Goal: Communication & Community: Answer question/provide support

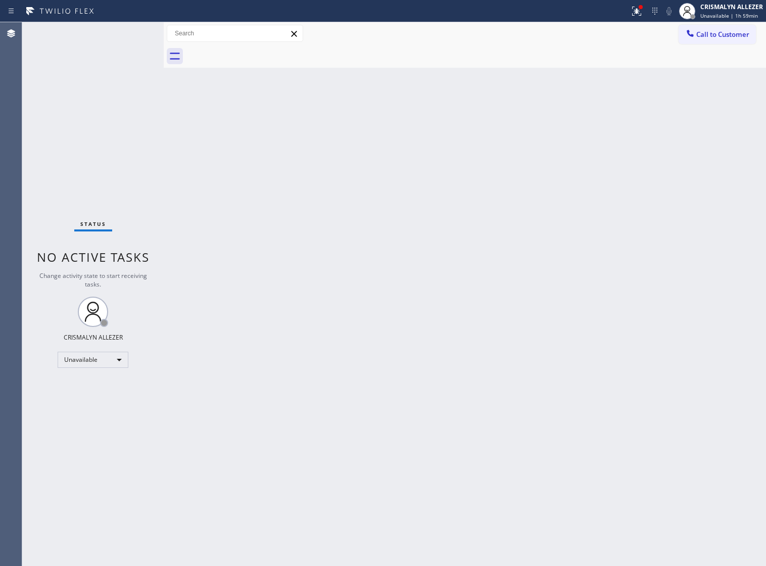
click at [696, 36] on span "Call to Customer" at bounding box center [722, 34] width 53 height 9
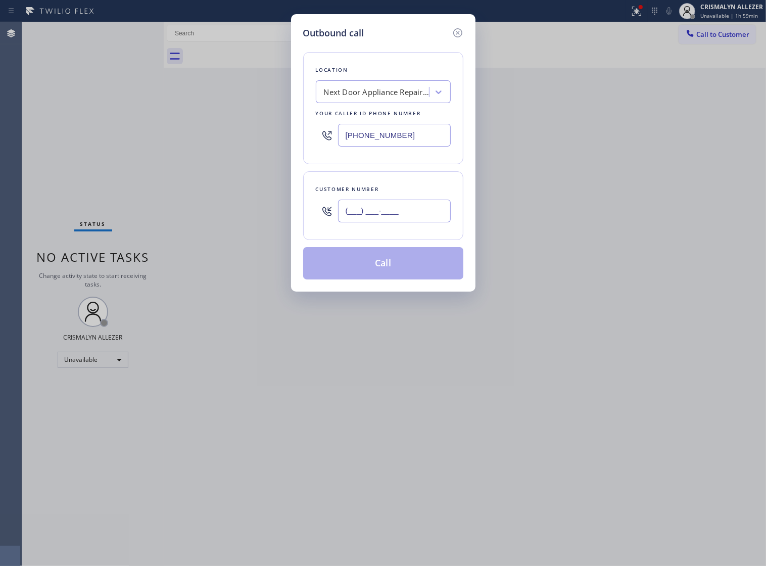
click at [422, 222] on input "(___) ___-____" at bounding box center [394, 210] width 113 height 23
paste input "917) 808-6221"
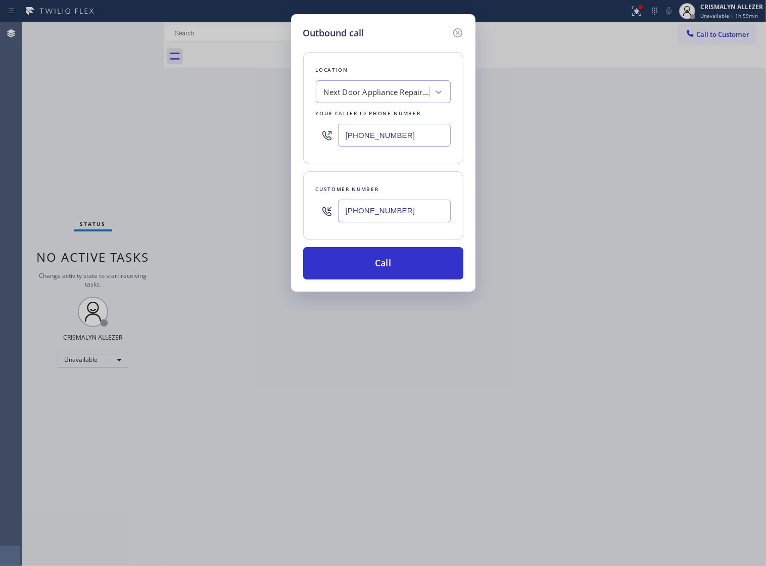
type input "[PHONE_NUMBER]"
click at [375, 98] on div "Next Door Appliance Repair [GEOGRAPHIC_DATA]" at bounding box center [377, 92] width 106 height 12
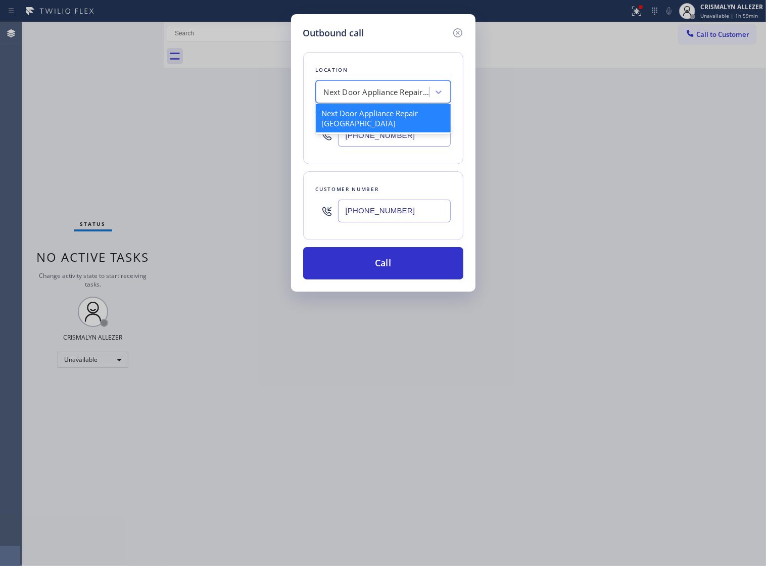
paste input "Sub Zero & Wolf Repair Professionals"
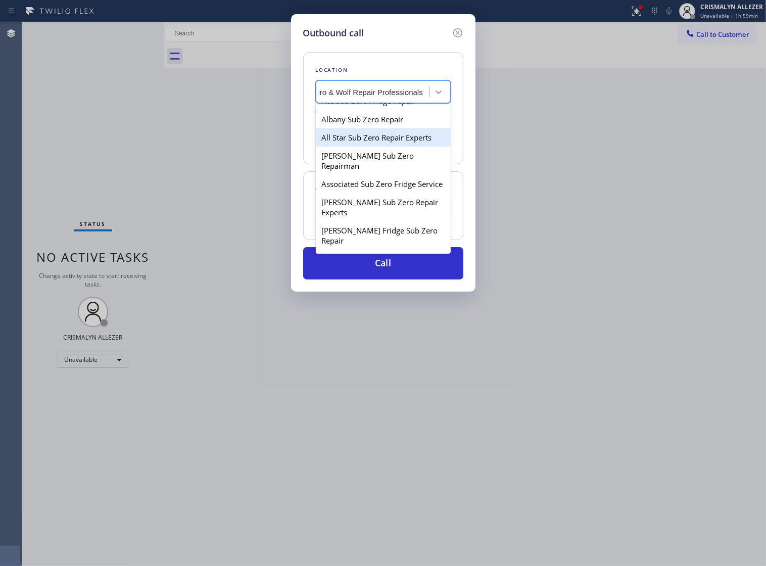
scroll to position [63, 0]
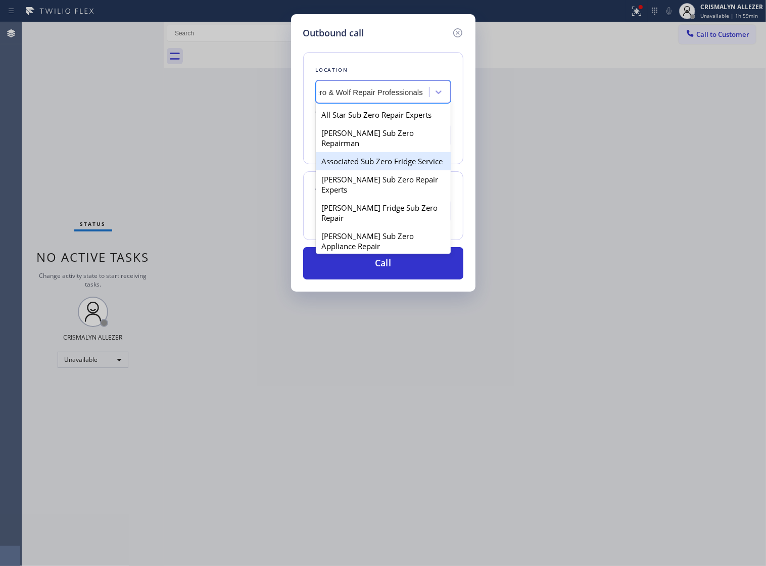
type input "Sub Zero & Wolf Repair Professionals"
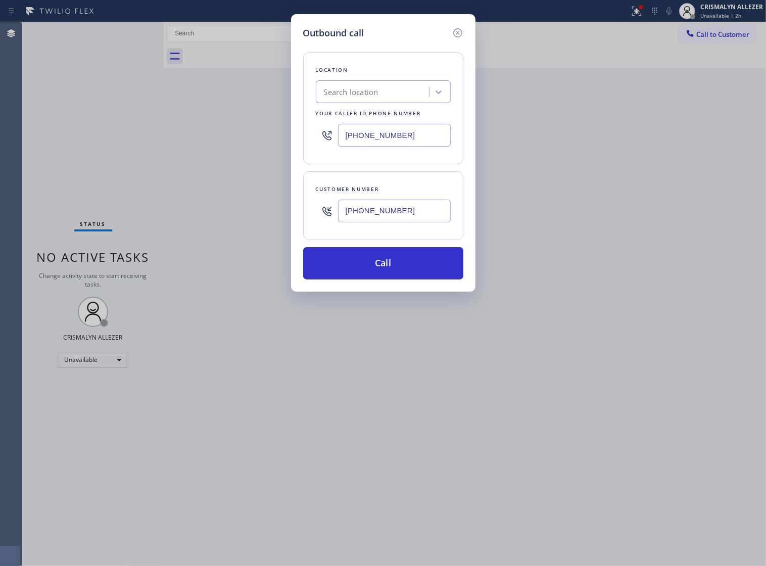
drag, startPoint x: 335, startPoint y: 147, endPoint x: 115, endPoint y: 139, distance: 219.8
click at [99, 139] on div "Outbound call Location Search location Your caller id phone number [PHONE_NUMBE…" at bounding box center [383, 283] width 766 height 566
paste input "855) 662-5332"
type input "[PHONE_NUMBER]"
click at [399, 276] on button "Call" at bounding box center [383, 263] width 160 height 32
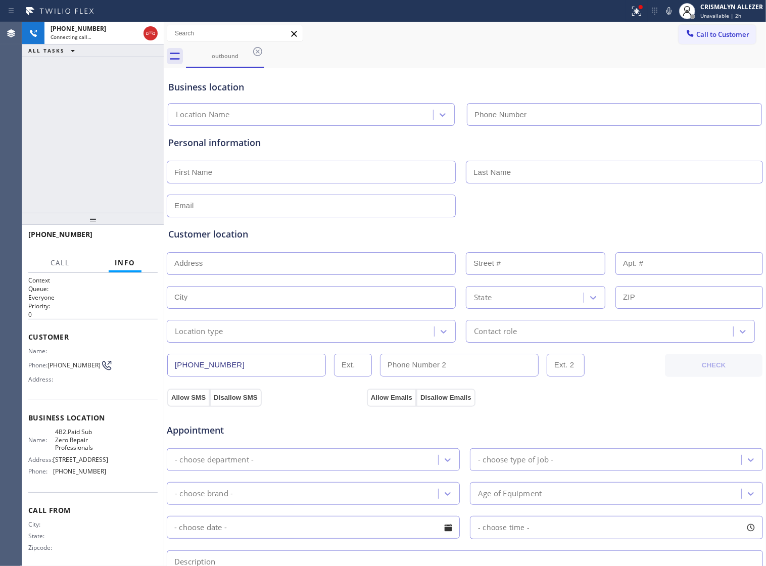
type input "[PHONE_NUMBER]"
click at [127, 243] on button "HANG UP" at bounding box center [134, 239] width 47 height 14
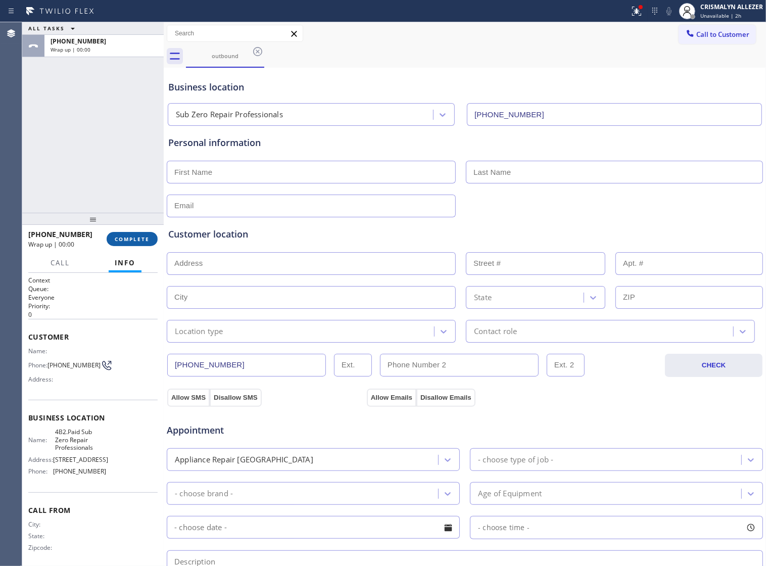
click at [127, 239] on span "COMPLETE" at bounding box center [132, 238] width 35 height 7
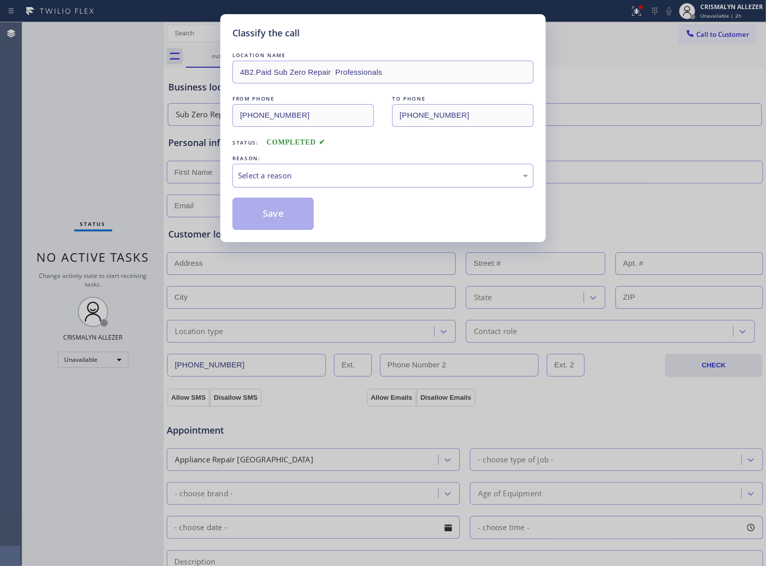
click at [400, 181] on div "Select a reason" at bounding box center [383, 176] width 290 height 12
click at [279, 220] on button "Save" at bounding box center [272, 213] width 81 height 32
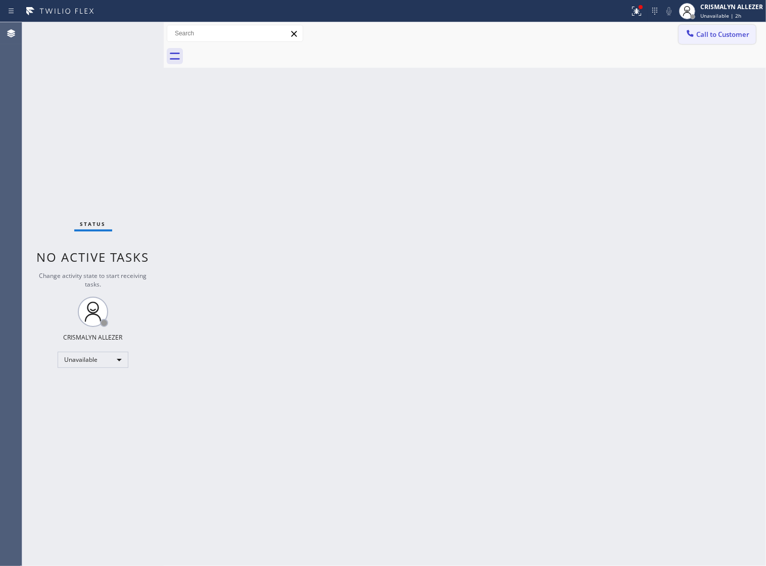
click at [720, 34] on span "Call to Customer" at bounding box center [722, 34] width 53 height 9
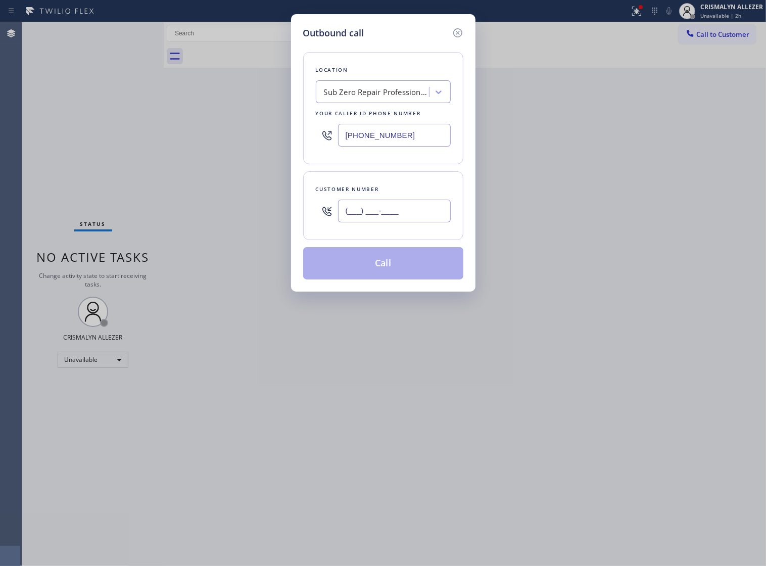
click at [428, 222] on input "(___) ___-____" at bounding box center [394, 210] width 113 height 23
paste input "112) 11"
drag, startPoint x: 220, startPoint y: 223, endPoint x: 74, endPoint y: 218, distance: 146.0
click at [87, 219] on div "Outbound call Location Sub Zero Repair Professionals Your caller id phone numbe…" at bounding box center [383, 283] width 766 height 566
paste input "917) 808-6221"
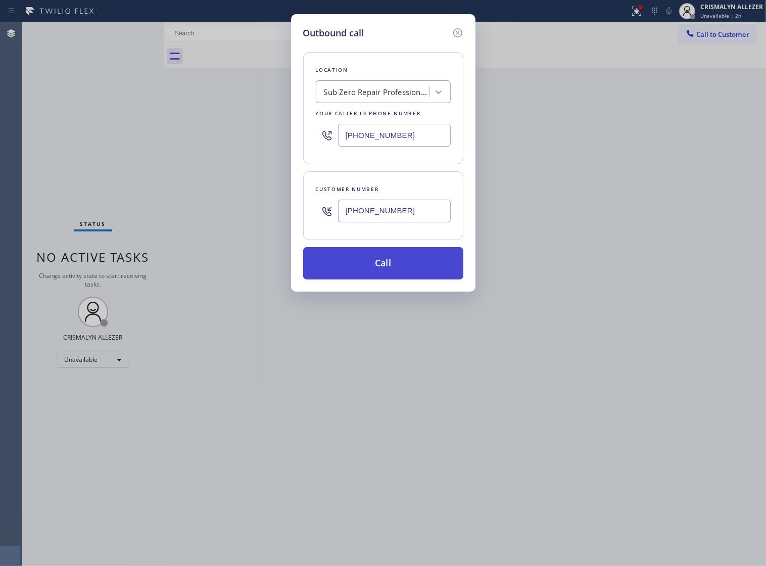
type input "[PHONE_NUMBER]"
click at [406, 275] on button "Call" at bounding box center [383, 263] width 160 height 32
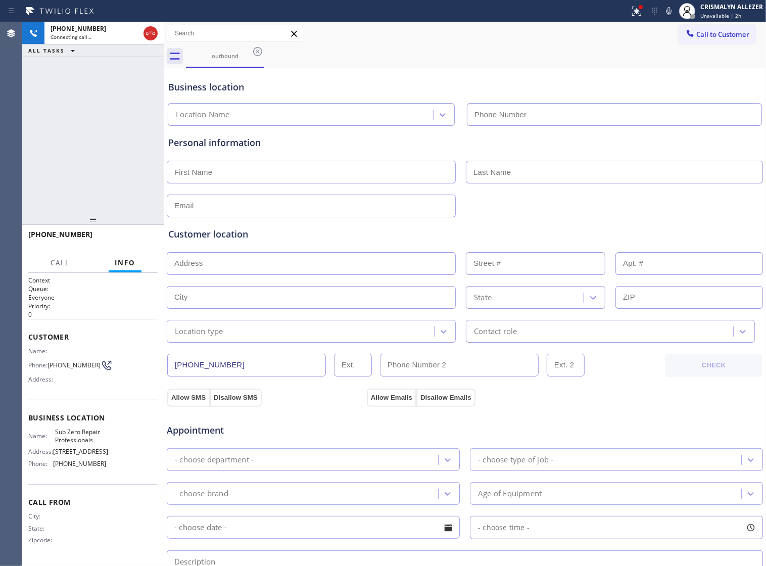
type input "[PHONE_NUMBER]"
click at [125, 238] on span "HANG UP" at bounding box center [134, 238] width 31 height 7
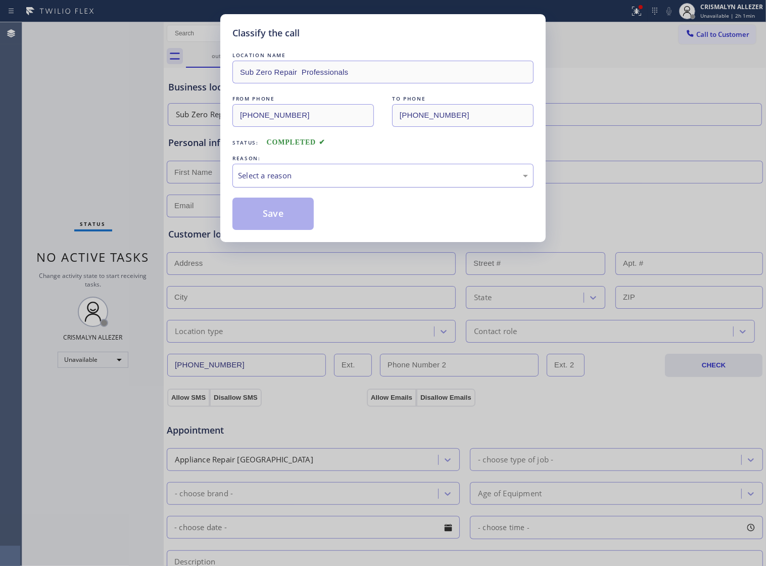
click at [394, 181] on div "Select a reason" at bounding box center [383, 176] width 290 height 12
click at [264, 230] on button "Save" at bounding box center [272, 213] width 81 height 32
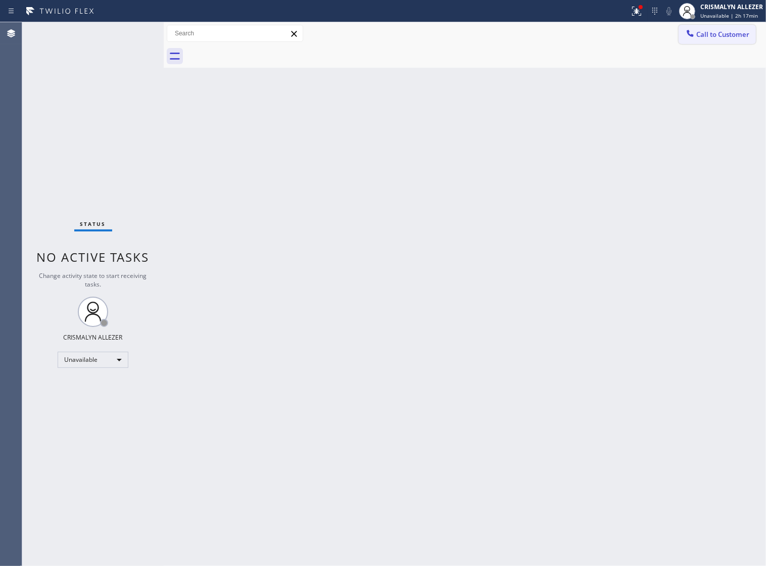
click at [721, 35] on span "Call to Customer" at bounding box center [722, 34] width 53 height 9
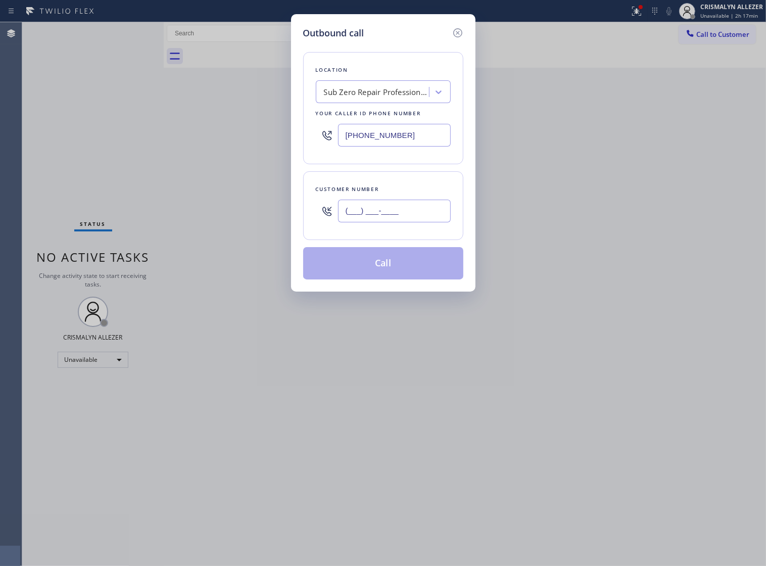
click at [410, 222] on input "(___) ___-____" at bounding box center [394, 210] width 113 height 23
paste input "917) 808-6221"
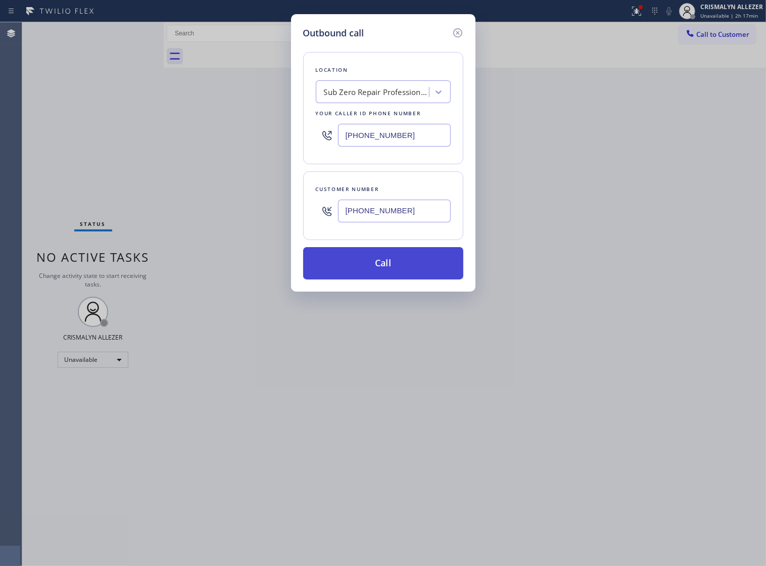
type input "[PHONE_NUMBER]"
click at [403, 277] on button "Call" at bounding box center [383, 263] width 160 height 32
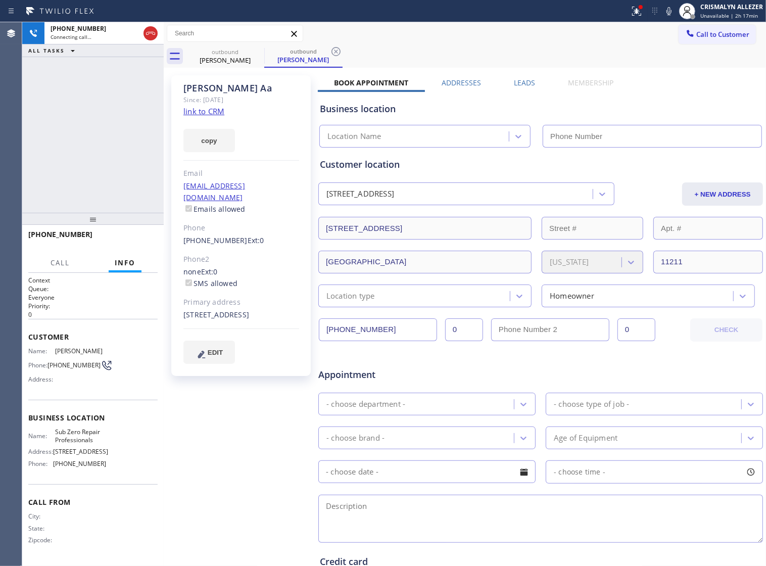
type input "[PHONE_NUMBER]"
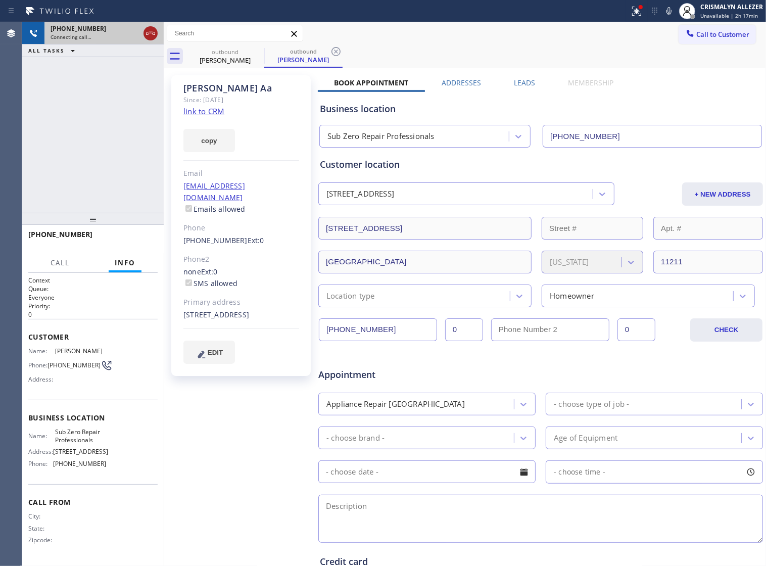
click at [149, 32] on icon at bounding box center [150, 33] width 12 height 12
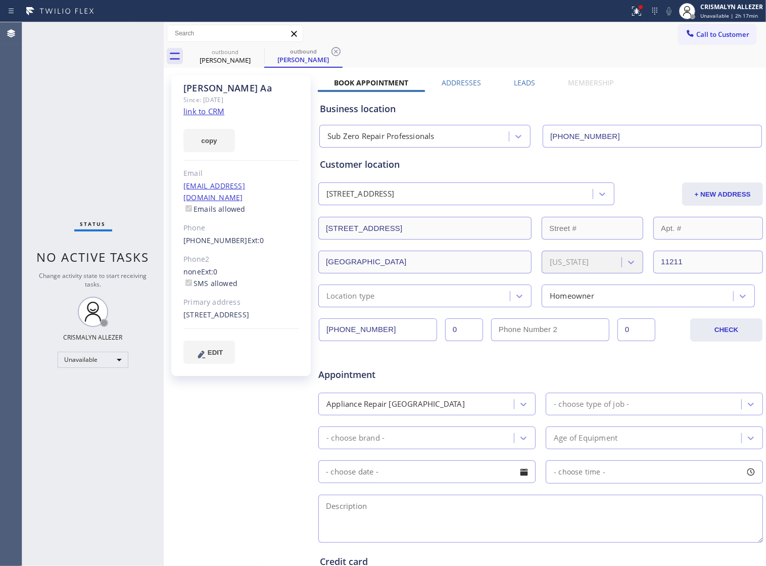
click at [201, 111] on link "link to CRM" at bounding box center [203, 111] width 41 height 10
click at [336, 51] on icon at bounding box center [335, 51] width 9 height 9
click at [259, 53] on icon at bounding box center [258, 51] width 12 height 12
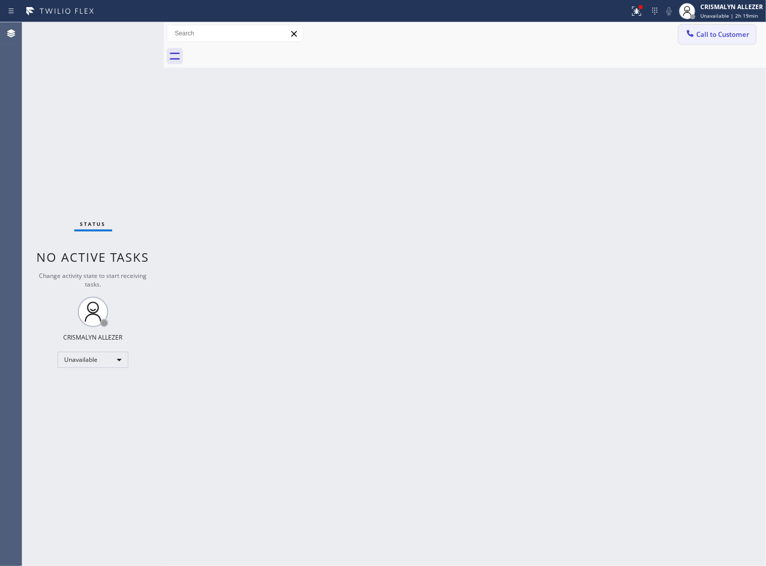
click at [728, 33] on span "Call to Customer" at bounding box center [722, 34] width 53 height 9
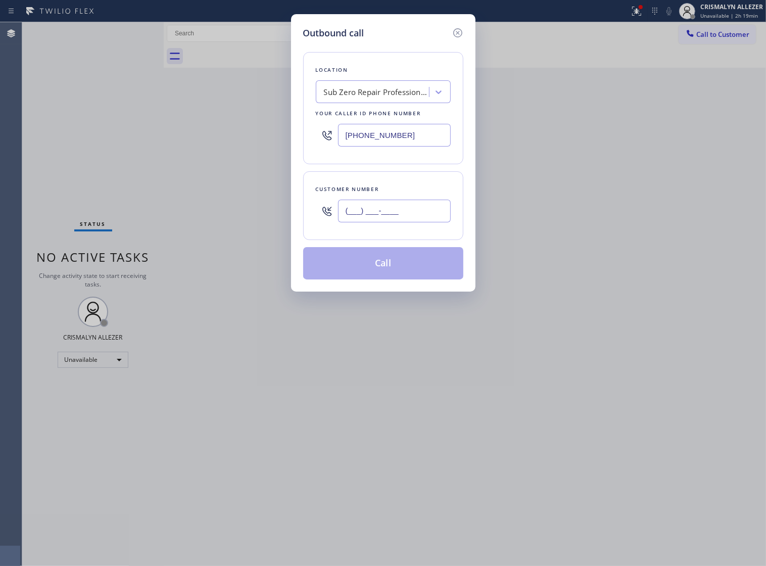
click at [433, 222] on input "(___) ___-____" at bounding box center [394, 210] width 113 height 23
paste input "917) 808-6221"
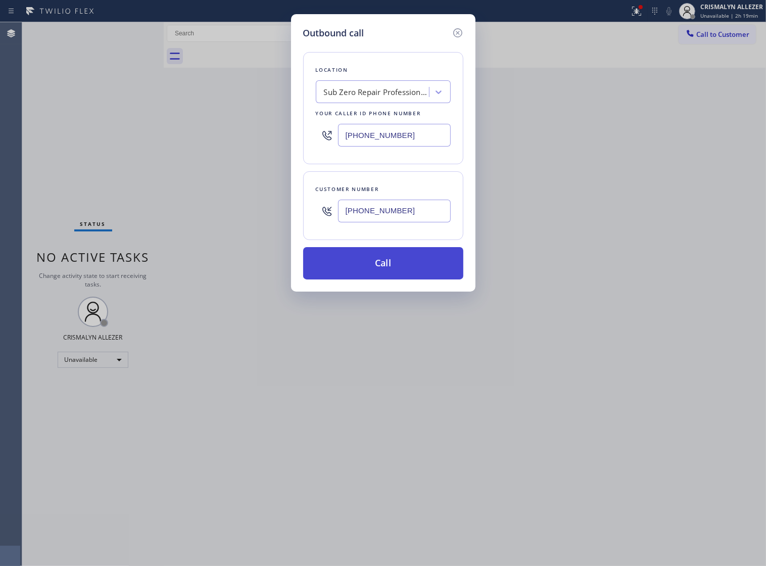
type input "[PHONE_NUMBER]"
click at [387, 279] on button "Call" at bounding box center [383, 263] width 160 height 32
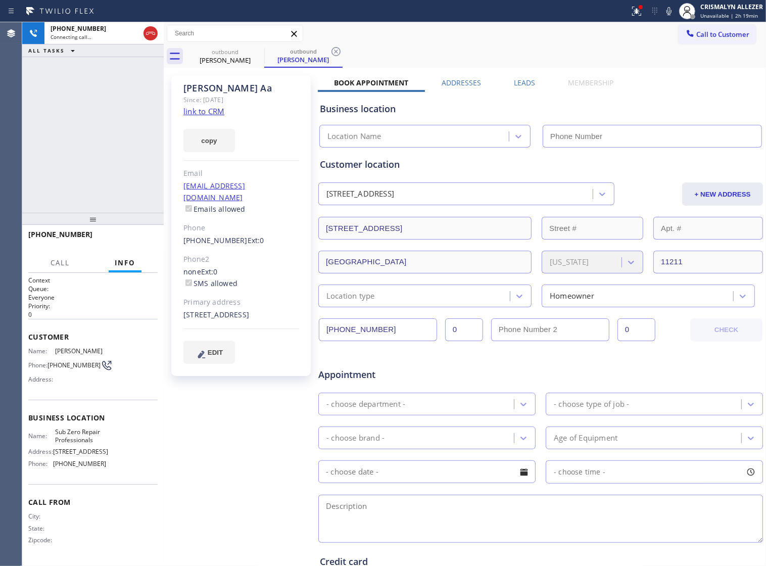
type input "[PHONE_NUMBER]"
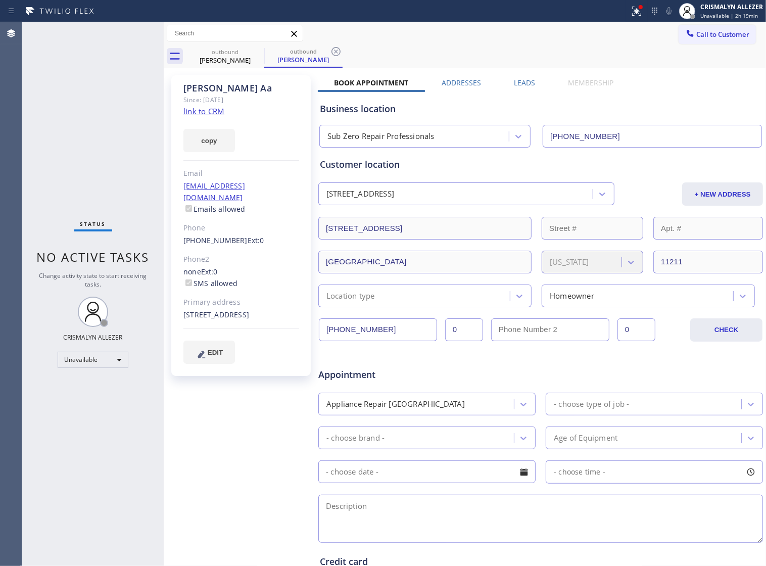
drag, startPoint x: 335, startPoint y: 52, endPoint x: 293, endPoint y: 57, distance: 42.2
click at [335, 52] on icon at bounding box center [335, 51] width 9 height 9
click at [256, 52] on icon at bounding box center [257, 51] width 9 height 9
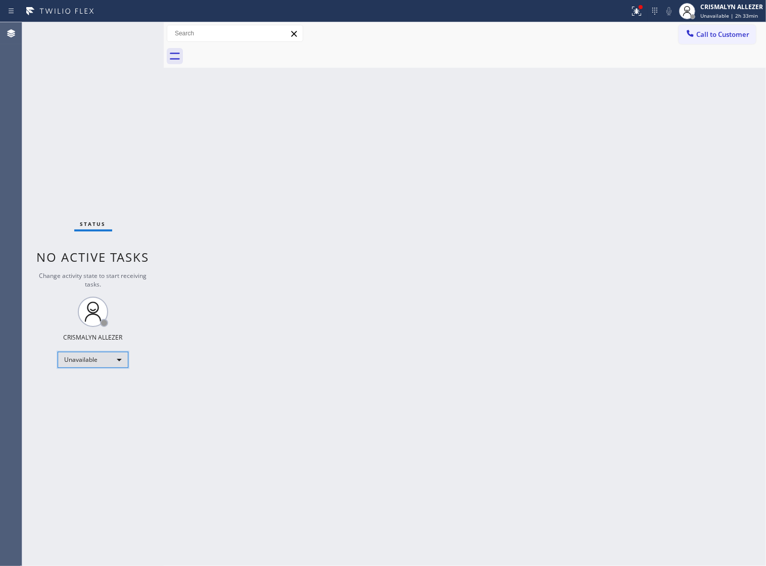
click at [116, 362] on div "Unavailable" at bounding box center [93, 360] width 71 height 16
click at [94, 415] on li "Break" at bounding box center [92, 412] width 69 height 12
click at [706, 35] on span "Call to Customer" at bounding box center [722, 34] width 53 height 9
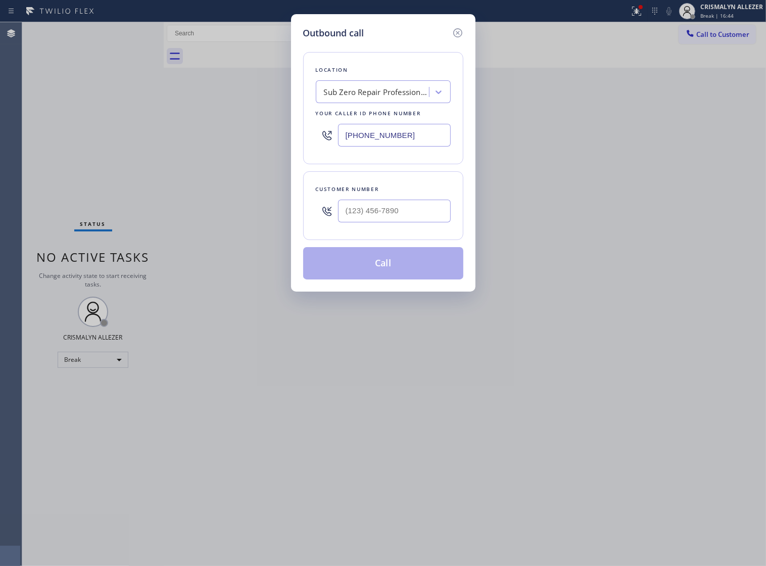
click at [639, 201] on div "Outbound call Location Sub Zero Repair Professionals Your caller id phone numbe…" at bounding box center [383, 283] width 766 height 566
click at [455, 33] on icon at bounding box center [458, 33] width 12 height 12
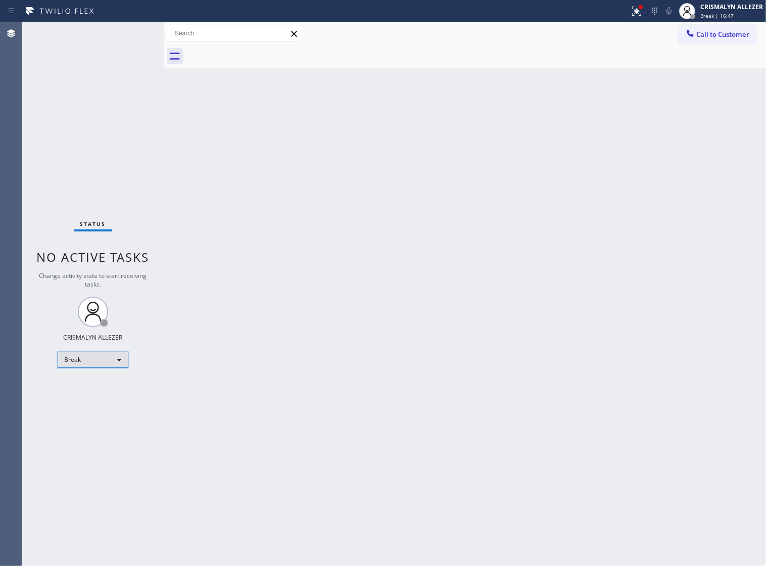
click at [120, 357] on div "Break" at bounding box center [93, 360] width 71 height 16
click at [105, 397] on li "Unavailable" at bounding box center [92, 399] width 69 height 12
click at [730, 38] on span "Call to Customer" at bounding box center [722, 34] width 53 height 9
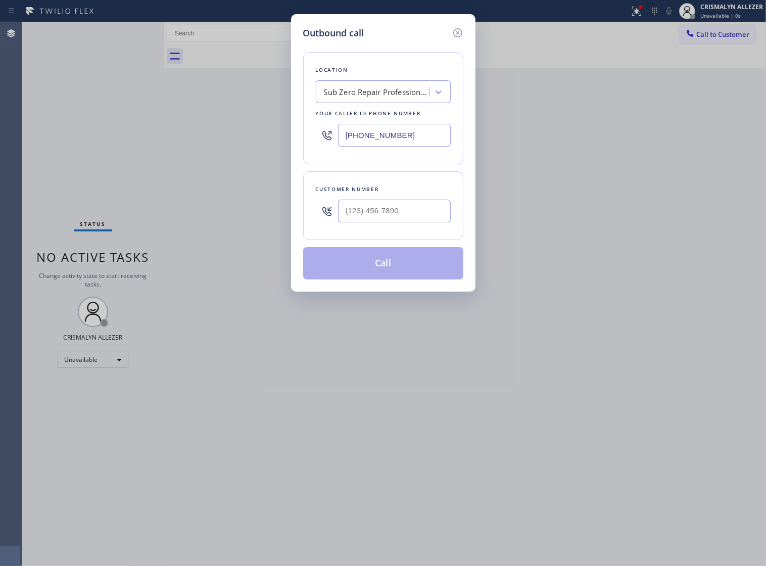
drag, startPoint x: 430, startPoint y: 144, endPoint x: 132, endPoint y: 140, distance: 298.5
click at [132, 140] on div "Outbound call Location Sub Zero Repair Professionals Your caller id phone numbe…" at bounding box center [383, 283] width 766 height 566
paste input "408) 900-6881"
type input "[PHONE_NUMBER]"
click at [422, 222] on input "(___) ___-____" at bounding box center [394, 210] width 113 height 23
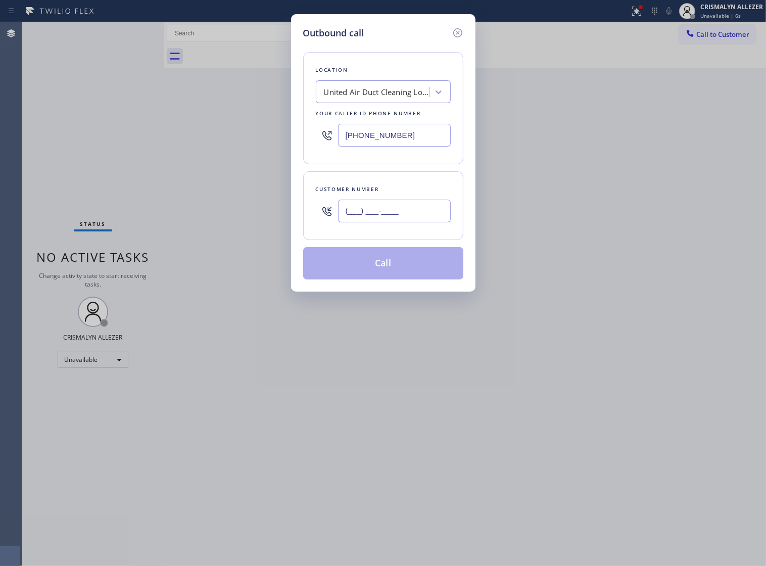
paste input "415) 533-2199"
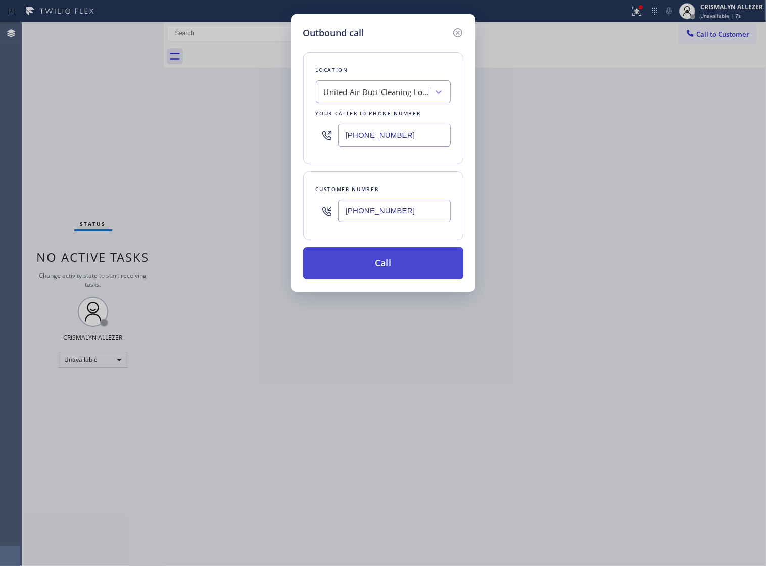
type input "[PHONE_NUMBER]"
click at [378, 279] on button "Call" at bounding box center [383, 263] width 160 height 32
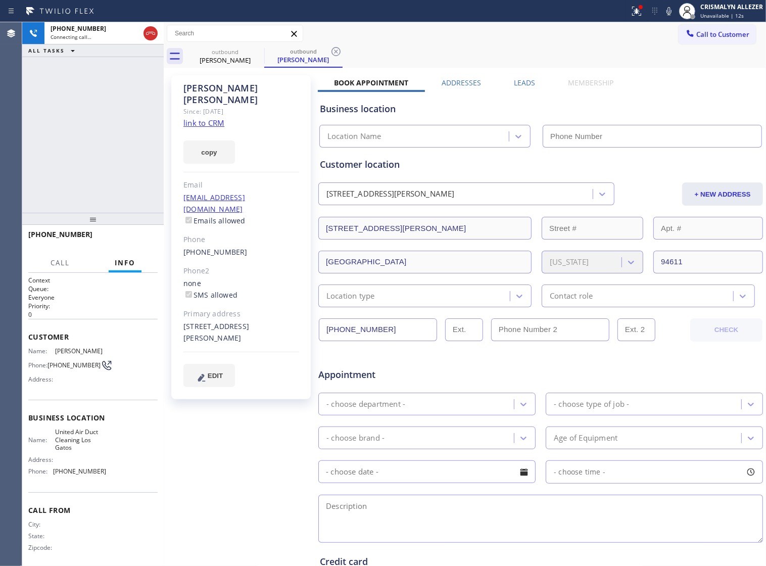
type input "[PHONE_NUMBER]"
click at [126, 243] on button "HANG UP" at bounding box center [134, 239] width 47 height 14
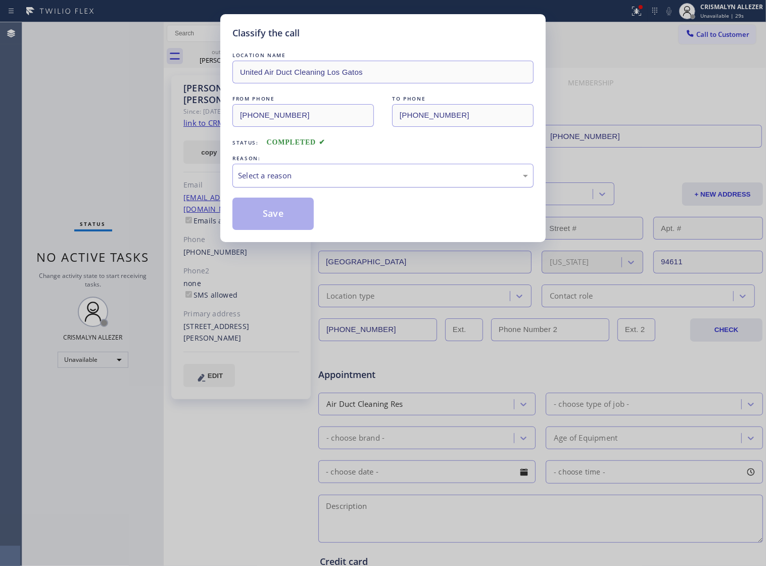
click at [402, 181] on div "Select a reason" at bounding box center [383, 176] width 290 height 12
click at [256, 223] on button "Save" at bounding box center [272, 213] width 81 height 32
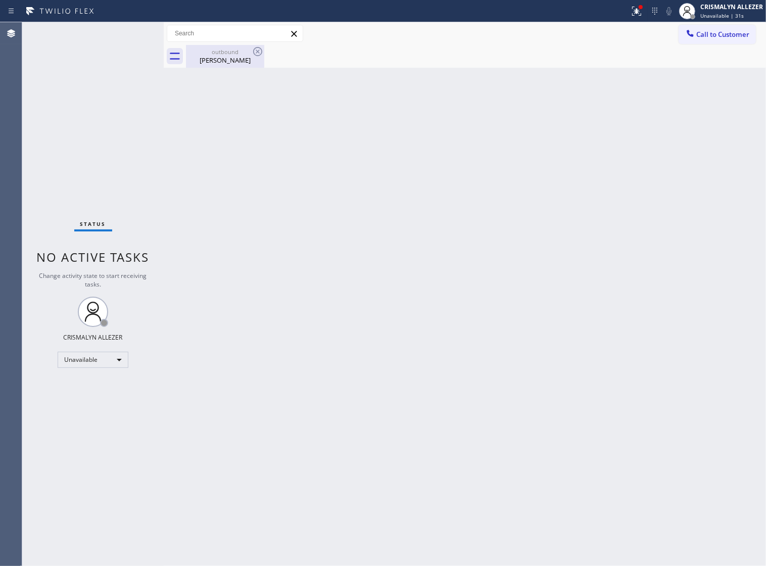
click at [215, 56] on div "[PERSON_NAME]" at bounding box center [225, 60] width 76 height 9
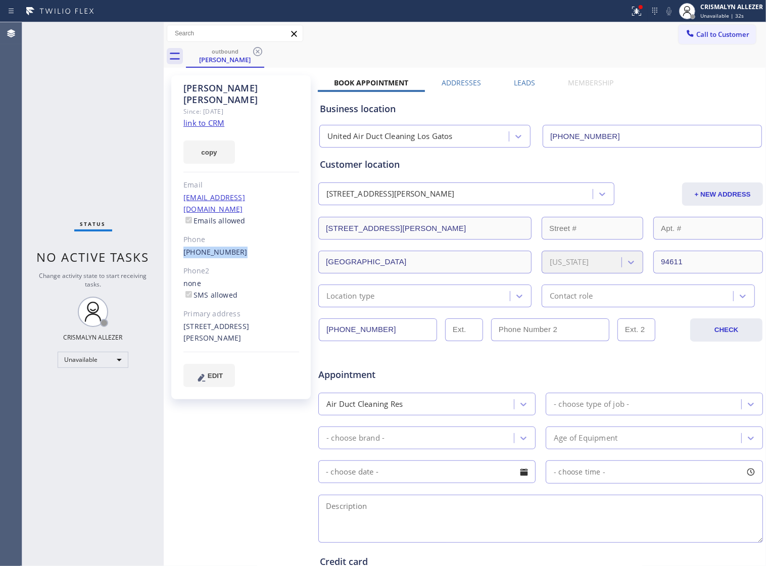
drag, startPoint x: 181, startPoint y: 227, endPoint x: 237, endPoint y: 227, distance: 56.6
click at [237, 227] on div "[PERSON_NAME] Since: [DATE] link to CRM copy Email [EMAIL_ADDRESS][DOMAIN_NAME]…" at bounding box center [240, 237] width 139 height 324
copy link "[PHONE_NUMBER]"
drag, startPoint x: 257, startPoint y: 48, endPoint x: 281, endPoint y: 56, distance: 25.7
click at [258, 48] on icon at bounding box center [258, 51] width 12 height 12
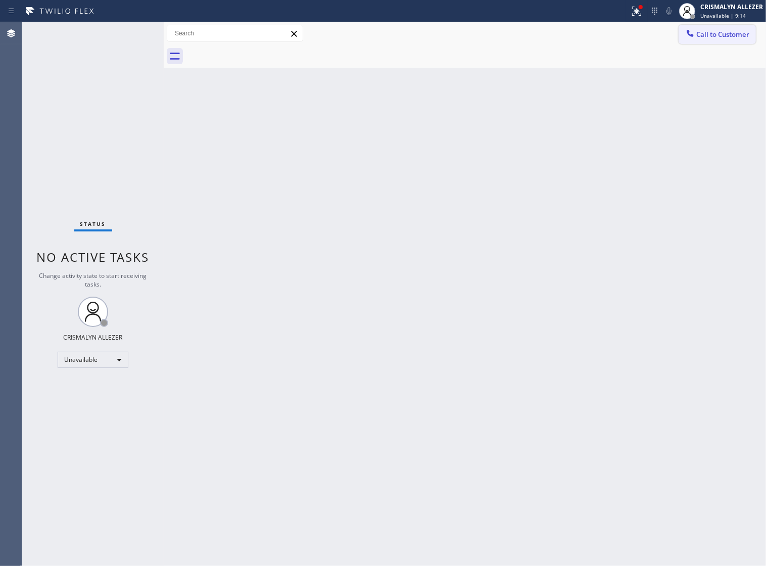
click at [719, 34] on span "Call to Customer" at bounding box center [722, 34] width 53 height 9
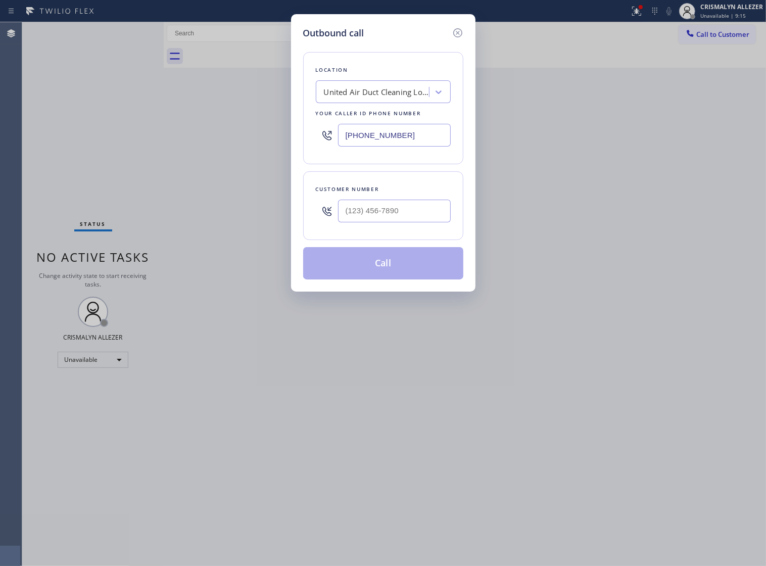
paste input "855) 662-5332"
drag, startPoint x: 415, startPoint y: 138, endPoint x: 120, endPoint y: 137, distance: 294.9
click at [122, 138] on div "Outbound call Location United Air Duct Cleaning [GEOGRAPHIC_DATA] Your caller i…" at bounding box center [383, 283] width 766 height 566
type input "[PHONE_NUMBER]"
click at [405, 222] on input "(___) ___-____" at bounding box center [394, 210] width 113 height 23
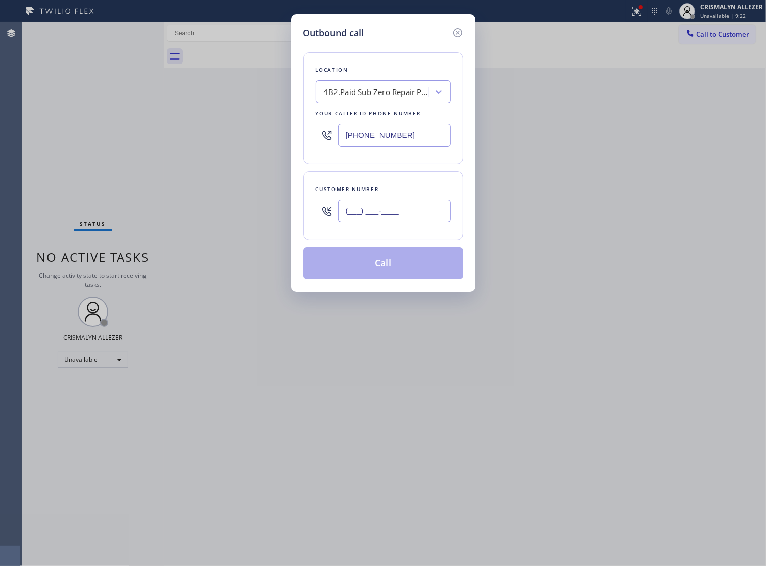
paste input "917) 808-6221"
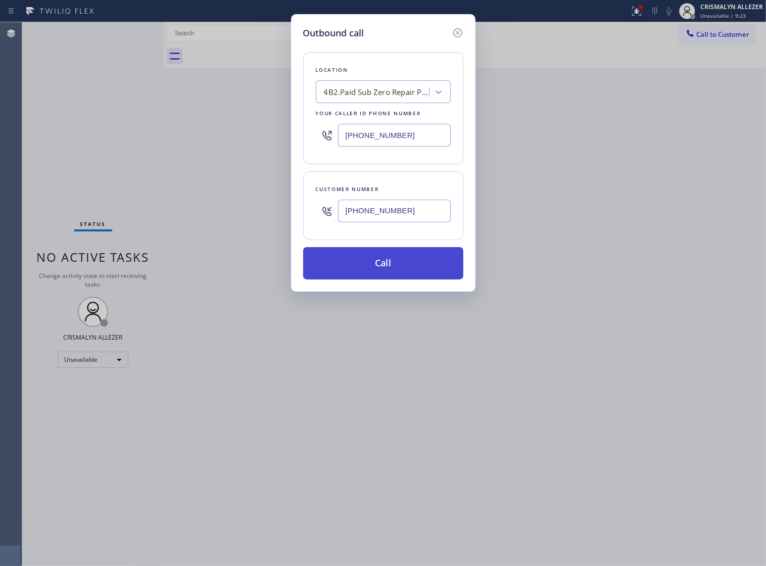
type input "[PHONE_NUMBER]"
click at [381, 279] on button "Call" at bounding box center [383, 263] width 160 height 32
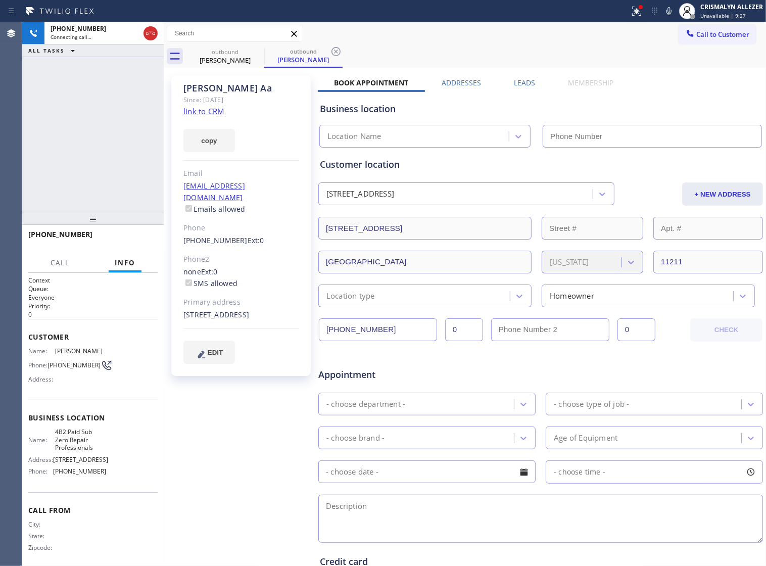
type input "[PHONE_NUMBER]"
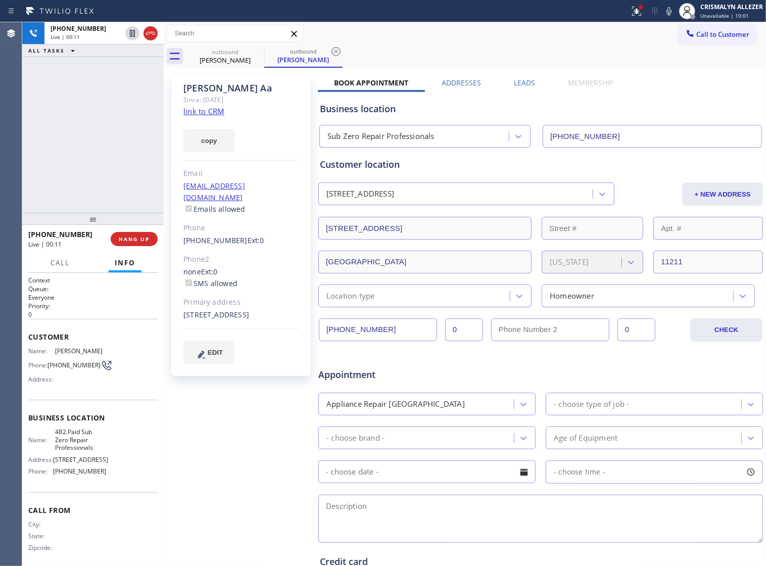
click at [245, 440] on div "[PERSON_NAME] Since: [DATE] link to CRM copy Email [EMAIL_ADDRESS][DOMAIN_NAME]…" at bounding box center [242, 397] width 152 height 655
click at [129, 238] on span "HANG UP" at bounding box center [134, 238] width 31 height 7
click at [130, 240] on span "COMPLETE" at bounding box center [132, 238] width 35 height 7
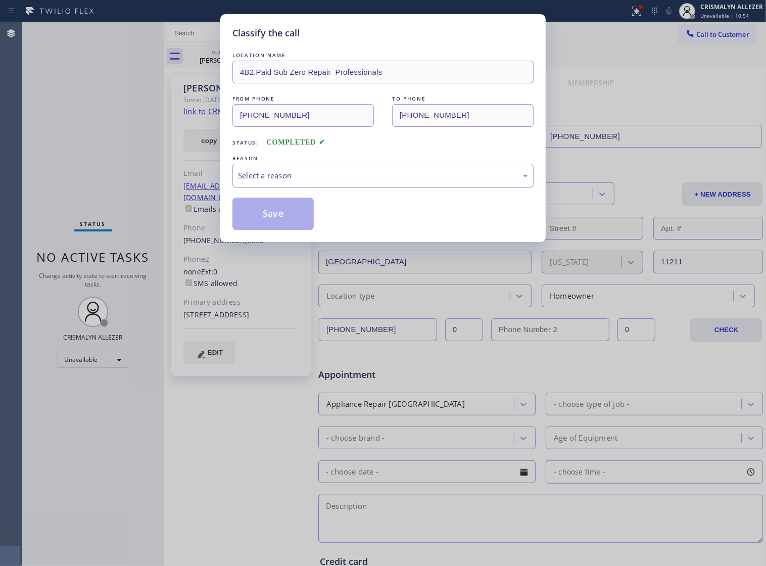
click at [362, 187] on div "Select a reason" at bounding box center [382, 176] width 301 height 24
click at [288, 230] on button "Save" at bounding box center [272, 213] width 81 height 32
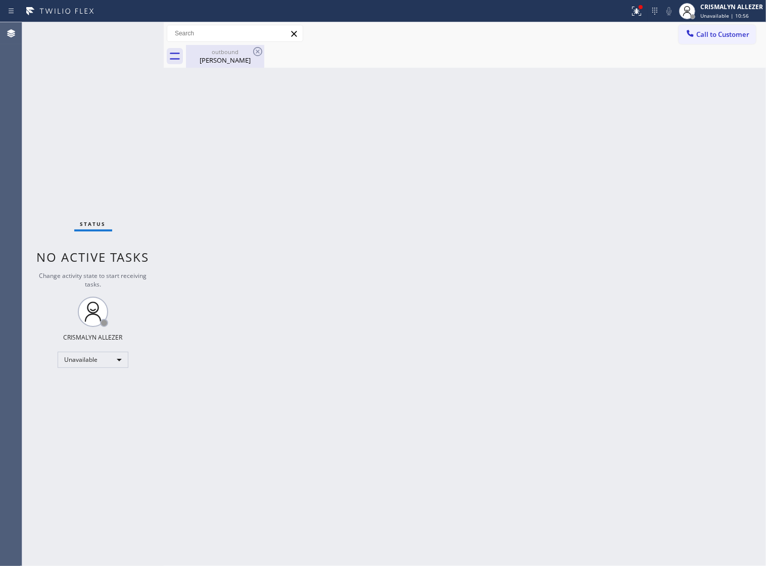
click at [226, 59] on div "[PERSON_NAME]" at bounding box center [225, 60] width 76 height 9
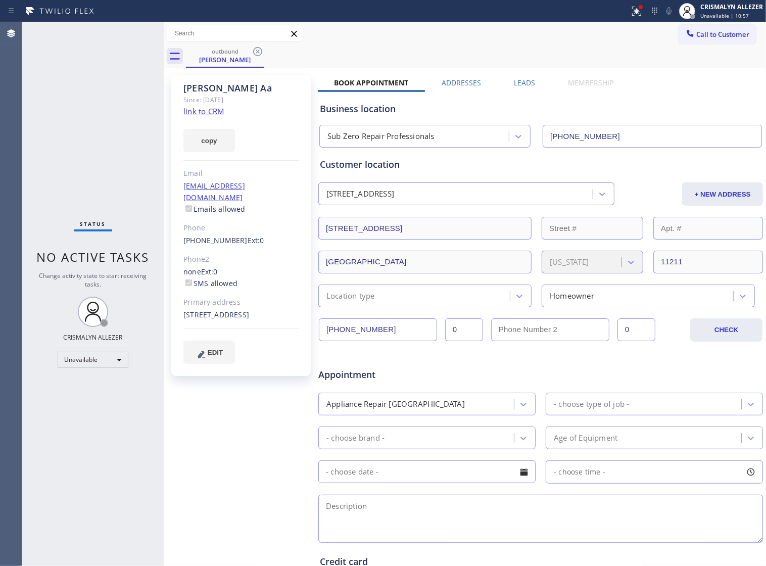
click at [520, 82] on label "Leads" at bounding box center [524, 83] width 21 height 10
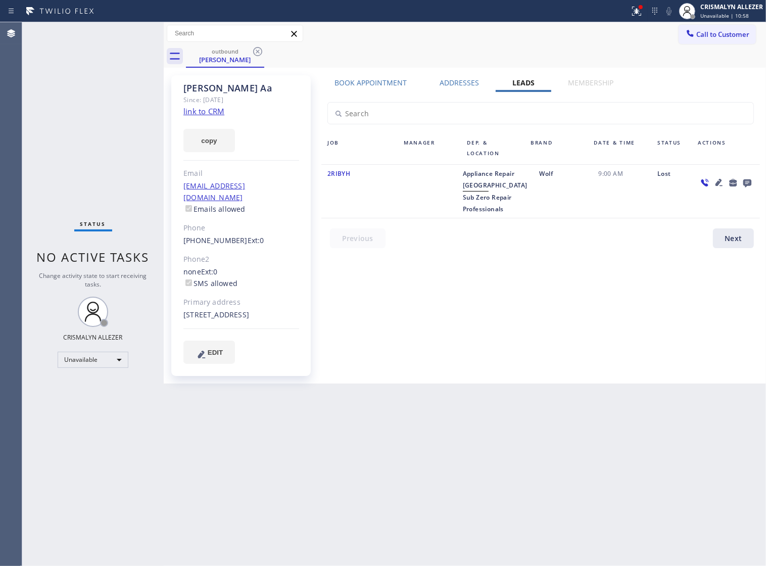
click at [750, 184] on icon at bounding box center [747, 183] width 8 height 8
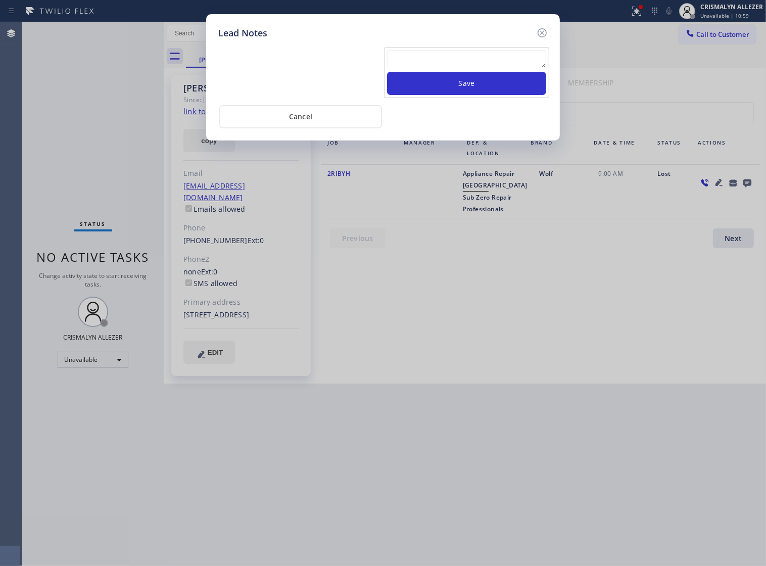
click at [443, 63] on textarea at bounding box center [466, 59] width 159 height 18
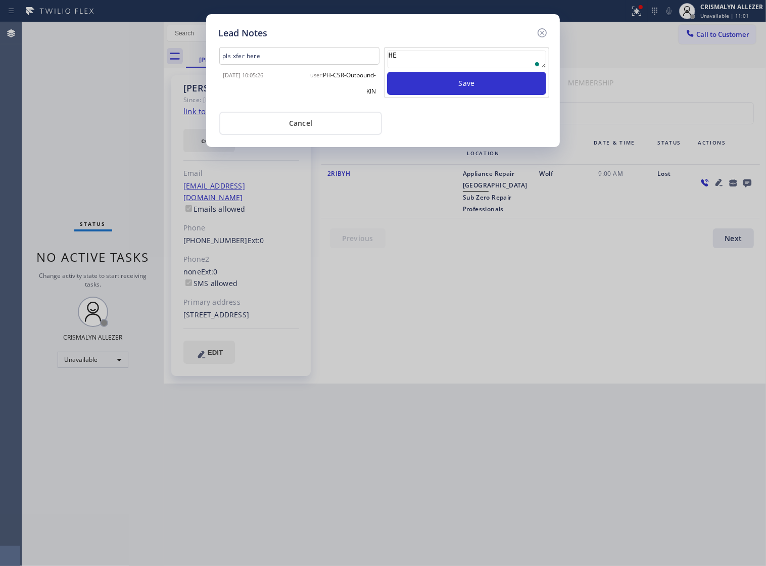
type textarea "H"
type textarea "THEY FIXED IT ALREADY"
click at [466, 93] on button "Save" at bounding box center [466, 83] width 159 height 23
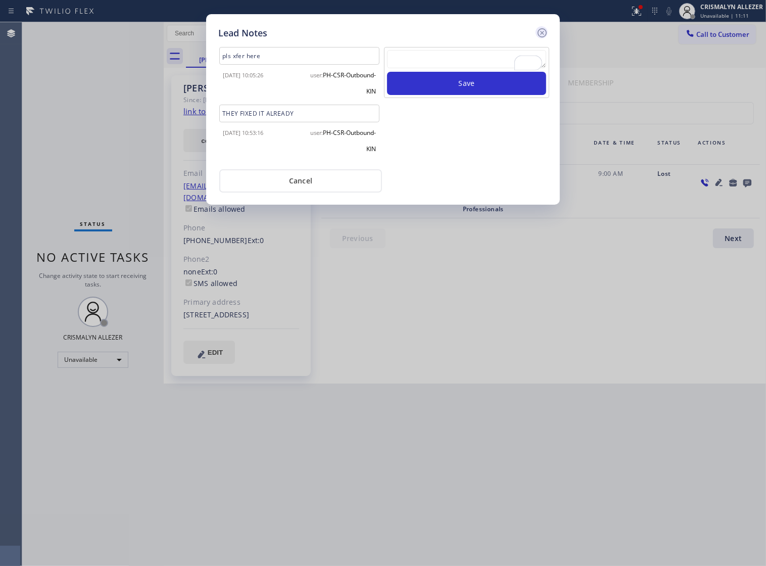
click at [541, 34] on icon at bounding box center [542, 33] width 12 height 12
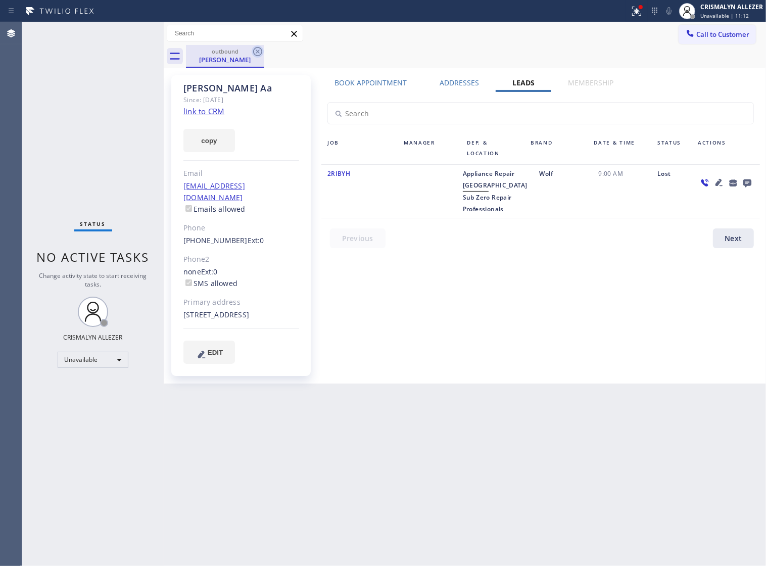
drag, startPoint x: 258, startPoint y: 51, endPoint x: 277, endPoint y: 13, distance: 41.8
click at [258, 48] on icon at bounding box center [258, 51] width 12 height 12
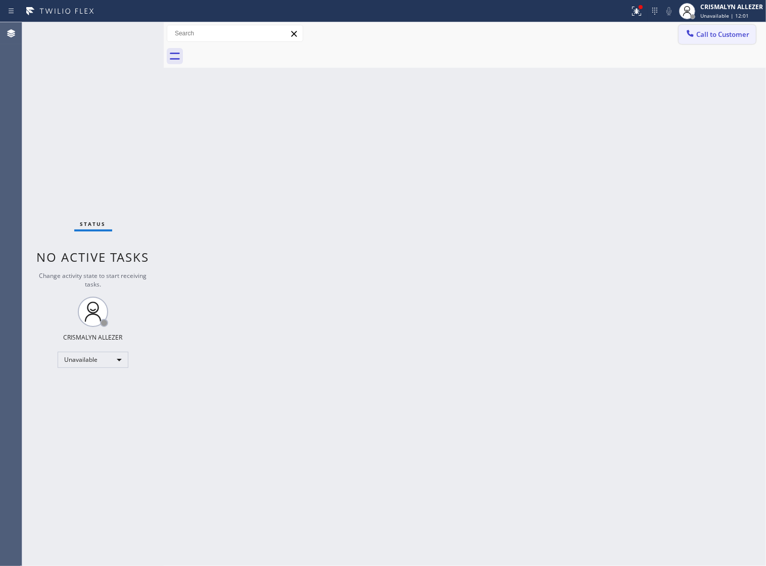
click at [713, 36] on span "Call to Customer" at bounding box center [722, 34] width 53 height 9
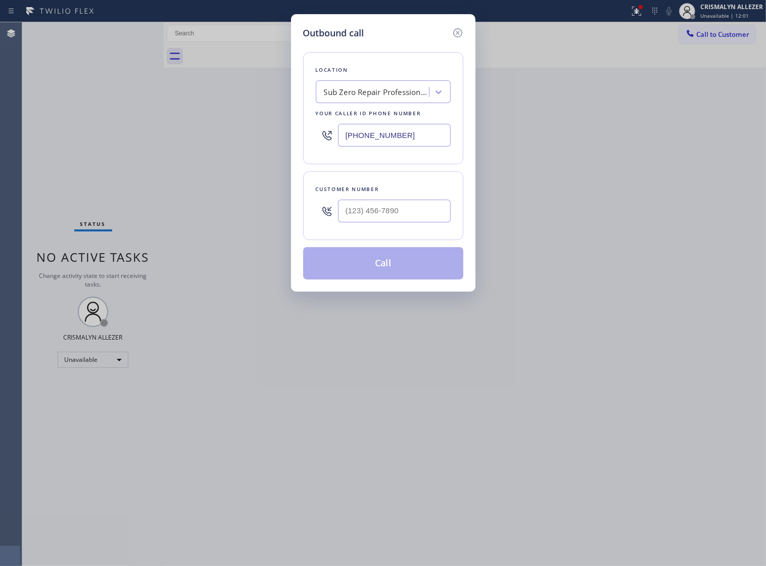
drag, startPoint x: 424, startPoint y: 142, endPoint x: 64, endPoint y: 139, distance: 360.1
click at [87, 138] on div "Outbound call Location Sub Zero Repair Professionals Your caller id phone numbe…" at bounding box center [383, 283] width 766 height 566
paste input "646) 612-749"
type input "[PHONE_NUMBER]"
click at [405, 222] on input "(___) ___-____" at bounding box center [394, 210] width 113 height 23
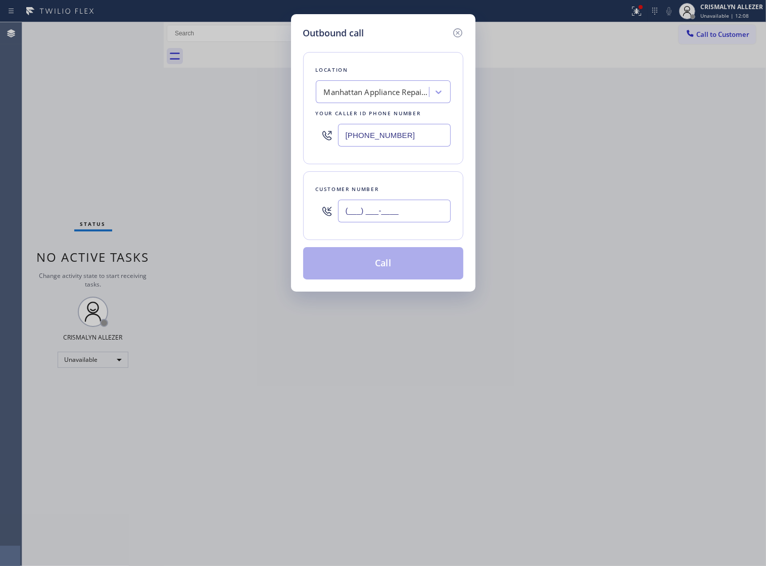
paste input "917) 225-1811"
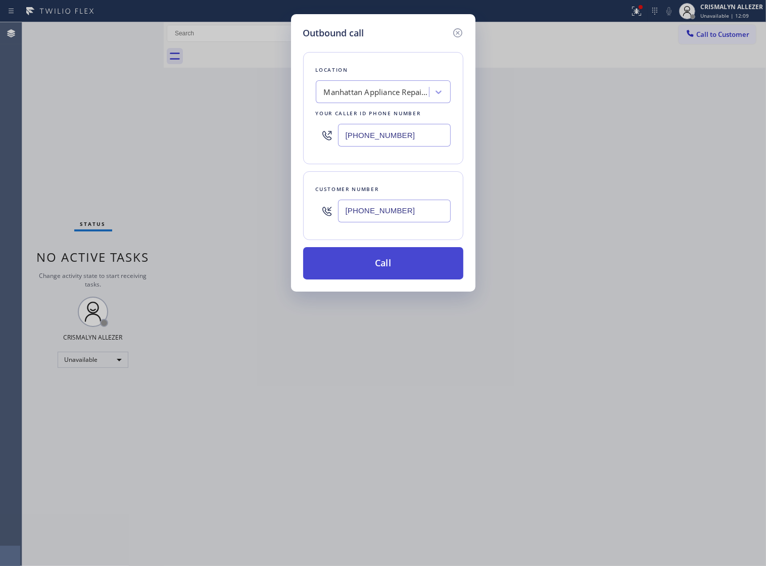
type input "[PHONE_NUMBER]"
click at [387, 274] on button "Call" at bounding box center [383, 263] width 160 height 32
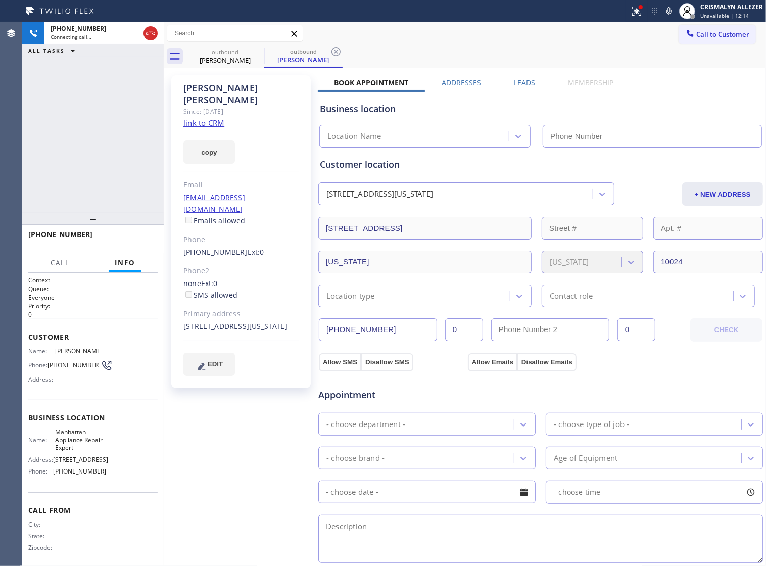
type input "[PHONE_NUMBER]"
click at [132, 239] on span "HANG UP" at bounding box center [134, 238] width 31 height 7
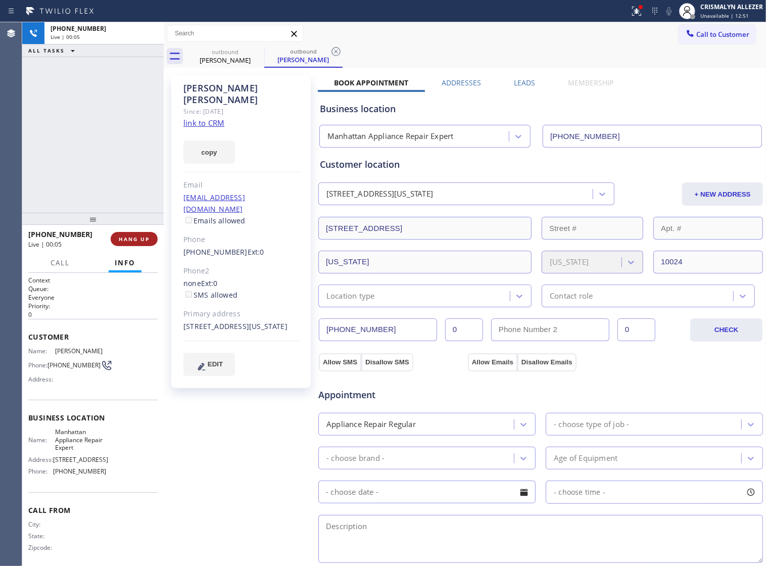
click at [132, 239] on span "HANG UP" at bounding box center [134, 238] width 31 height 7
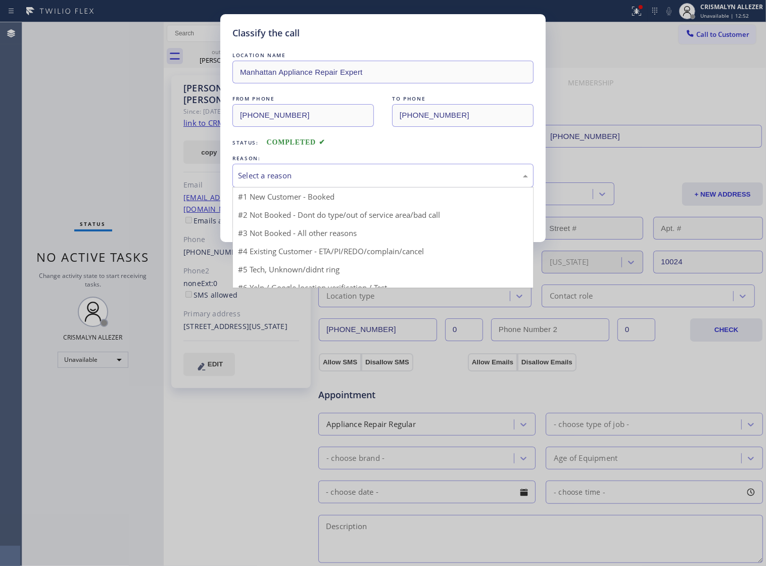
click at [367, 181] on div "Select a reason" at bounding box center [383, 176] width 290 height 12
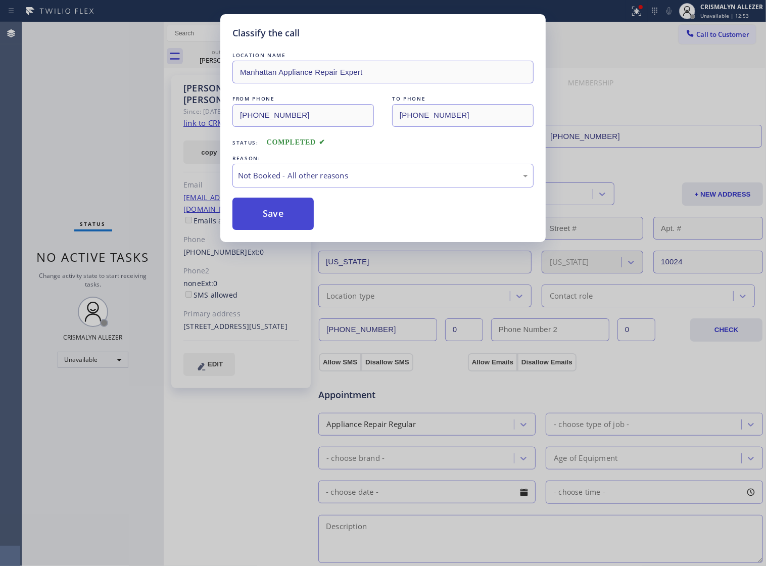
click at [278, 223] on button "Save" at bounding box center [272, 213] width 81 height 32
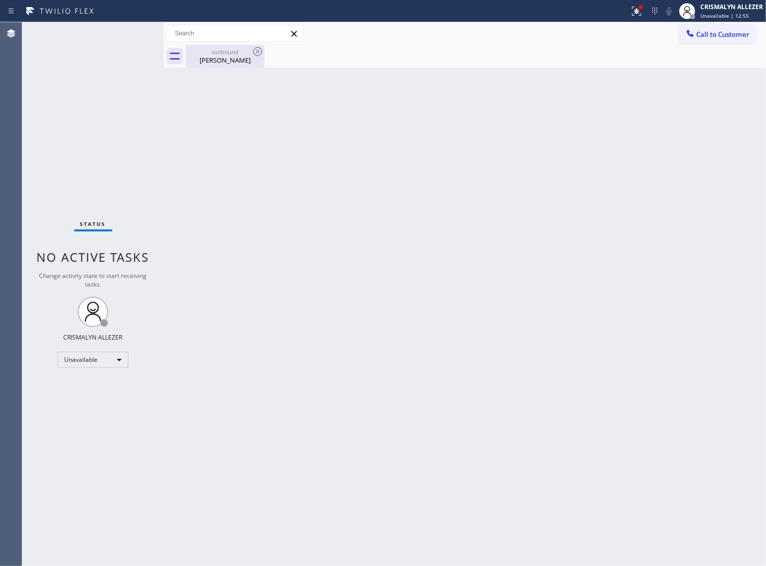
click at [251, 56] on div "[PERSON_NAME]" at bounding box center [225, 60] width 76 height 9
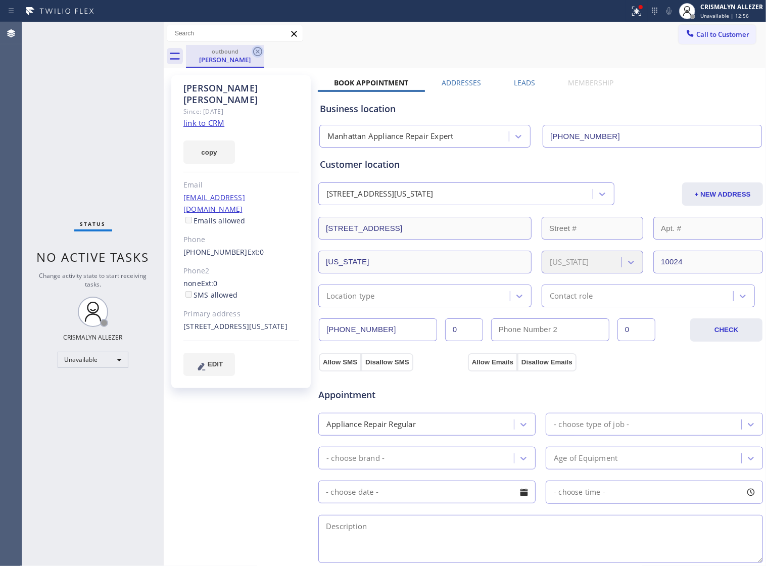
click at [258, 51] on icon at bounding box center [257, 51] width 9 height 9
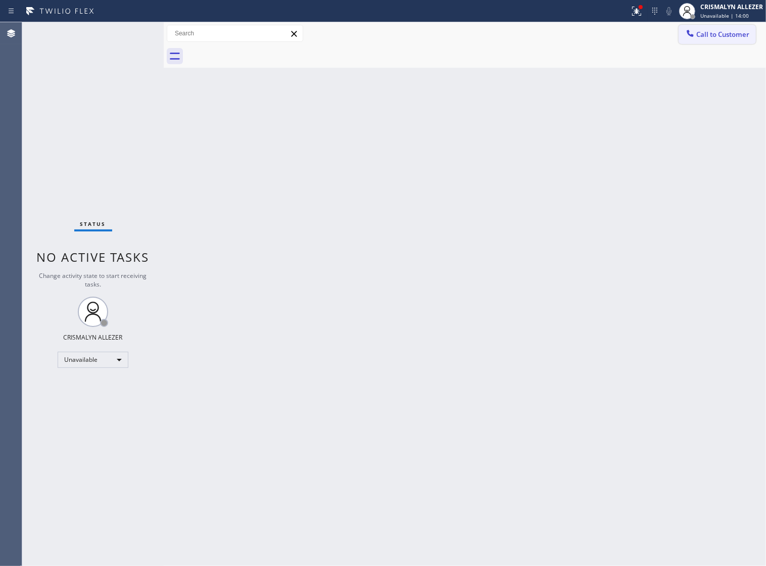
click at [726, 37] on span "Call to Customer" at bounding box center [722, 34] width 53 height 9
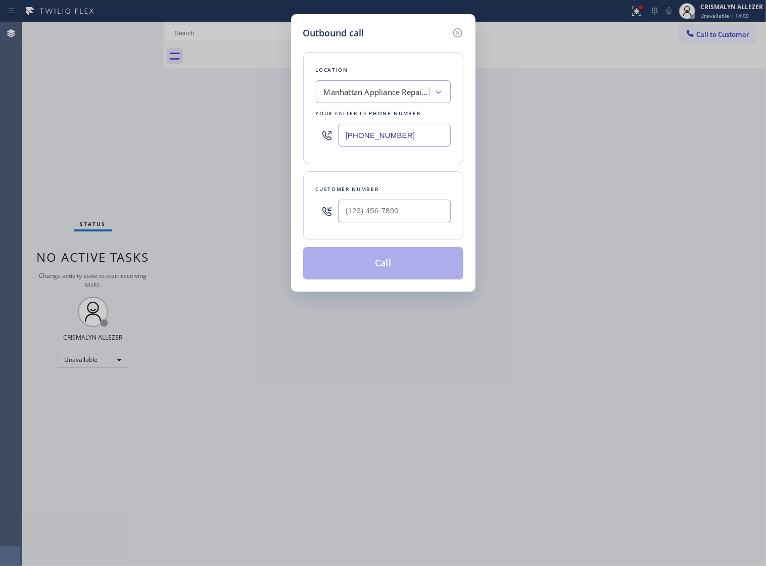
drag, startPoint x: 433, startPoint y: 146, endPoint x: 114, endPoint y: 144, distance: 319.2
click at [120, 144] on div "Outbound call Location [GEOGRAPHIC_DATA] Appliance Repair Expert Your caller id…" at bounding box center [383, 283] width 766 height 566
paste input "844) 988-0068"
type input "[PHONE_NUMBER]"
click at [408, 222] on input "(___) ___-____" at bounding box center [394, 210] width 113 height 23
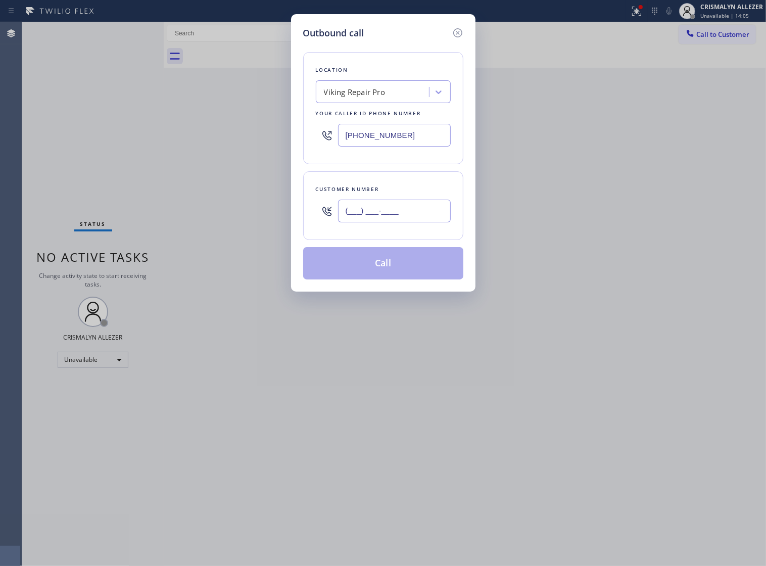
paste input "863) 640-3372"
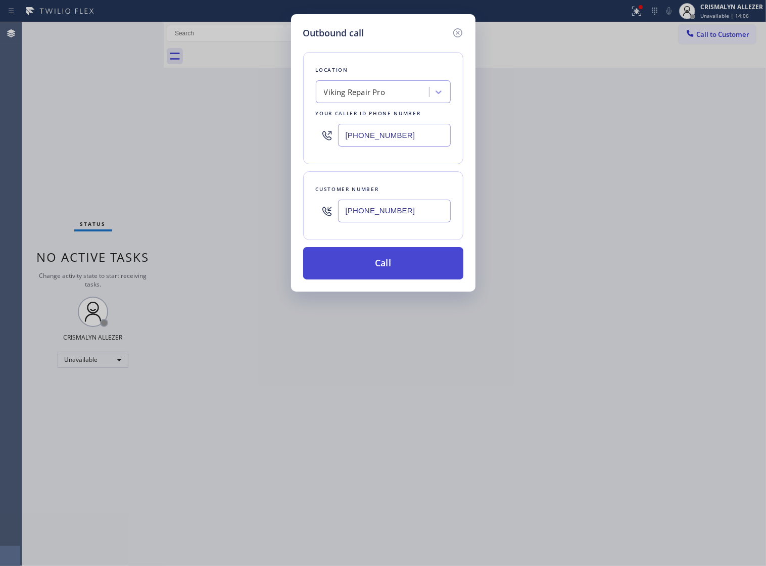
type input "[PHONE_NUMBER]"
click at [388, 279] on button "Call" at bounding box center [383, 263] width 160 height 32
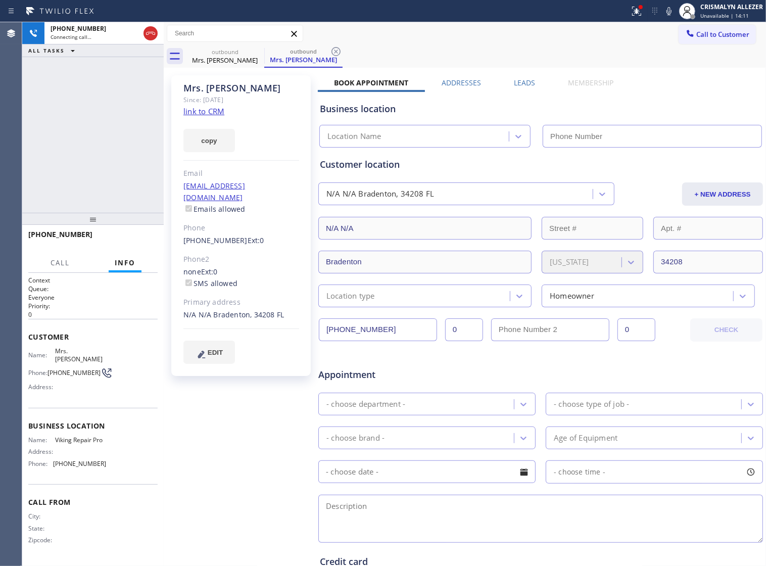
type input "[PHONE_NUMBER]"
click at [126, 237] on span "HANG UP" at bounding box center [134, 238] width 31 height 7
click at [127, 241] on span "HANG UP" at bounding box center [134, 238] width 31 height 7
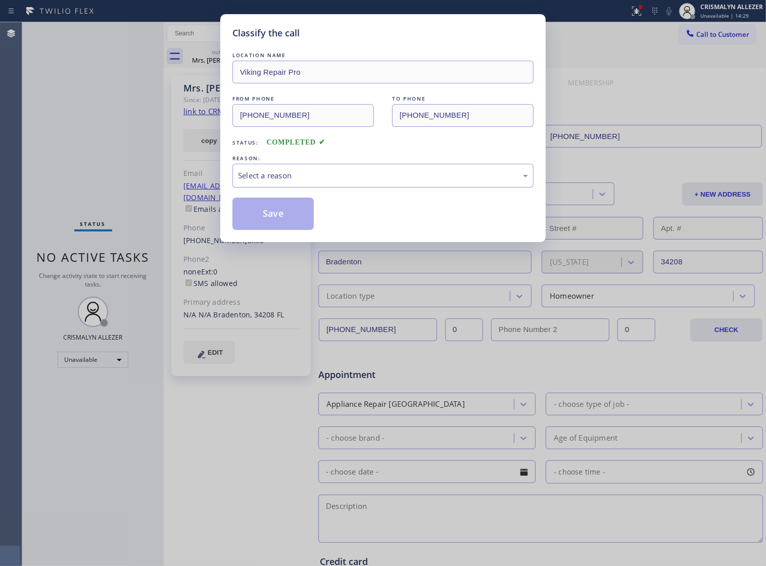
click at [359, 181] on div "Select a reason" at bounding box center [383, 176] width 290 height 12
click at [276, 223] on button "Save" at bounding box center [272, 213] width 81 height 32
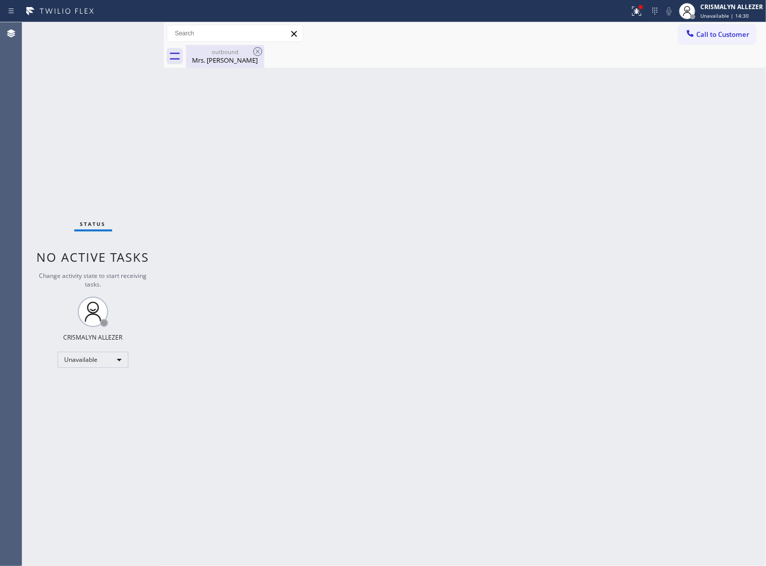
click at [216, 59] on div "Mrs. [PERSON_NAME]" at bounding box center [225, 60] width 76 height 9
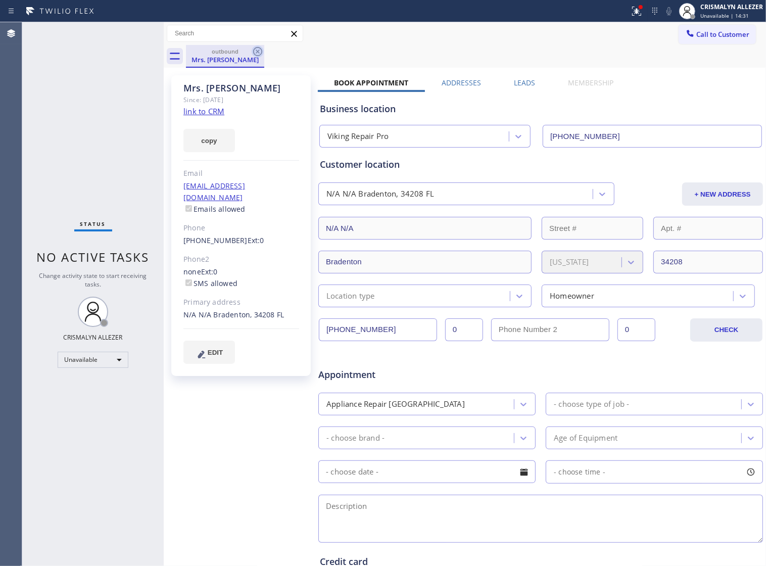
click at [260, 51] on icon at bounding box center [258, 51] width 12 height 12
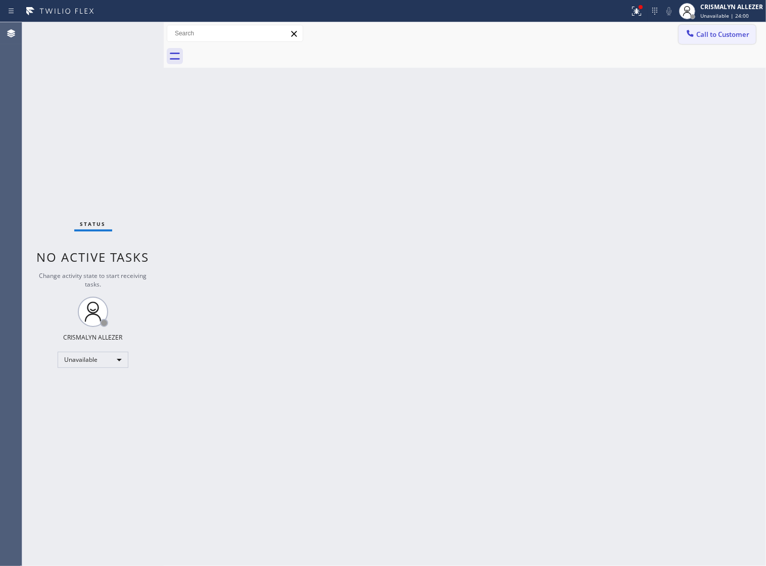
click at [705, 35] on span "Call to Customer" at bounding box center [722, 34] width 53 height 9
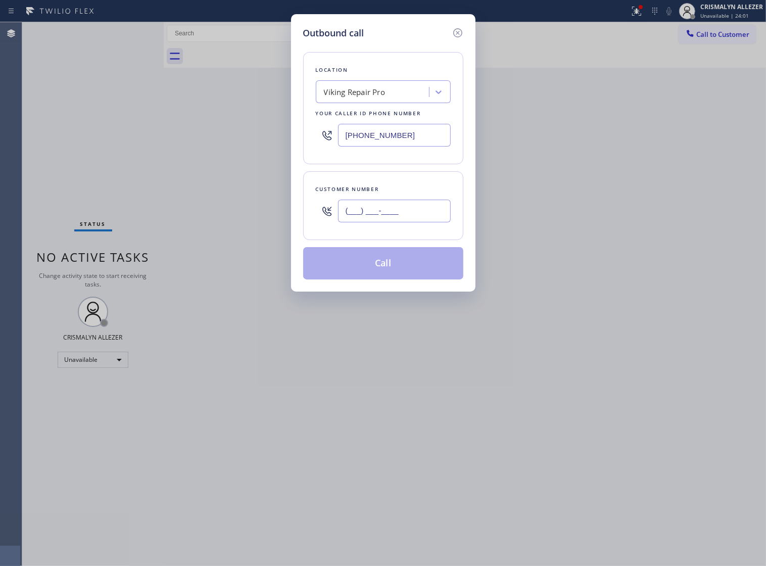
click at [416, 215] on input "(___) ___-____" at bounding box center [394, 210] width 113 height 23
paste input "609) 435-8567"
type input "[PHONE_NUMBER]"
click at [381, 101] on div "Viking Repair Pro" at bounding box center [374, 92] width 110 height 18
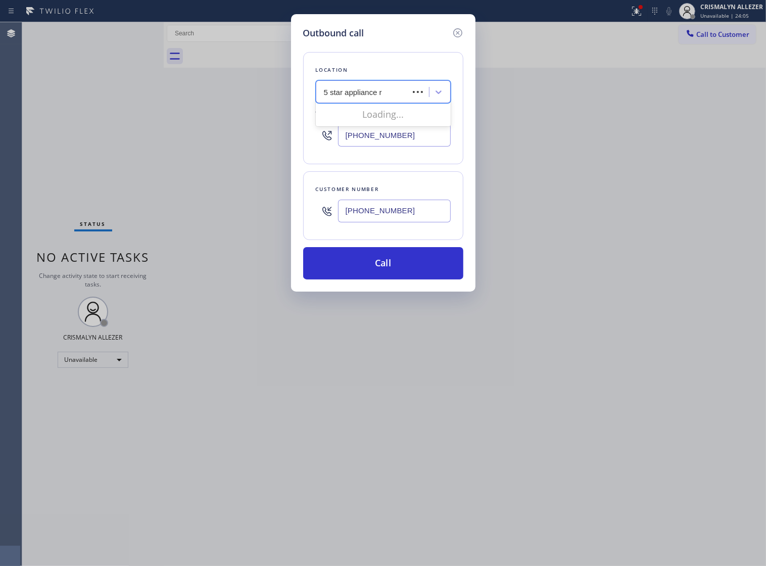
type input "5 star appliance re"
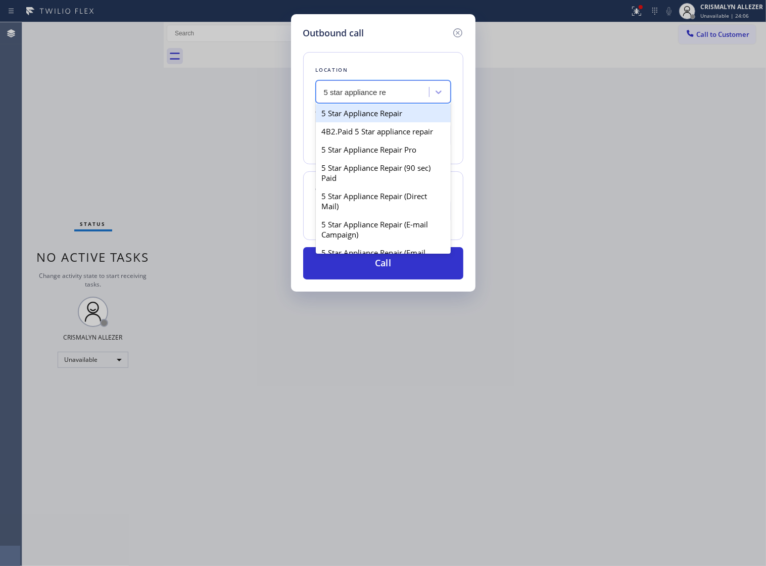
click at [370, 119] on div "5 Star Appliance Repair" at bounding box center [383, 113] width 135 height 18
type input "[PHONE_NUMBER]"
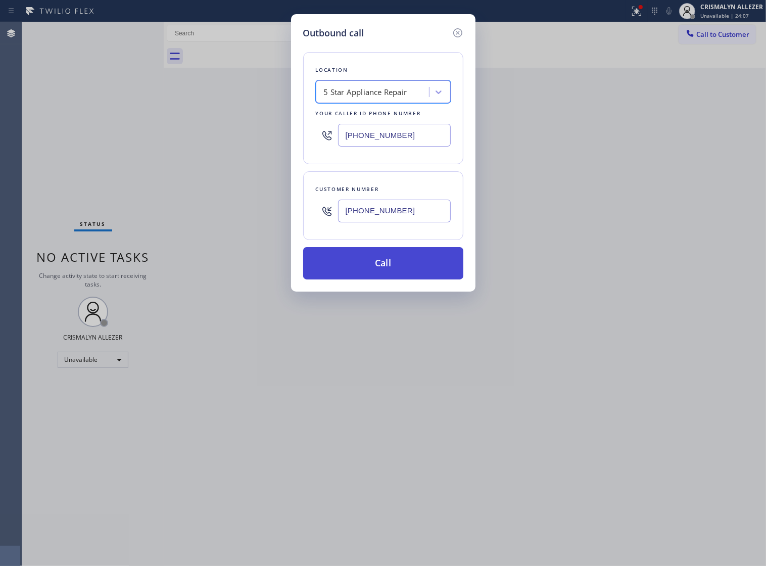
click at [389, 275] on button "Call" at bounding box center [383, 263] width 160 height 32
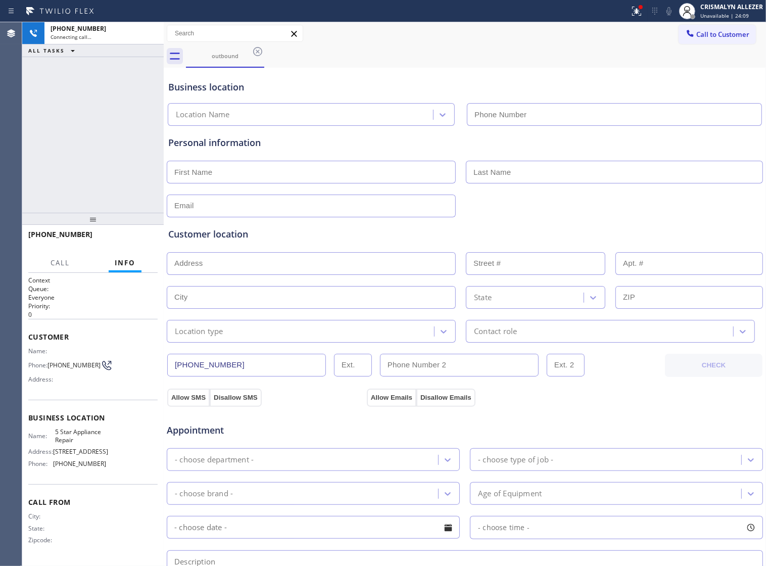
type input "[PHONE_NUMBER]"
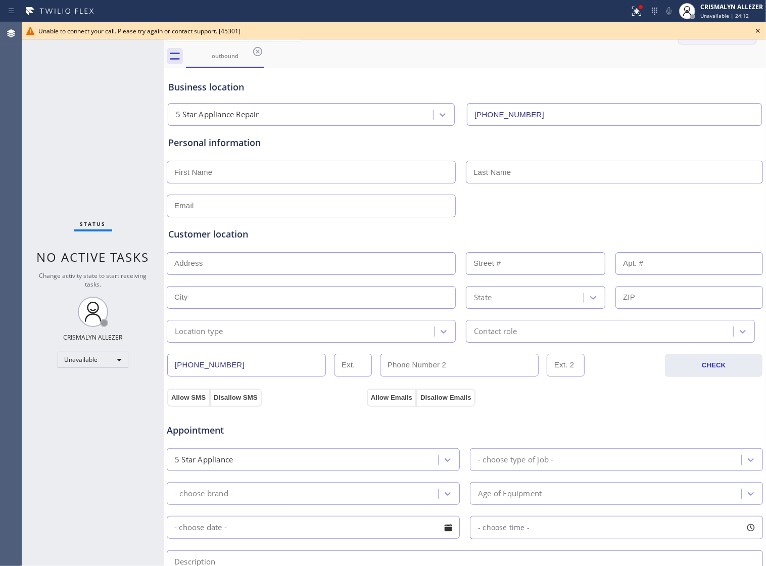
drag, startPoint x: 756, startPoint y: 30, endPoint x: 745, endPoint y: 38, distance: 13.3
click at [756, 30] on icon at bounding box center [758, 31] width 12 height 12
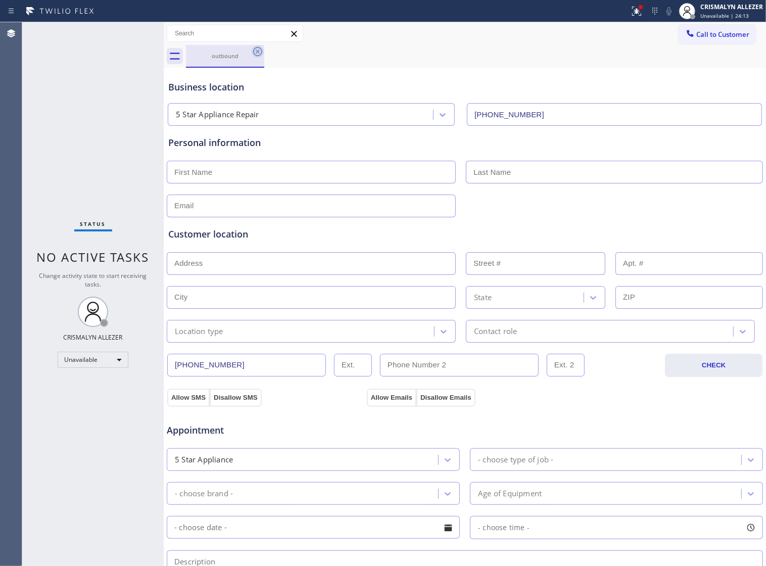
click at [256, 52] on icon at bounding box center [258, 51] width 12 height 12
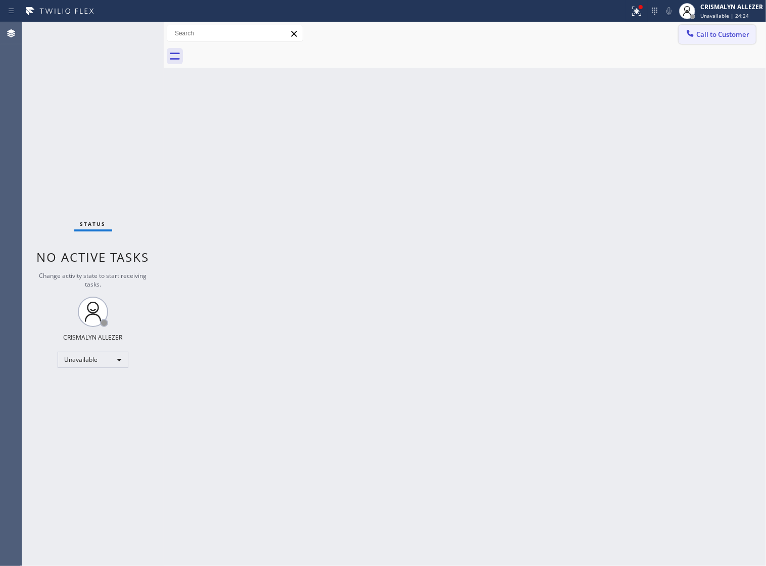
click at [711, 36] on span "Call to Customer" at bounding box center [722, 34] width 53 height 9
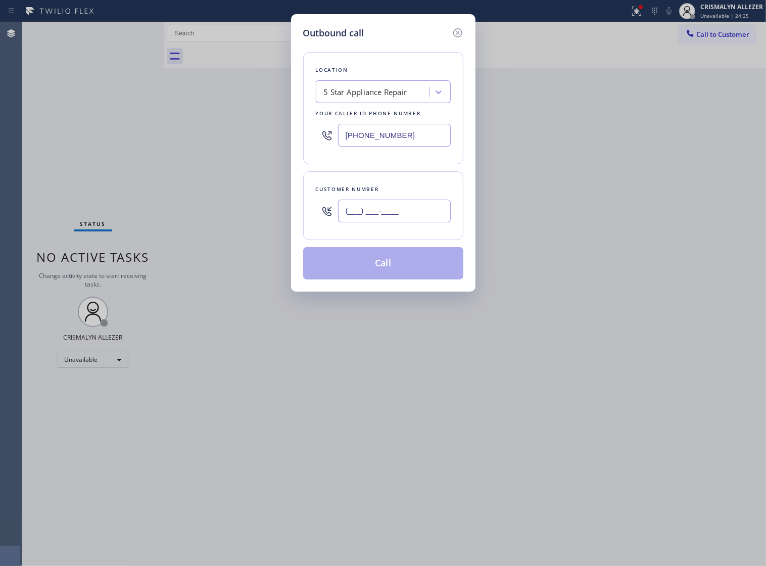
click at [432, 222] on input "(___) ___-____" at bounding box center [394, 210] width 113 height 23
paste input "917) 459-7594"
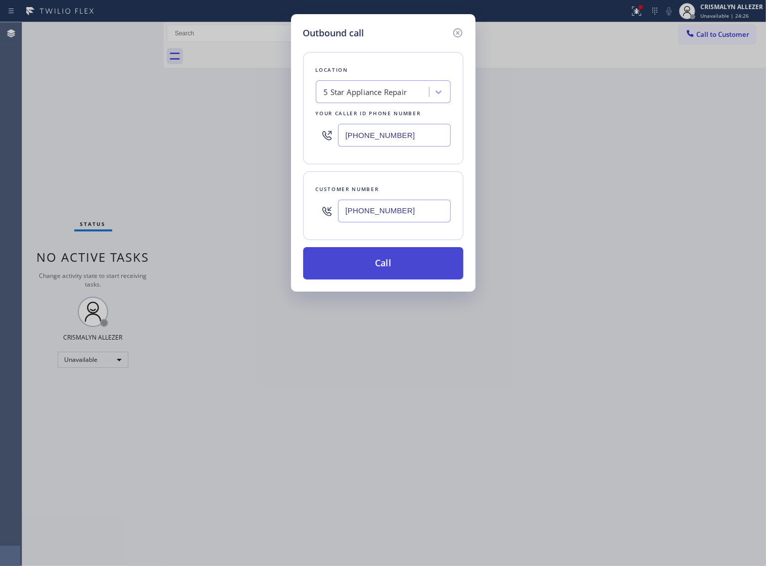
type input "[PHONE_NUMBER]"
click at [393, 274] on button "Call" at bounding box center [383, 263] width 160 height 32
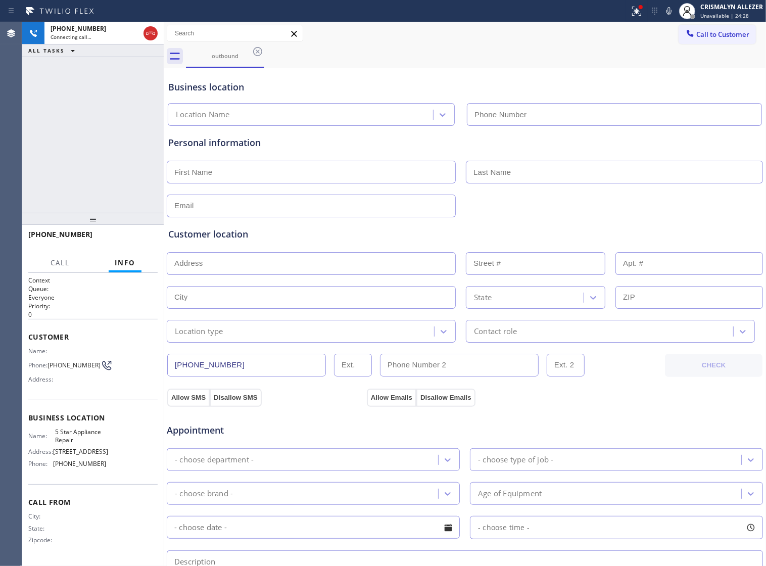
type input "[PHONE_NUMBER]"
click at [127, 238] on span "HANG UP" at bounding box center [134, 238] width 31 height 7
click at [127, 239] on span "HANG UP" at bounding box center [134, 238] width 31 height 7
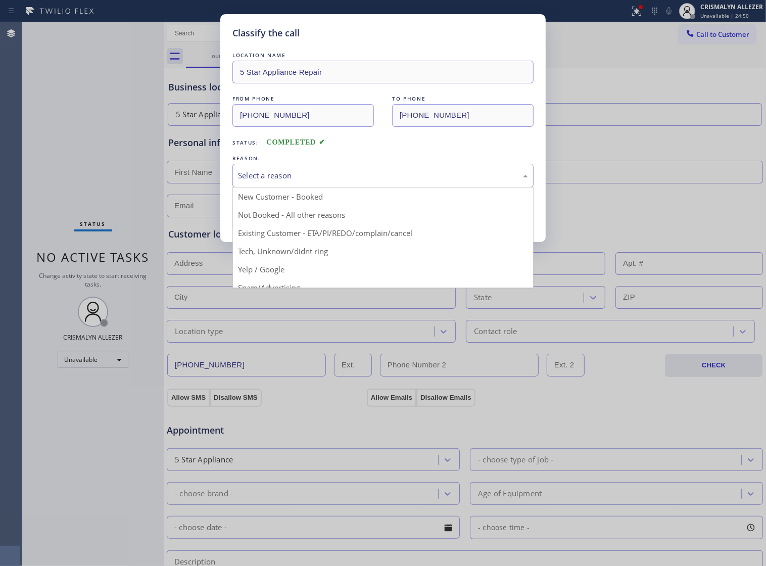
click at [353, 181] on div "Select a reason" at bounding box center [383, 176] width 290 height 12
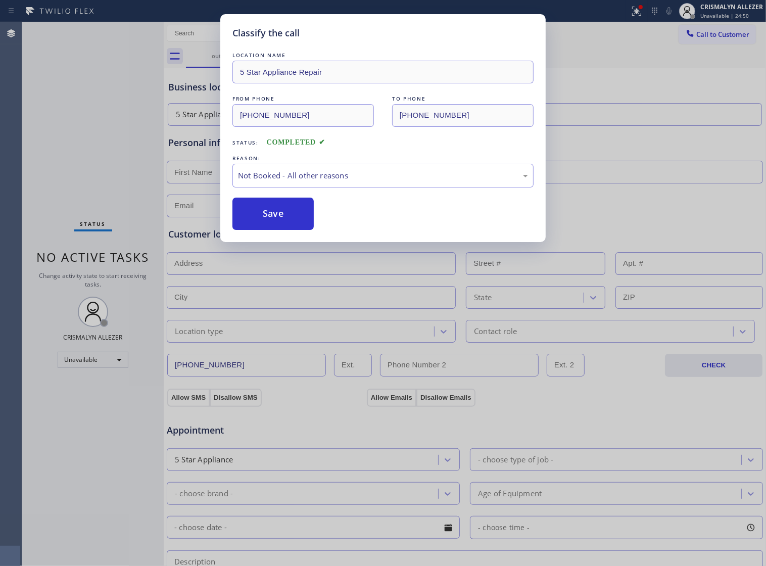
click at [257, 230] on button "Save" at bounding box center [272, 213] width 81 height 32
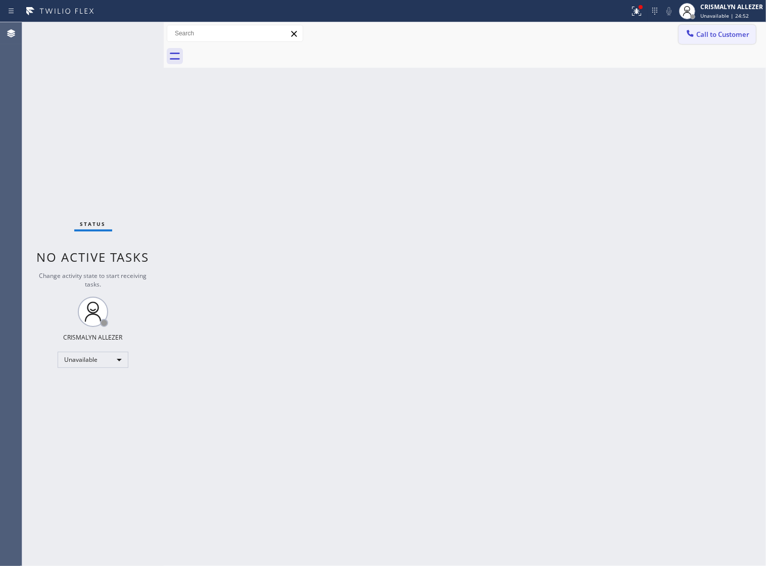
click at [703, 33] on span "Call to Customer" at bounding box center [722, 34] width 53 height 9
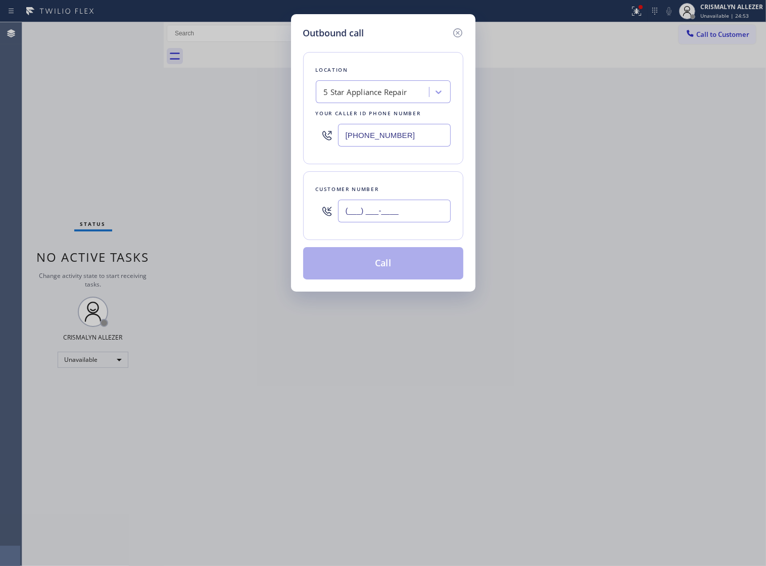
click at [427, 218] on input "(___) ___-____" at bounding box center [394, 210] width 113 height 23
paste input "917) 459-7594"
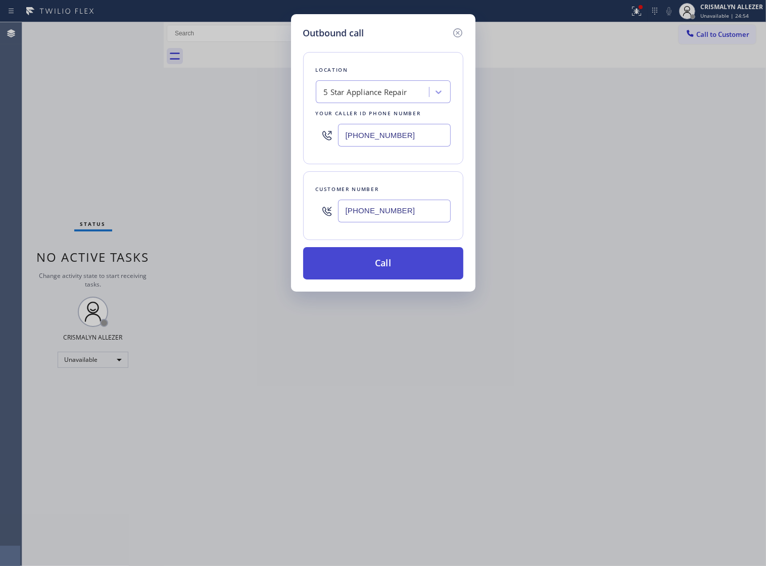
type input "[PHONE_NUMBER]"
click at [384, 279] on button "Call" at bounding box center [383, 263] width 160 height 32
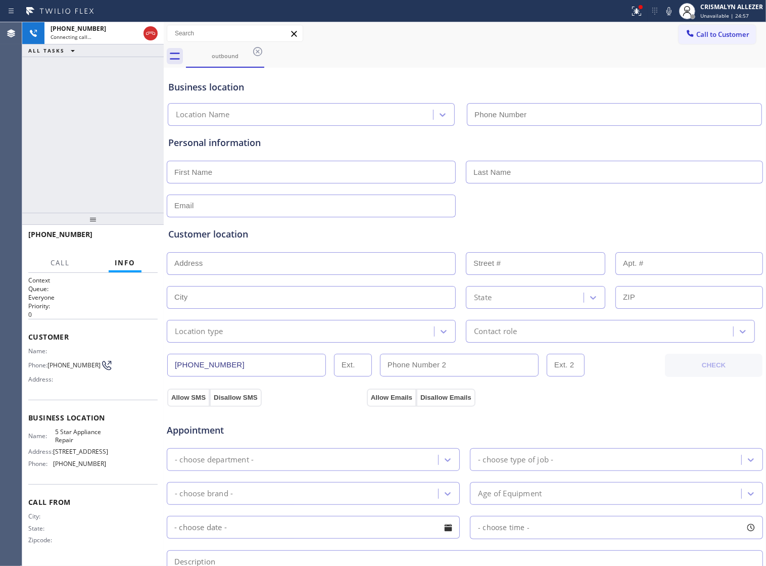
type input "[PHONE_NUMBER]"
click at [626, 213] on div at bounding box center [465, 204] width 598 height 25
click at [125, 241] on span "HANG UP" at bounding box center [134, 238] width 31 height 7
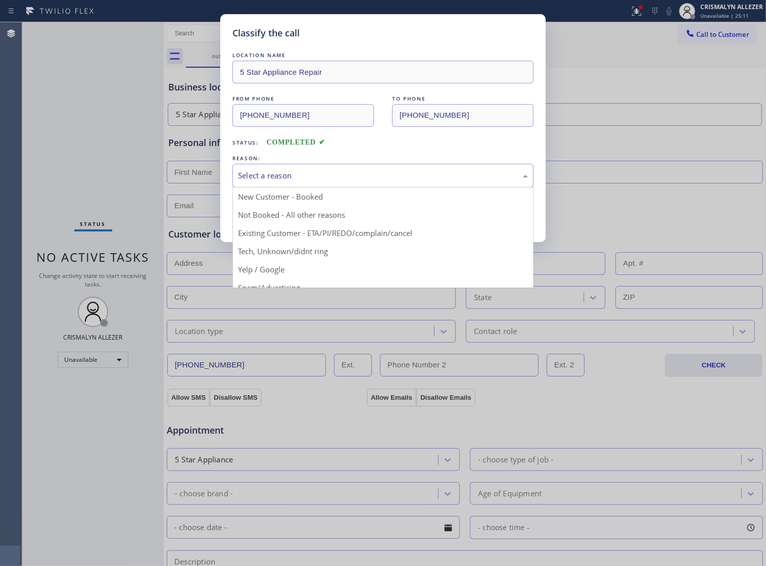
click at [372, 181] on div "Select a reason" at bounding box center [383, 176] width 290 height 12
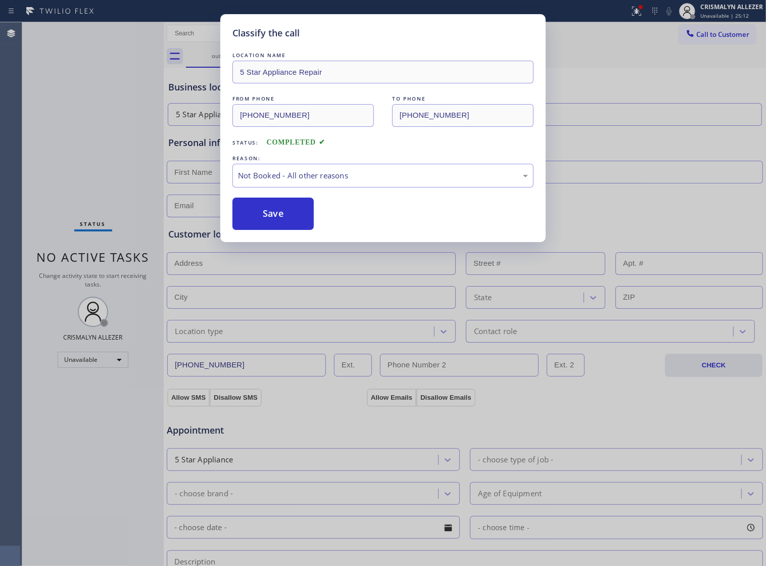
click at [276, 230] on button "Save" at bounding box center [272, 213] width 81 height 32
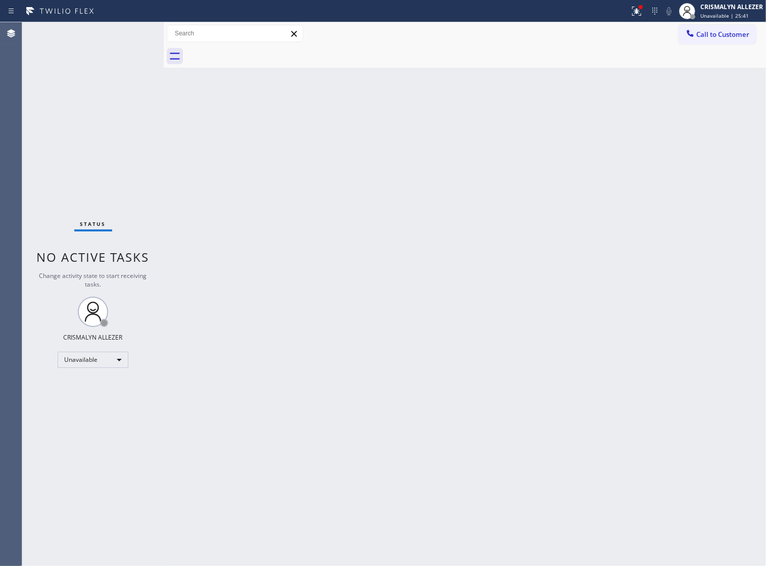
drag, startPoint x: 420, startPoint y: 248, endPoint x: 511, endPoint y: 158, distance: 128.2
click at [423, 240] on div "Back to Dashboard Change Sender ID Customers Technicians Select a contact Outbo…" at bounding box center [465, 293] width 602 height 543
drag, startPoint x: 698, startPoint y: 40, endPoint x: 679, endPoint y: 46, distance: 19.5
click at [698, 39] on button "Call to Customer" at bounding box center [716, 34] width 77 height 19
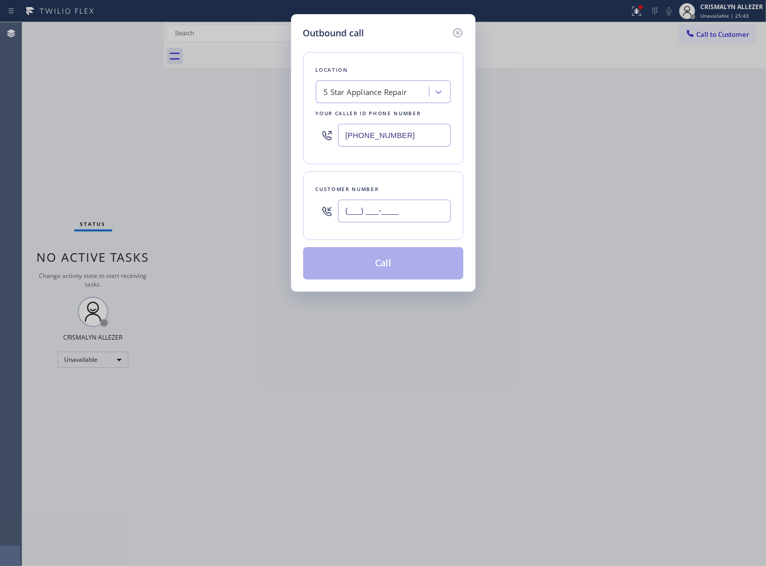
click at [428, 218] on input "(___) ___-____" at bounding box center [394, 210] width 113 height 23
paste input "917) 459-7594"
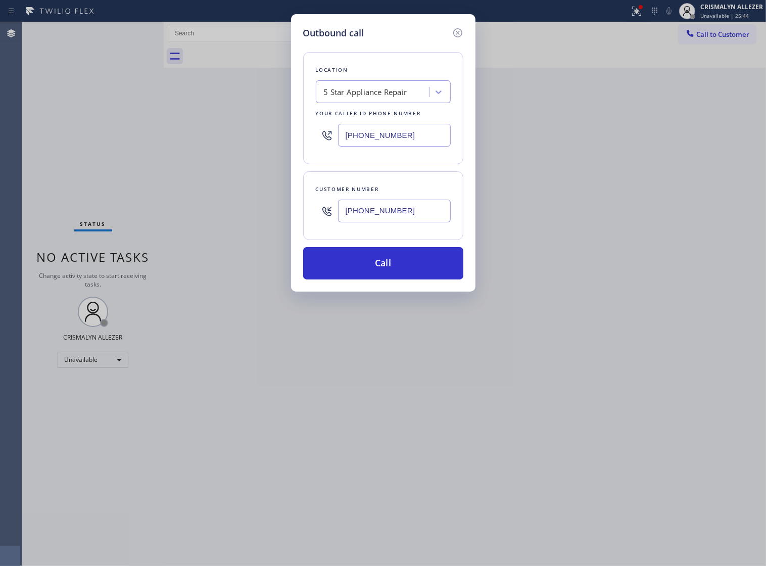
type input "[PHONE_NUMBER]"
click at [389, 290] on div "Outbound call Location 5 Star Appliance Repair Your caller id phone number [PHO…" at bounding box center [383, 152] width 184 height 277
click at [388, 276] on button "Call" at bounding box center [383, 263] width 160 height 32
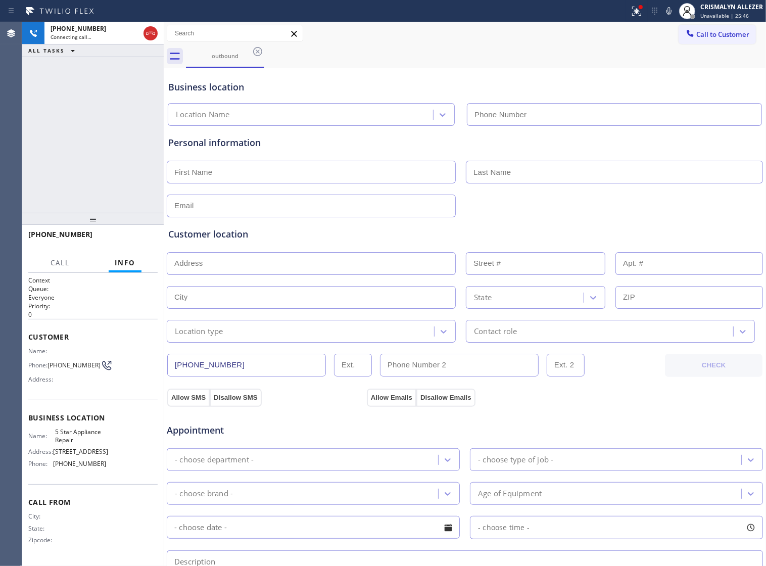
type input "[PHONE_NUMBER]"
click at [133, 233] on button "HANG UP" at bounding box center [134, 239] width 47 height 14
click at [130, 239] on span "HANG UP" at bounding box center [134, 238] width 31 height 7
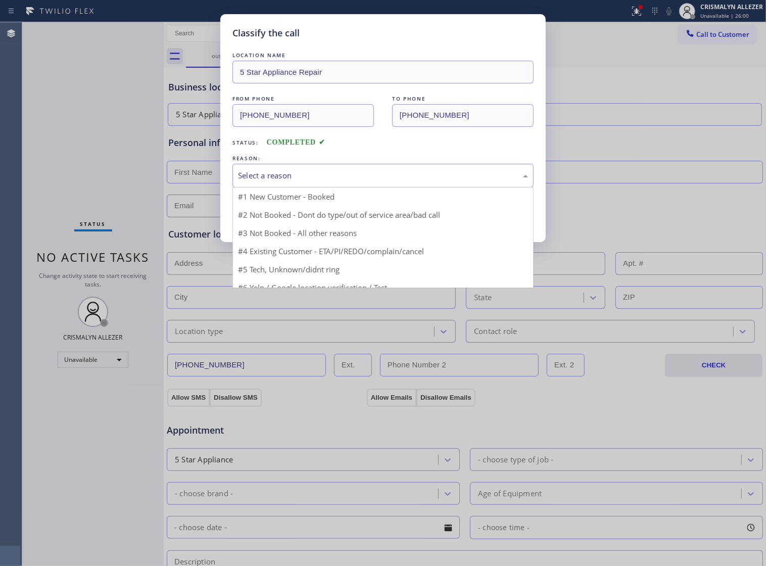
click at [350, 181] on div "Select a reason" at bounding box center [383, 176] width 290 height 12
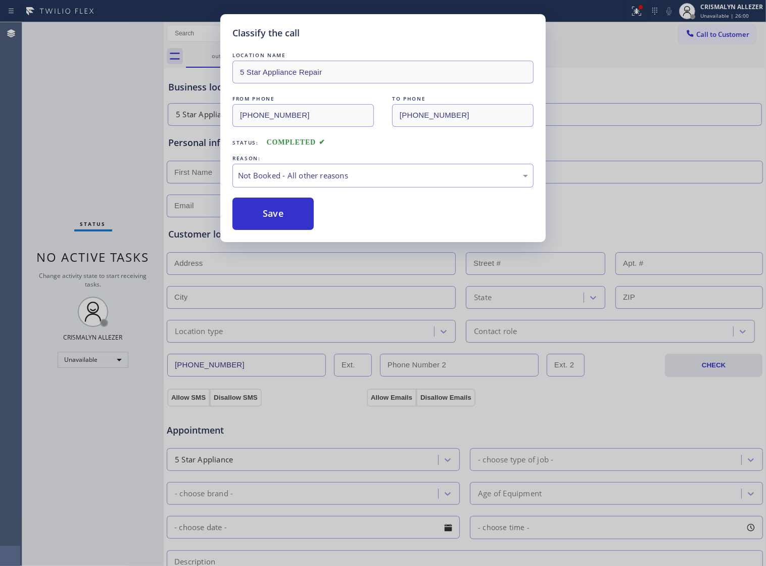
click at [260, 223] on button "Save" at bounding box center [272, 213] width 81 height 32
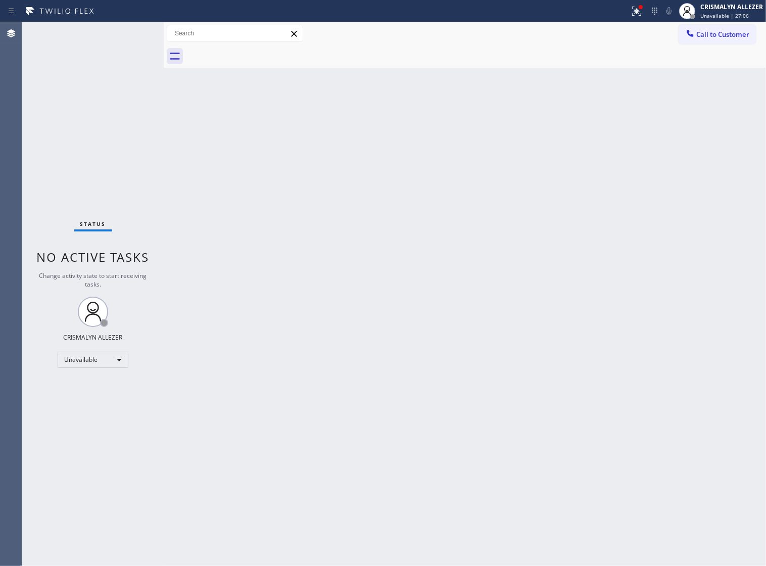
drag, startPoint x: 379, startPoint y: 280, endPoint x: 402, endPoint y: 249, distance: 39.0
click at [381, 272] on div "Back to Dashboard Change Sender ID Customers Technicians Select a contact Outbo…" at bounding box center [465, 293] width 602 height 543
click at [719, 32] on span "Call to Customer" at bounding box center [722, 34] width 53 height 9
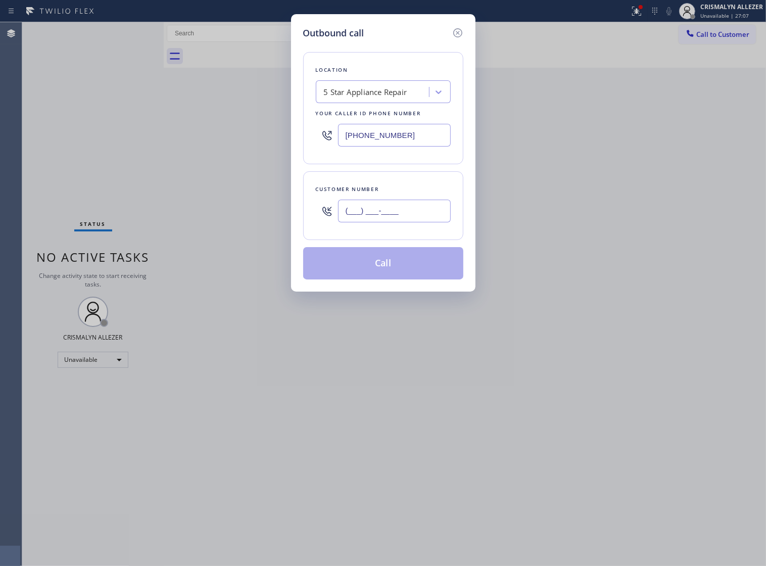
click at [413, 216] on input "(___) ___-____" at bounding box center [394, 210] width 113 height 23
paste input "305) 632-5388"
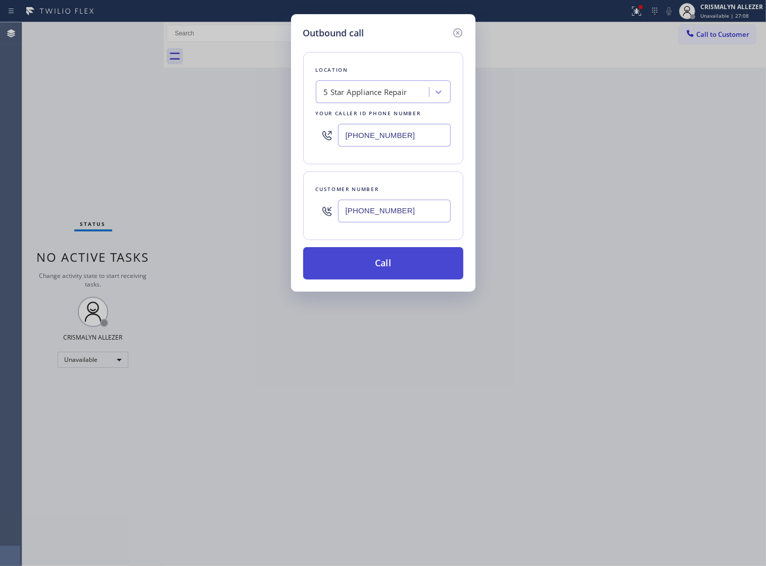
type input "[PHONE_NUMBER]"
click at [394, 273] on button "Call" at bounding box center [383, 263] width 160 height 32
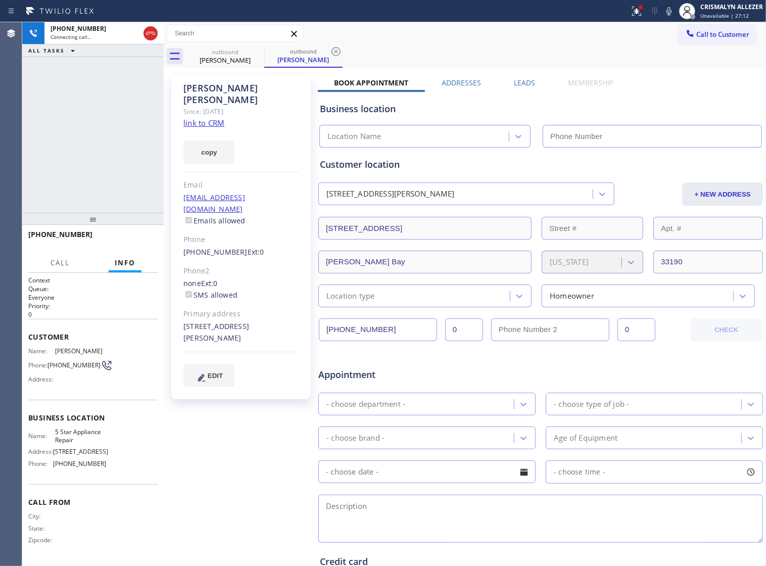
click at [215, 118] on link "link to CRM" at bounding box center [203, 123] width 41 height 10
type input "[PHONE_NUMBER]"
click at [121, 238] on span "HANG UP" at bounding box center [134, 238] width 31 height 7
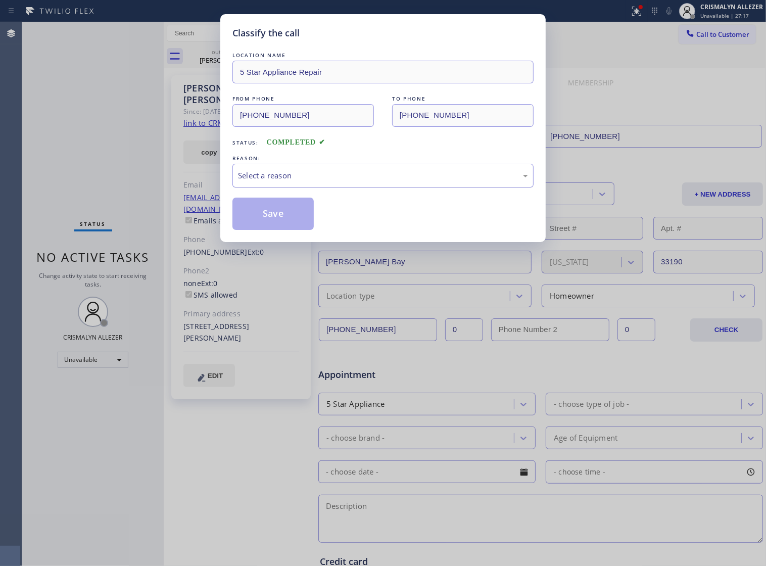
click at [365, 187] on div "Select a reason" at bounding box center [382, 176] width 301 height 24
click at [275, 224] on button "Save" at bounding box center [272, 213] width 81 height 32
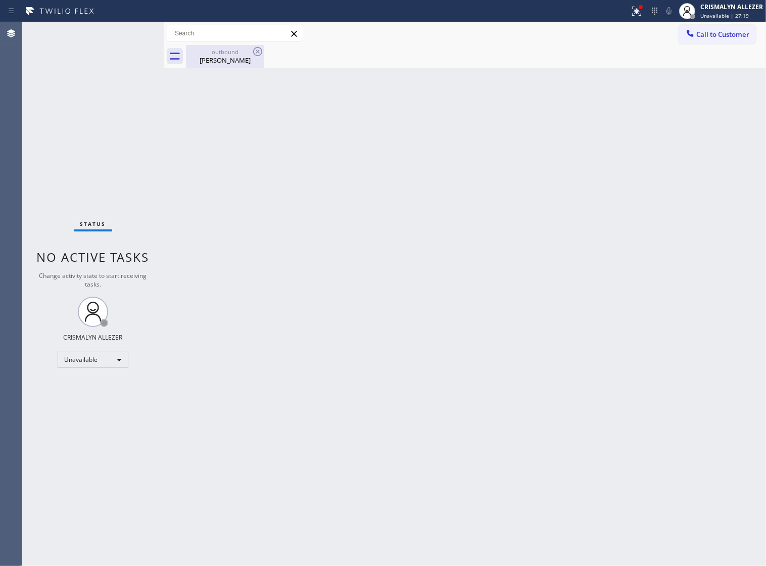
click at [210, 45] on div "outbound [PERSON_NAME]" at bounding box center [225, 56] width 76 height 23
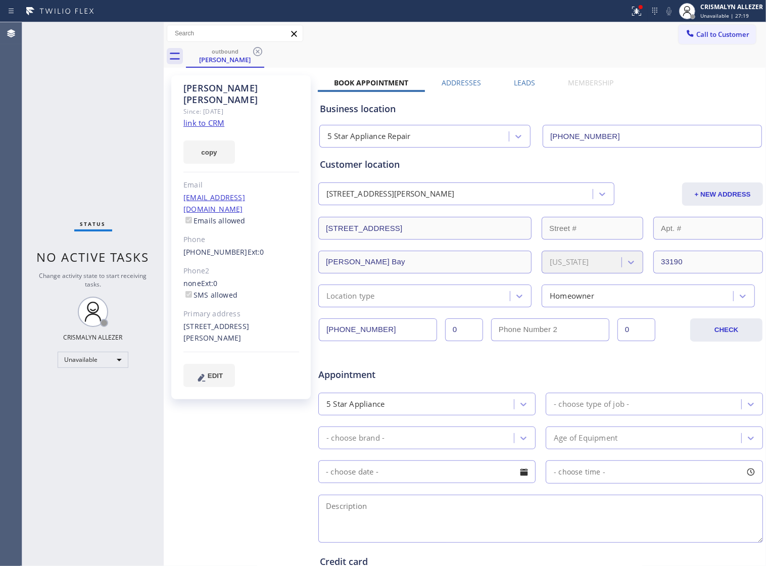
click at [253, 51] on icon at bounding box center [257, 51] width 9 height 9
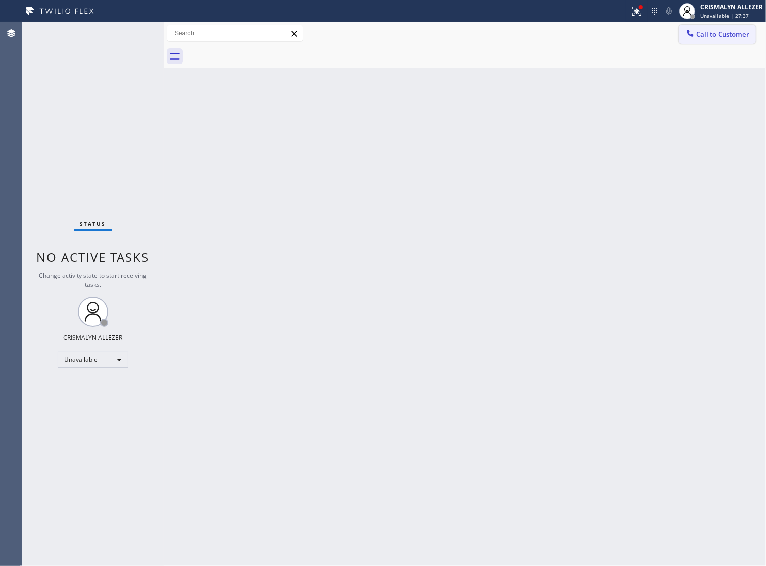
click at [706, 34] on span "Call to Customer" at bounding box center [722, 34] width 53 height 9
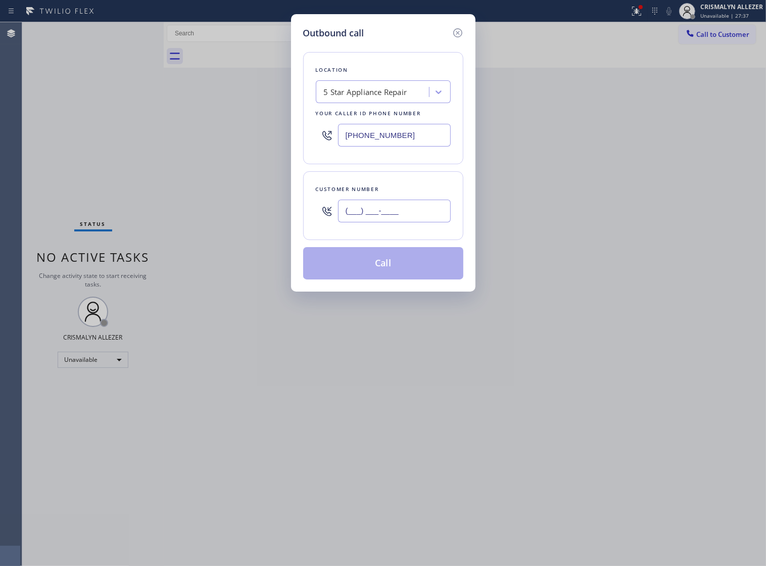
click at [427, 216] on input "(___) ___-____" at bounding box center [394, 210] width 113 height 23
paste input "305) 632-5388"
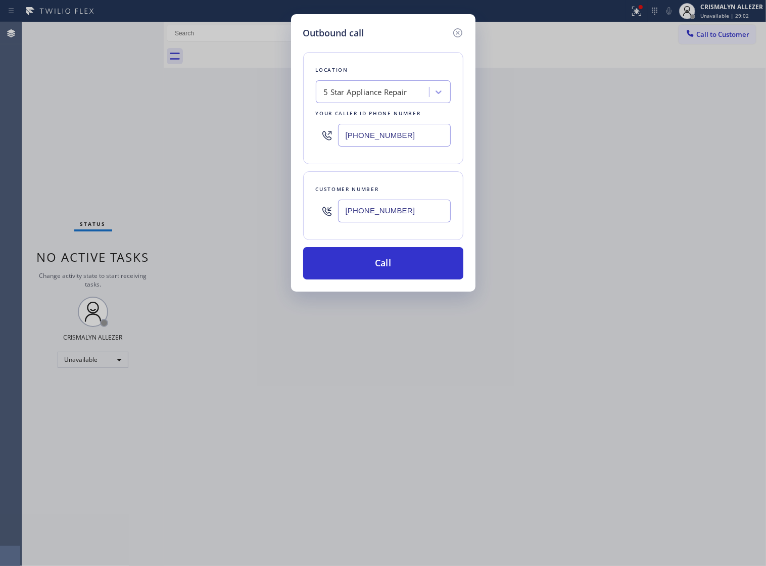
click at [401, 214] on input "[PHONE_NUMBER]" at bounding box center [394, 210] width 113 height 23
paste input "text"
drag, startPoint x: 245, startPoint y: 210, endPoint x: 226, endPoint y: 210, distance: 18.7
click at [227, 210] on div "Outbound call Location 5 Star Appliance Repair Your caller id phone number [PHO…" at bounding box center [383, 283] width 766 height 566
paste input "609) 435-8567"
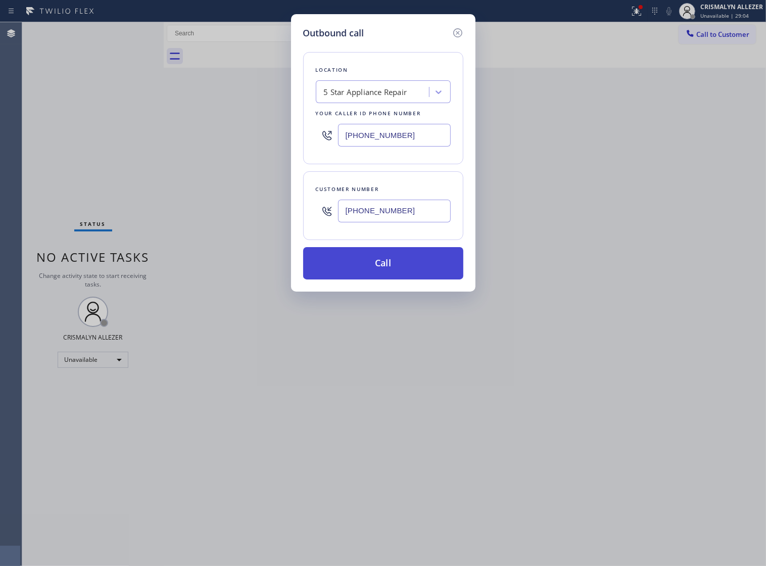
type input "[PHONE_NUMBER]"
click at [380, 276] on button "Call" at bounding box center [383, 263] width 160 height 32
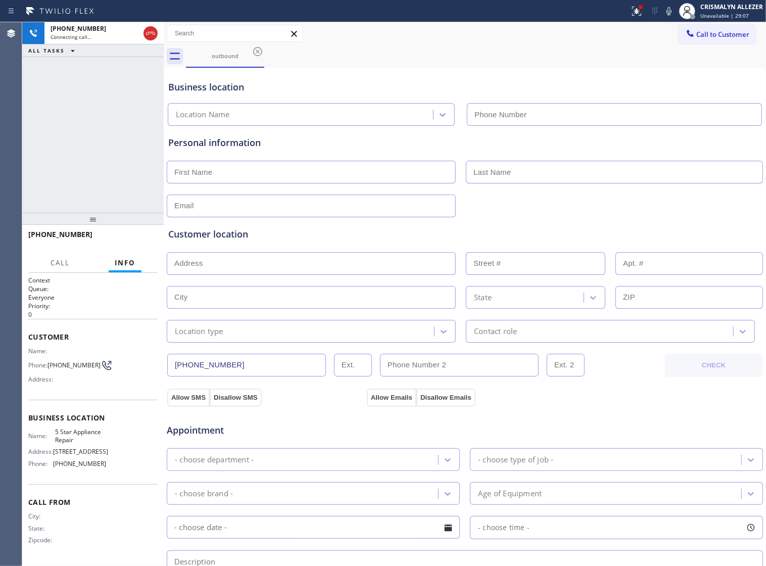
type input "[PHONE_NUMBER]"
click at [134, 239] on span "HANG UP" at bounding box center [134, 238] width 31 height 7
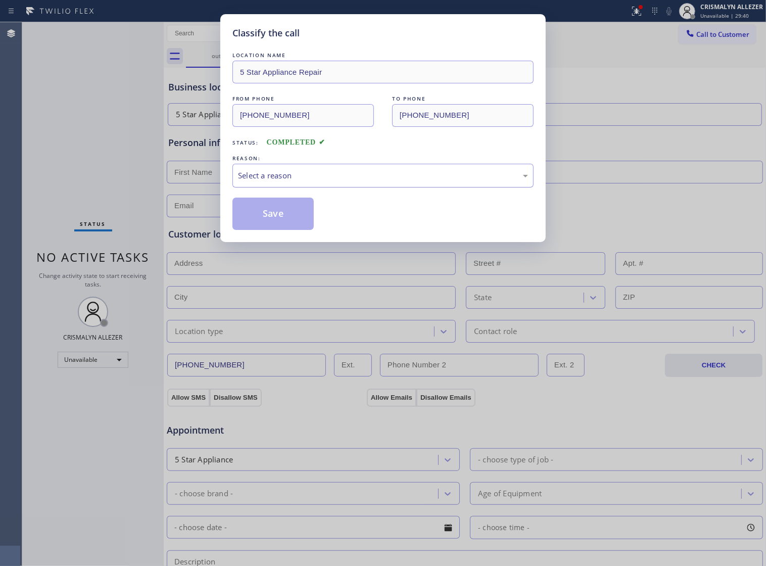
click at [395, 181] on div "Select a reason" at bounding box center [383, 176] width 290 height 12
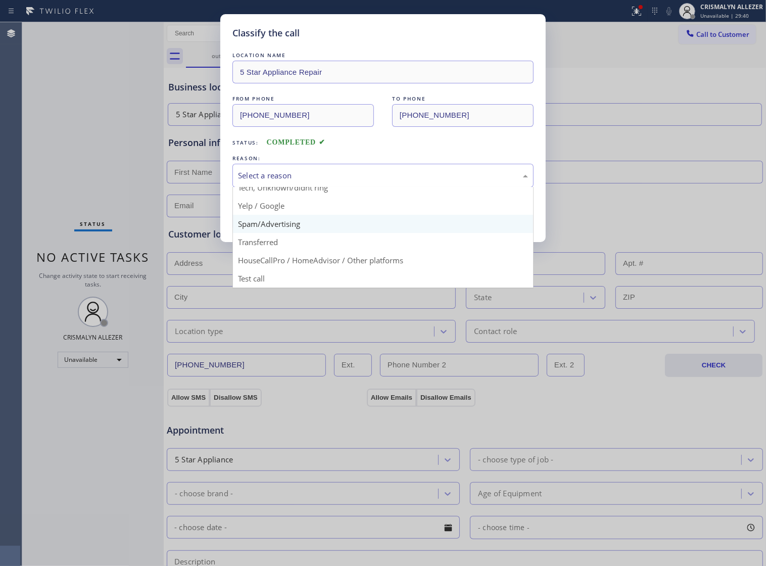
scroll to position [69, 0]
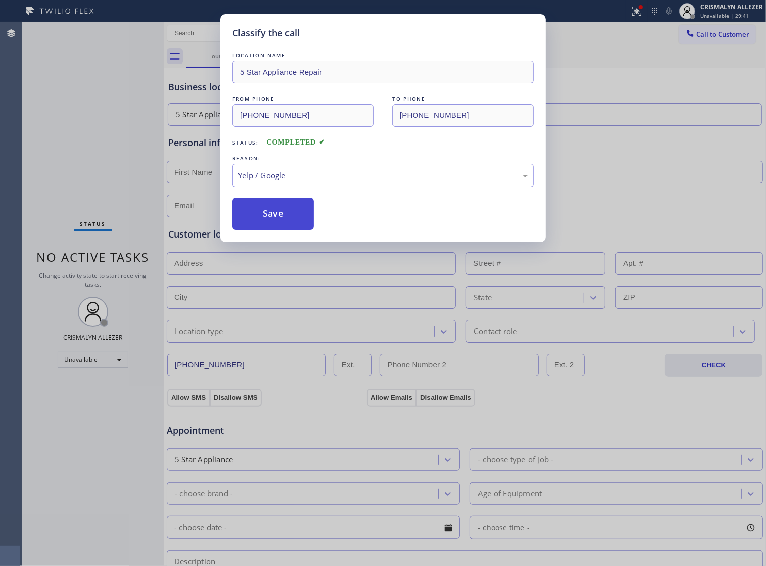
click at [279, 230] on button "Save" at bounding box center [272, 213] width 81 height 32
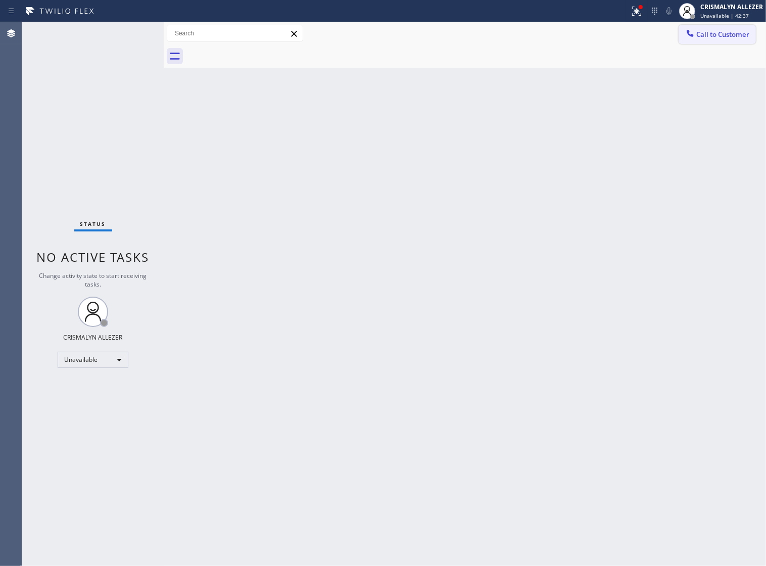
click at [723, 27] on button "Call to Customer" at bounding box center [716, 34] width 77 height 19
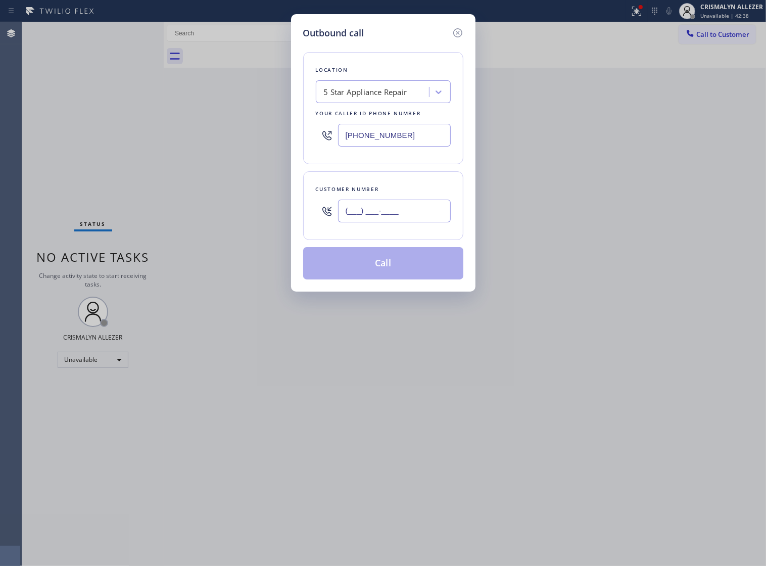
click at [423, 222] on input "(___) ___-____" at bounding box center [394, 210] width 113 height 23
paste input "978) 884-3815"
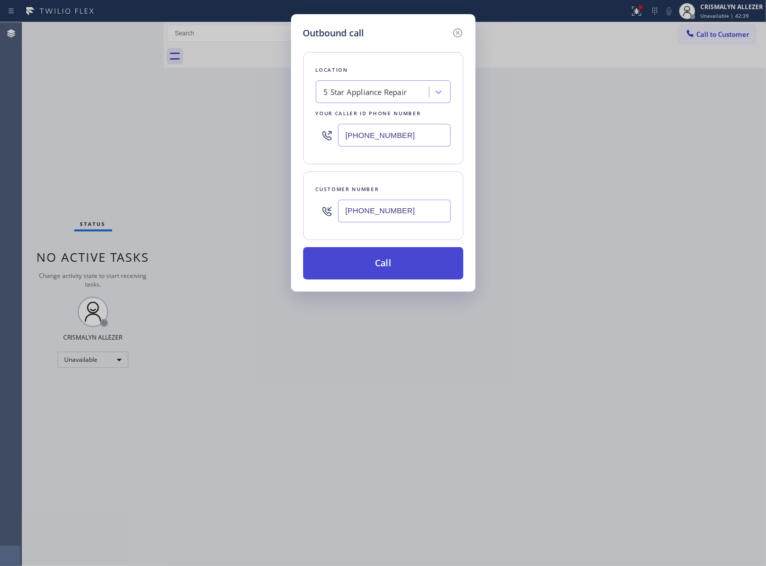
type input "[PHONE_NUMBER]"
click at [388, 274] on button "Call" at bounding box center [383, 263] width 160 height 32
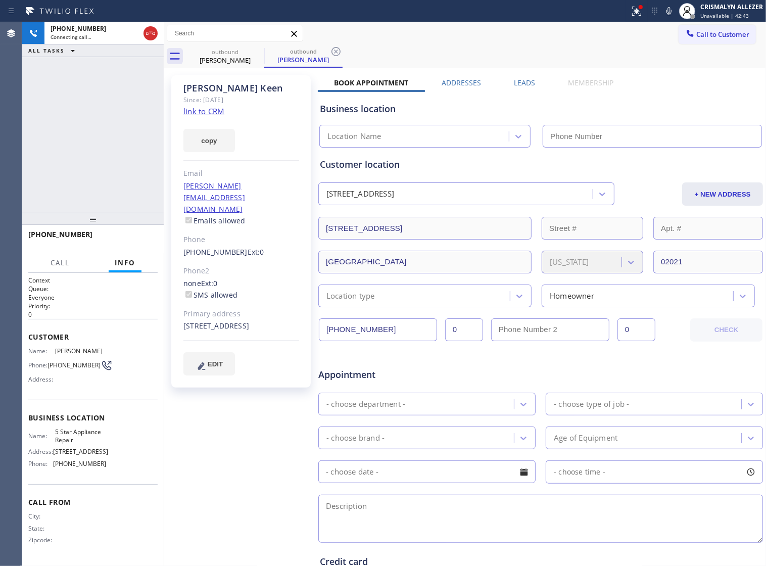
click at [210, 113] on link "link to CRM" at bounding box center [203, 111] width 41 height 10
type input "[PHONE_NUMBER]"
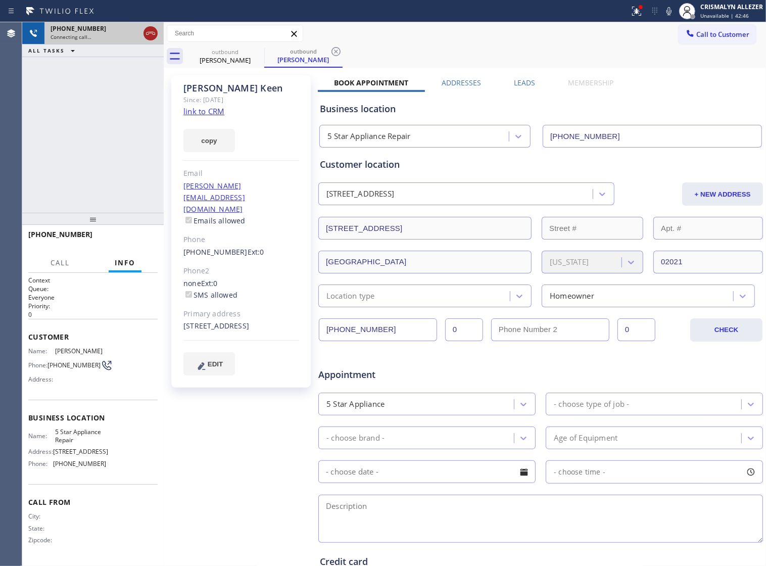
click at [148, 38] on icon at bounding box center [150, 33] width 12 height 12
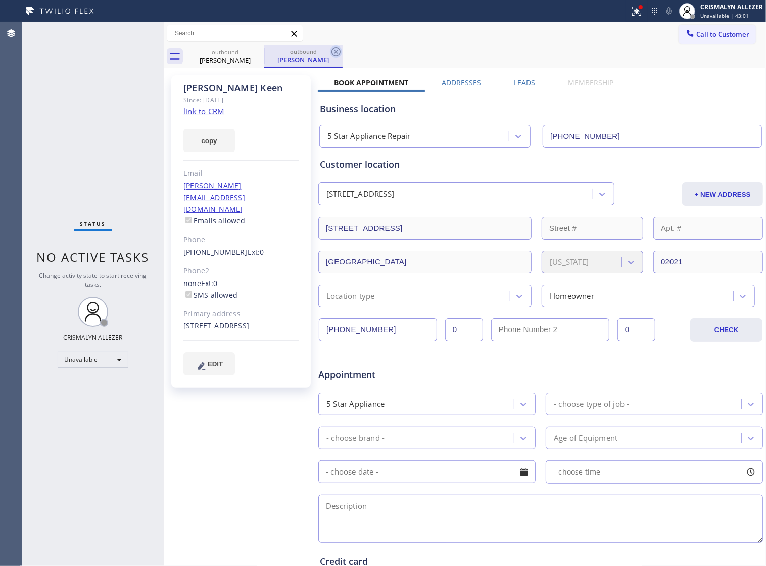
click at [336, 51] on icon at bounding box center [335, 51] width 9 height 9
click at [254, 51] on icon at bounding box center [257, 51] width 9 height 9
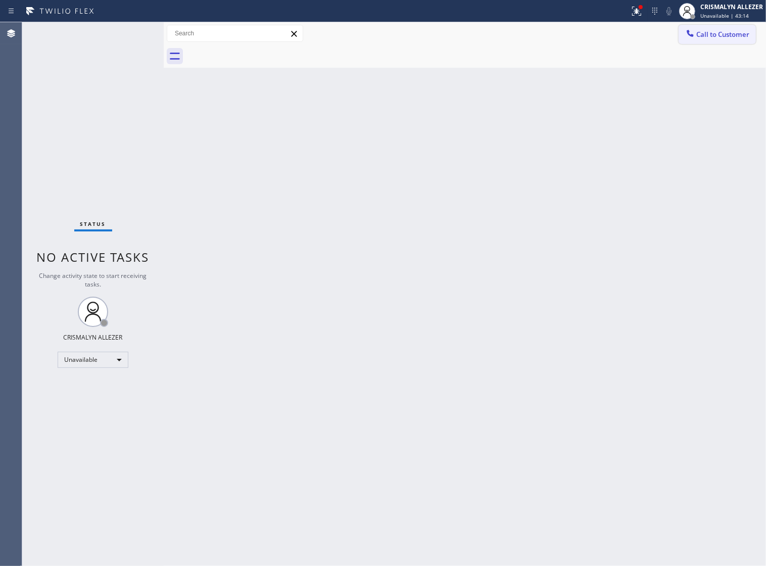
click at [720, 33] on span "Call to Customer" at bounding box center [722, 34] width 53 height 9
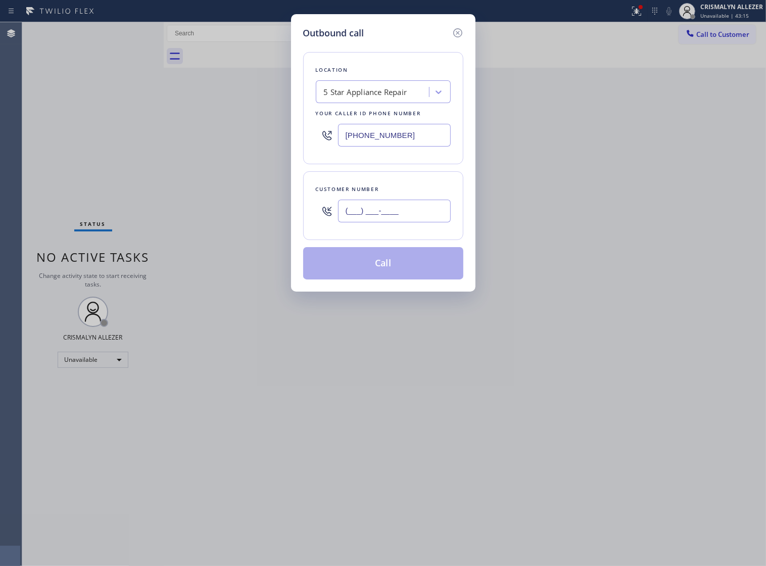
click at [418, 216] on input "(___) ___-____" at bounding box center [394, 210] width 113 height 23
paste input "312) 581-5777"
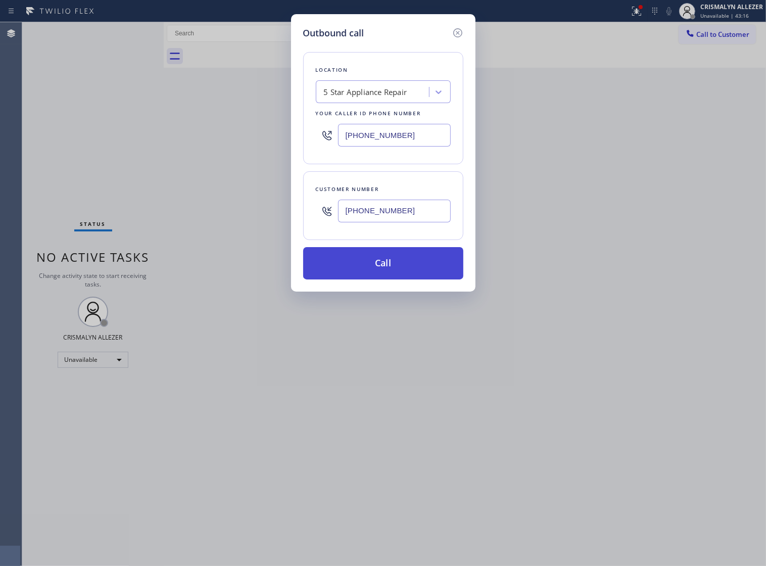
type input "[PHONE_NUMBER]"
click at [389, 279] on button "Call" at bounding box center [383, 263] width 160 height 32
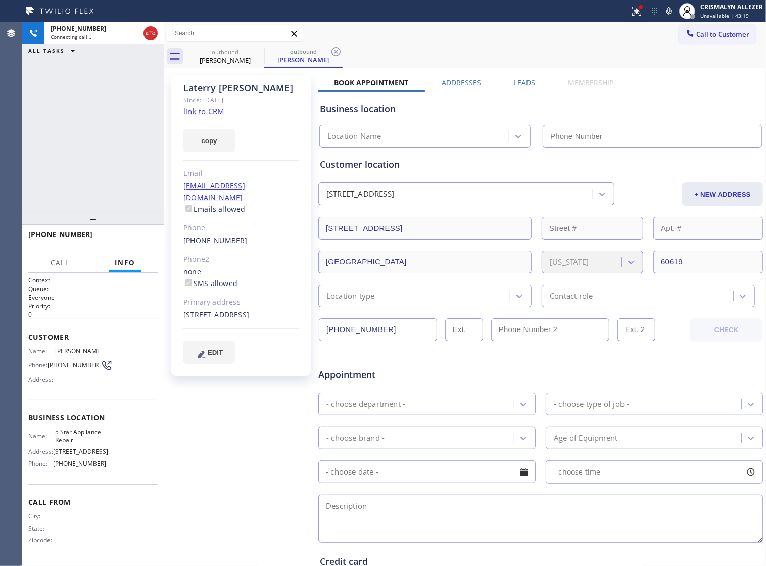
click at [215, 112] on link "link to CRM" at bounding box center [203, 111] width 41 height 10
type input "[PHONE_NUMBER]"
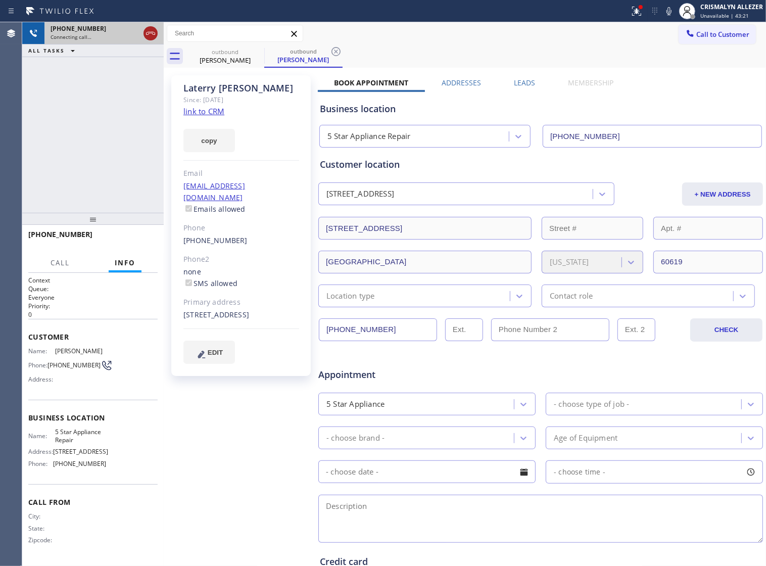
click at [147, 36] on icon at bounding box center [150, 33] width 12 height 12
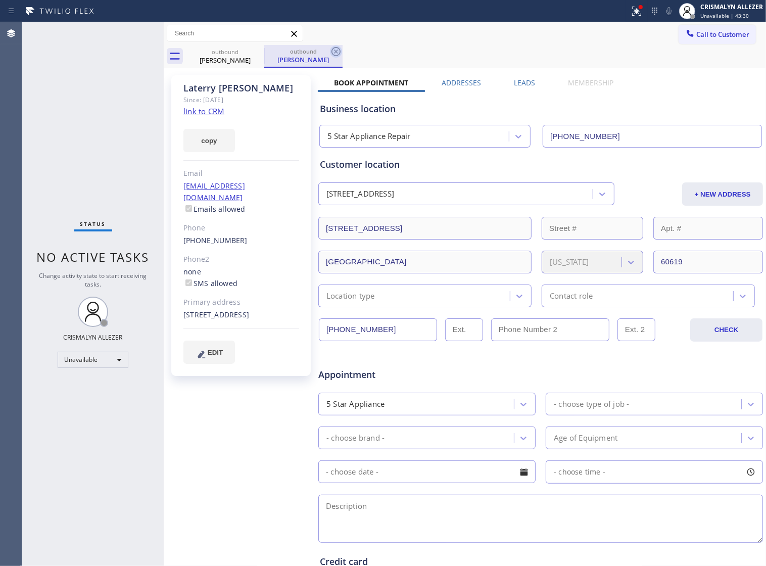
click at [332, 52] on icon at bounding box center [335, 51] width 9 height 9
click at [257, 51] on icon at bounding box center [257, 51] width 9 height 9
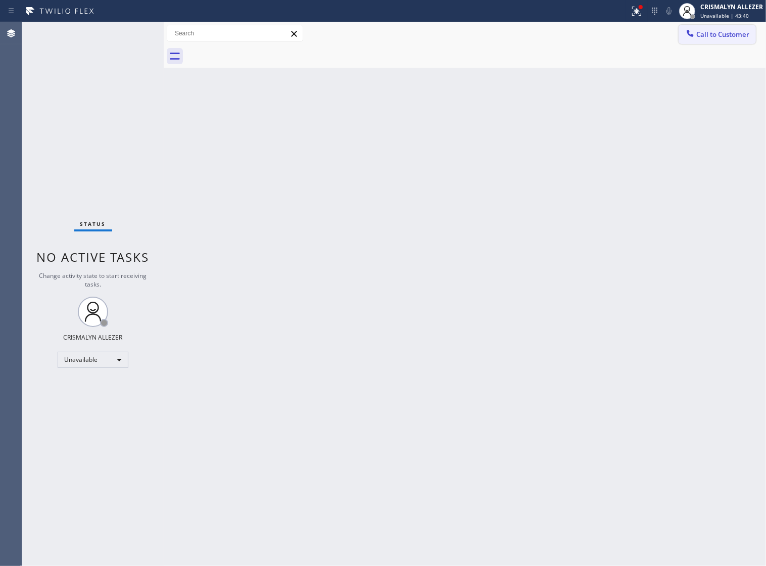
click at [703, 35] on span "Call to Customer" at bounding box center [722, 34] width 53 height 9
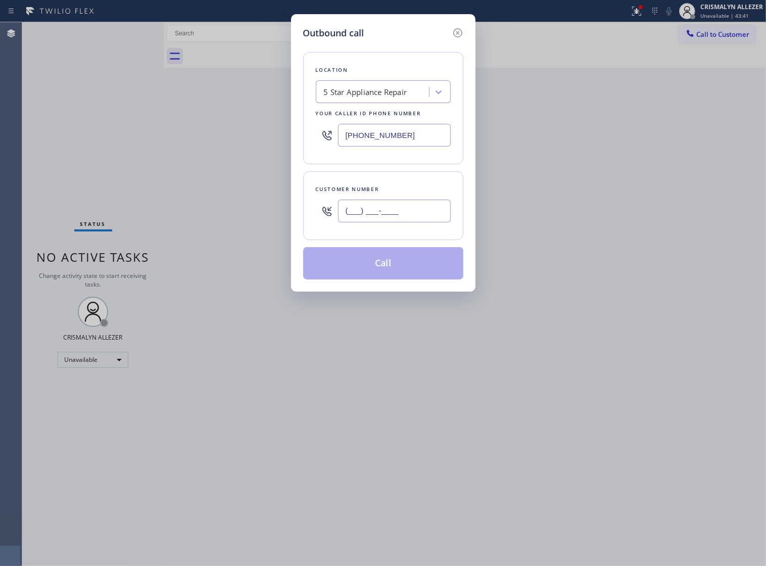
click at [426, 220] on input "(___) ___-____" at bounding box center [394, 210] width 113 height 23
paste input "708) 369-3084"
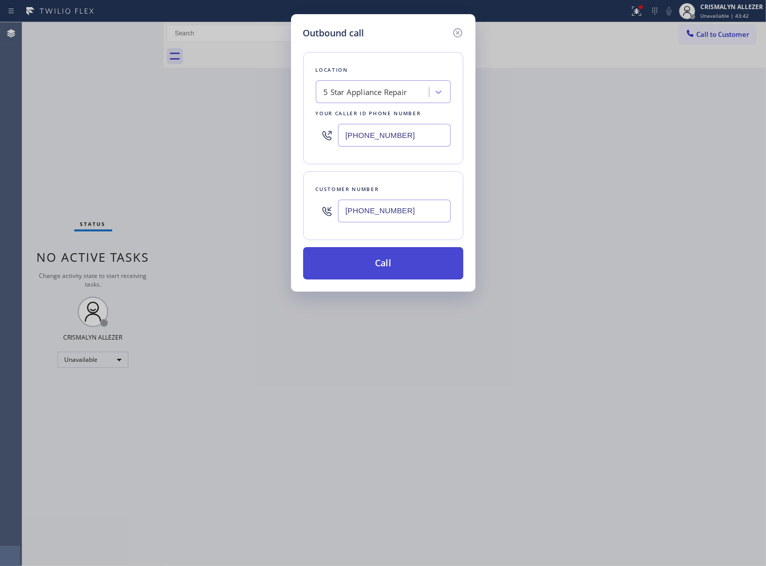
type input "[PHONE_NUMBER]"
click at [399, 279] on button "Call" at bounding box center [383, 263] width 160 height 32
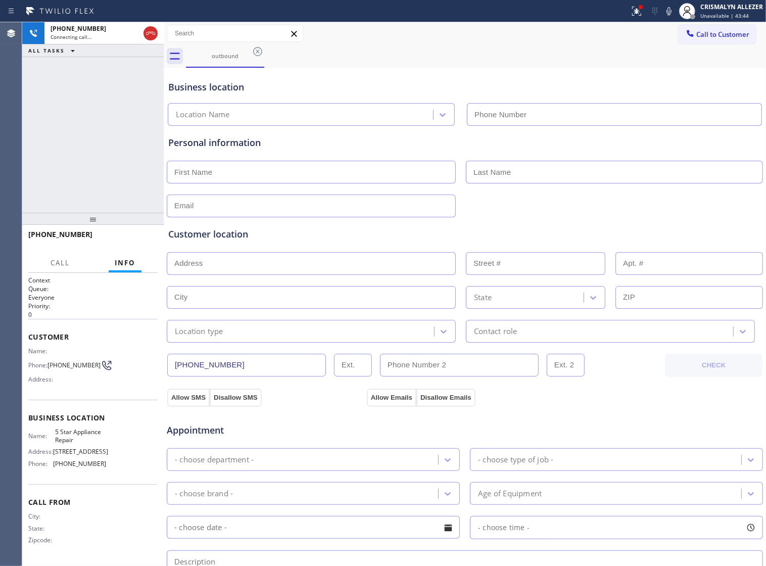
type input "[PHONE_NUMBER]"
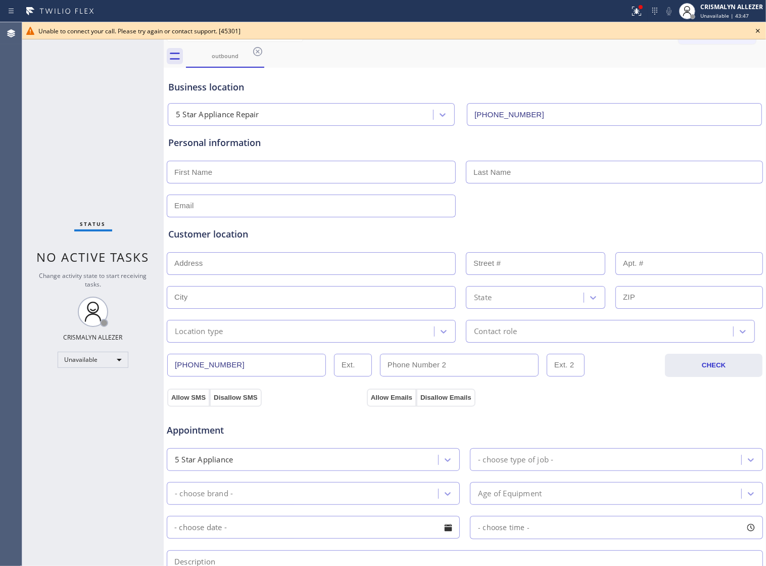
click at [756, 28] on icon at bounding box center [758, 31] width 12 height 12
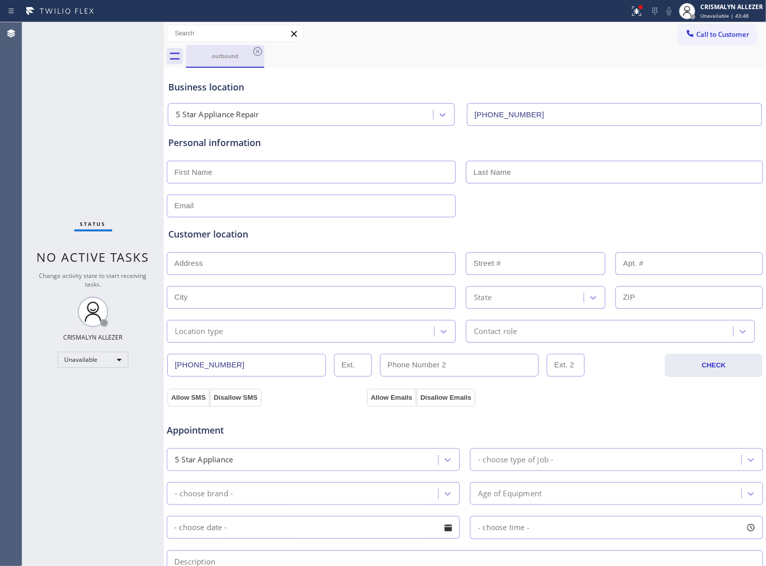
click at [250, 51] on div "outbound" at bounding box center [225, 56] width 76 height 22
click at [258, 49] on icon at bounding box center [258, 51] width 12 height 12
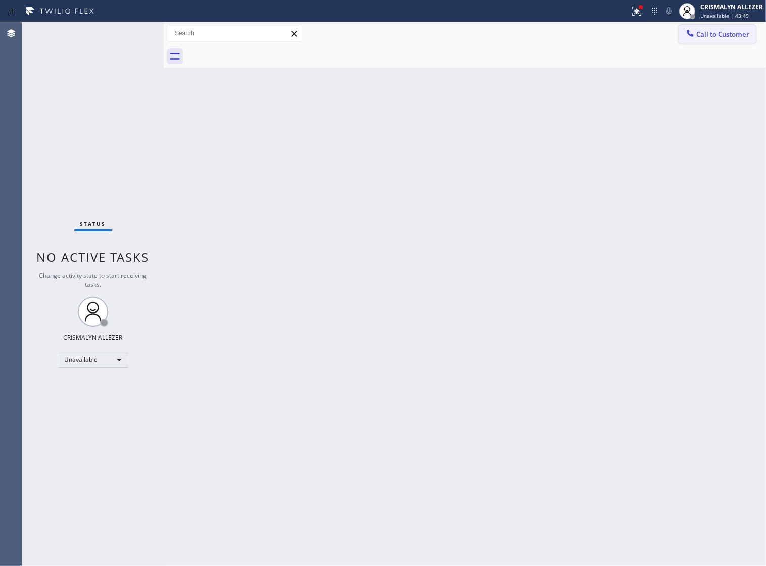
click at [740, 38] on span "Call to Customer" at bounding box center [722, 34] width 53 height 9
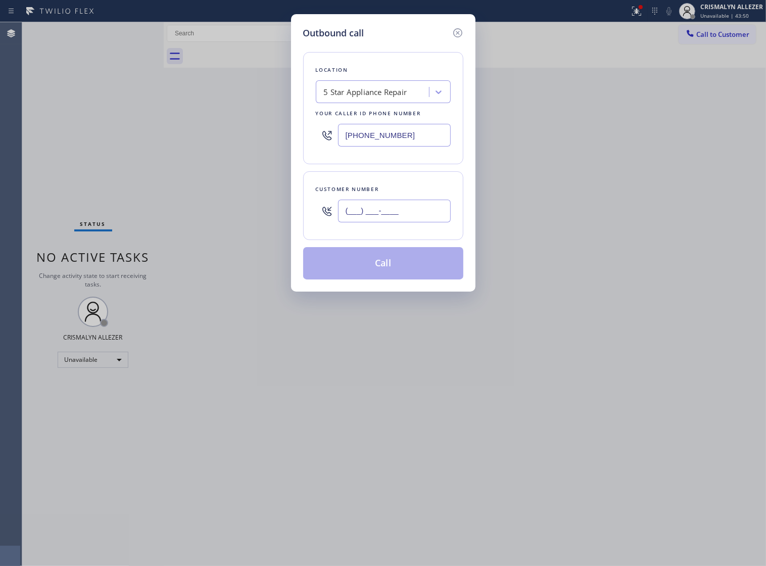
click at [414, 222] on input "(___) ___-____" at bounding box center [394, 210] width 113 height 23
paste input "708) 369-3084"
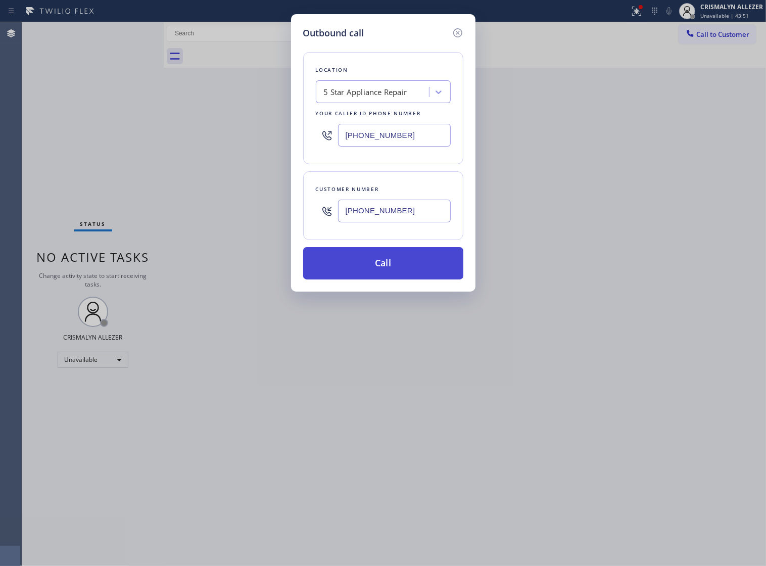
type input "[PHONE_NUMBER]"
click at [379, 278] on button "Call" at bounding box center [383, 263] width 160 height 32
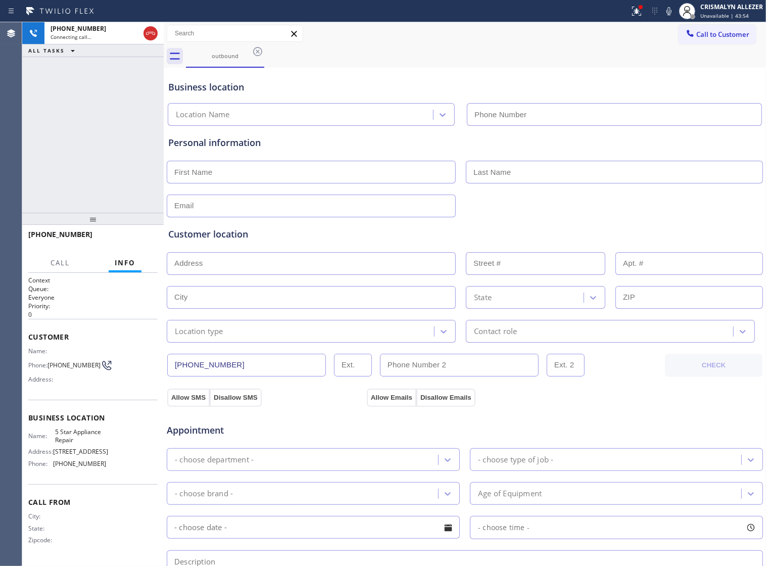
type input "[PHONE_NUMBER]"
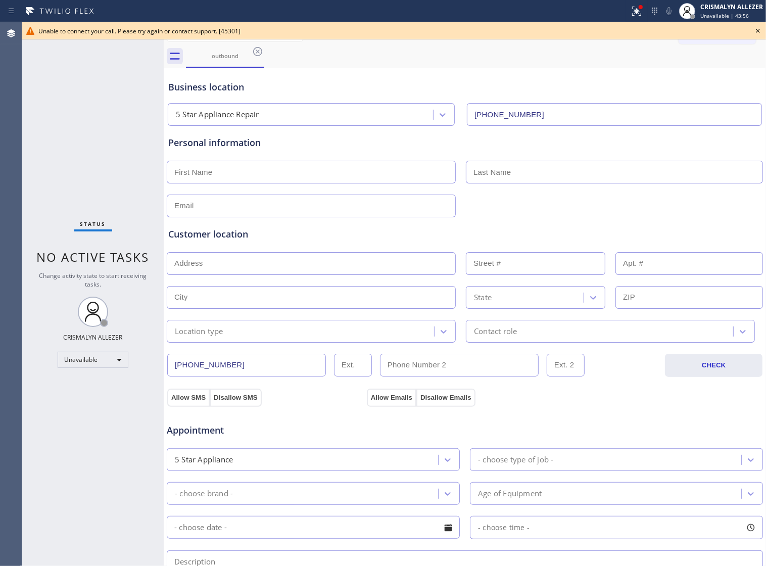
click at [757, 29] on icon at bounding box center [758, 31] width 4 height 4
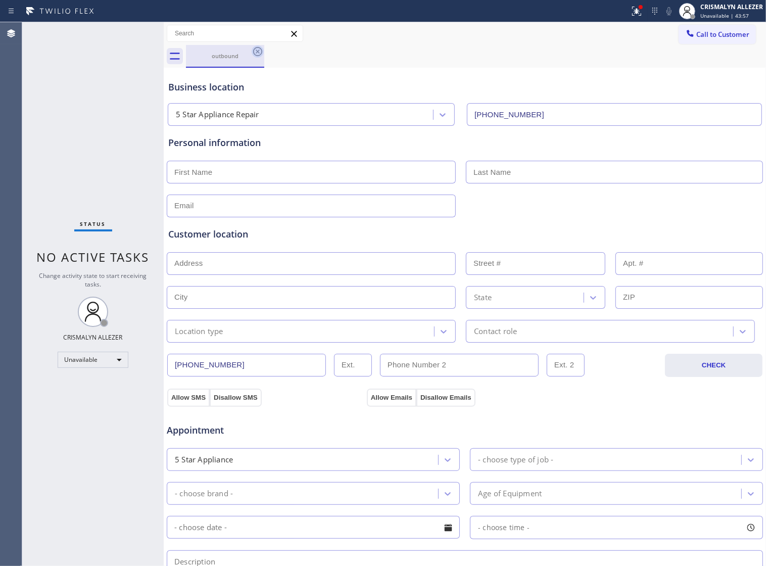
click at [253, 51] on icon at bounding box center [257, 51] width 9 height 9
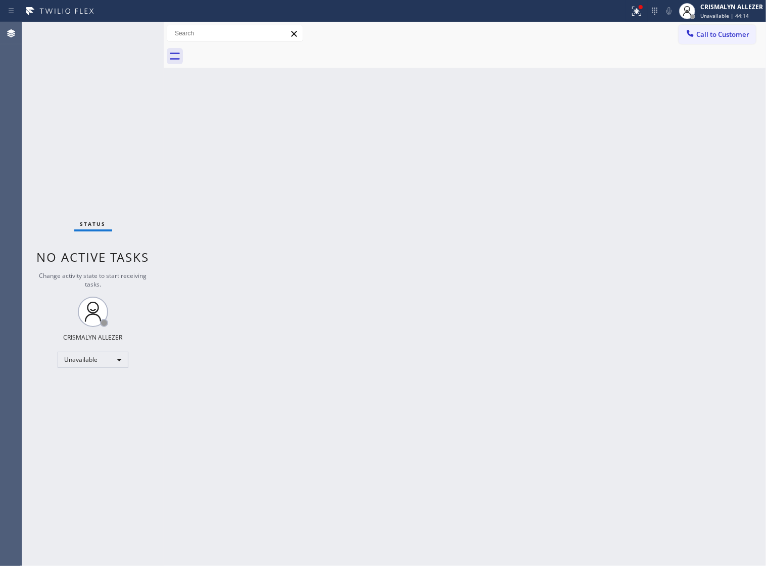
drag, startPoint x: 421, startPoint y: 319, endPoint x: 509, endPoint y: 217, distance: 134.6
click at [423, 314] on div "Back to Dashboard Change Sender ID Customers Technicians Select a contact Outbo…" at bounding box center [465, 293] width 602 height 543
click at [726, 33] on span "Call to Customer" at bounding box center [722, 34] width 53 height 9
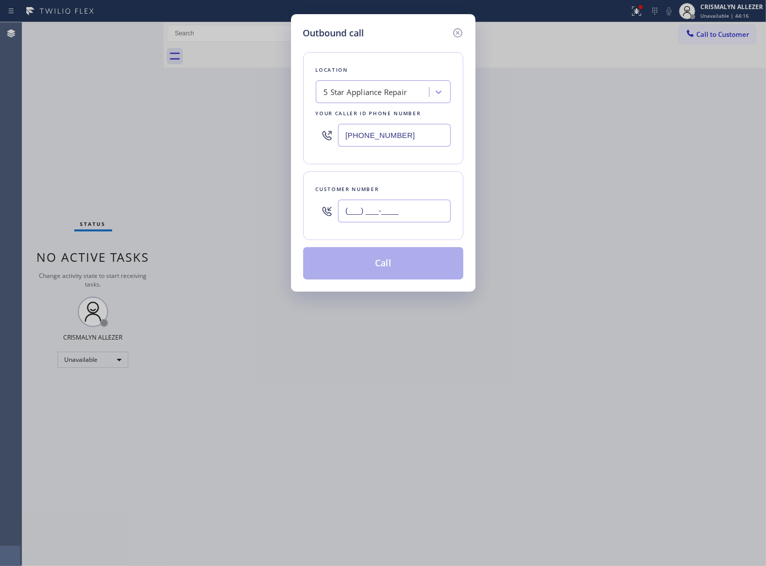
click at [435, 218] on input "(___) ___-____" at bounding box center [394, 210] width 113 height 23
paste input "206) 510-8742"
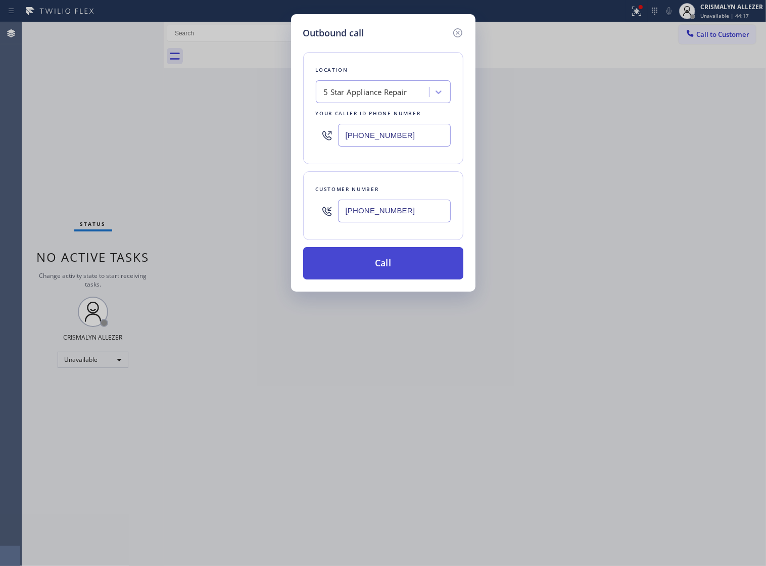
type input "[PHONE_NUMBER]"
click at [390, 279] on button "Call" at bounding box center [383, 263] width 160 height 32
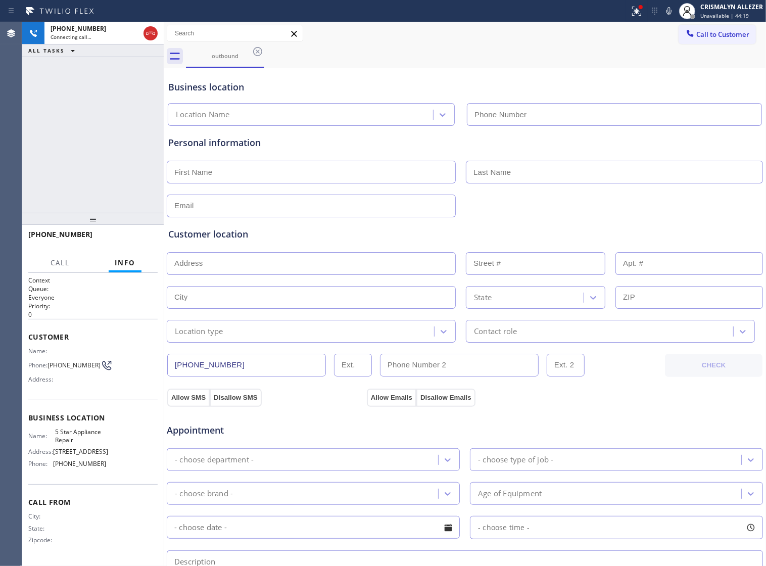
type input "[PHONE_NUMBER]"
click at [506, 235] on div "Customer location" at bounding box center [464, 234] width 593 height 14
click at [125, 240] on span "HANG UP" at bounding box center [134, 238] width 31 height 7
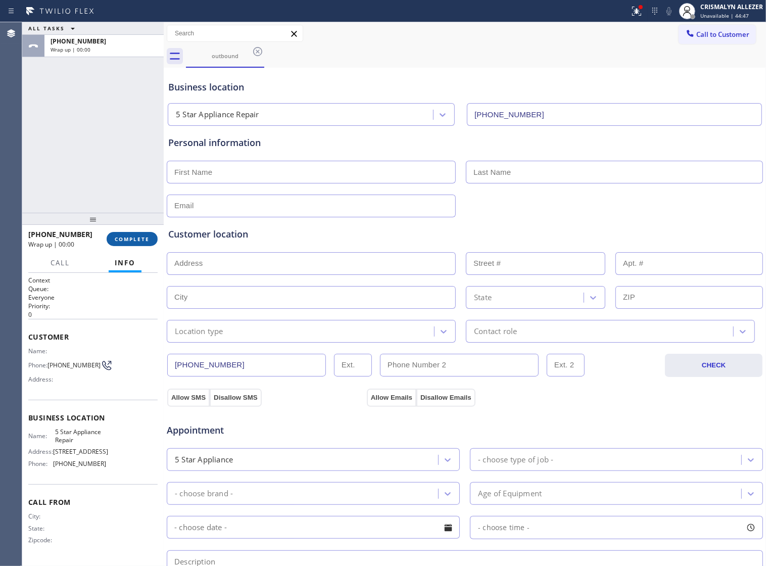
click at [125, 240] on span "COMPLETE" at bounding box center [132, 238] width 35 height 7
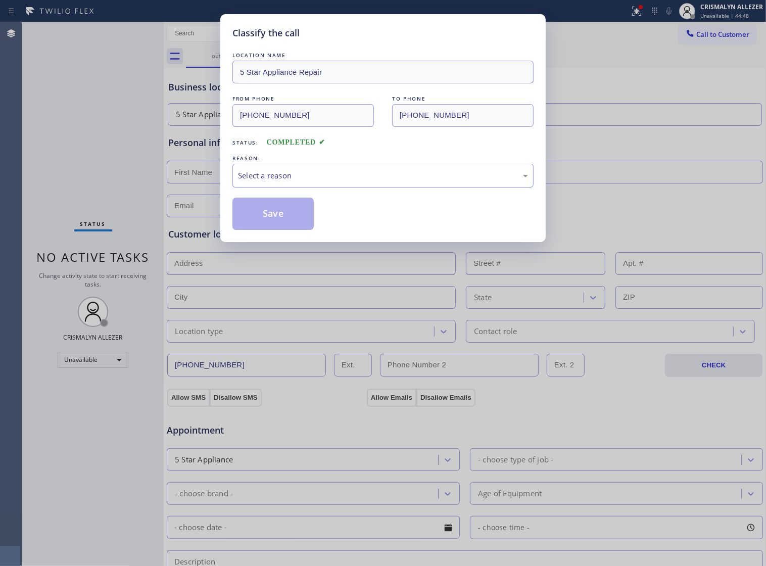
click at [359, 181] on div "Select a reason" at bounding box center [383, 176] width 290 height 12
click at [291, 230] on button "Save" at bounding box center [272, 213] width 81 height 32
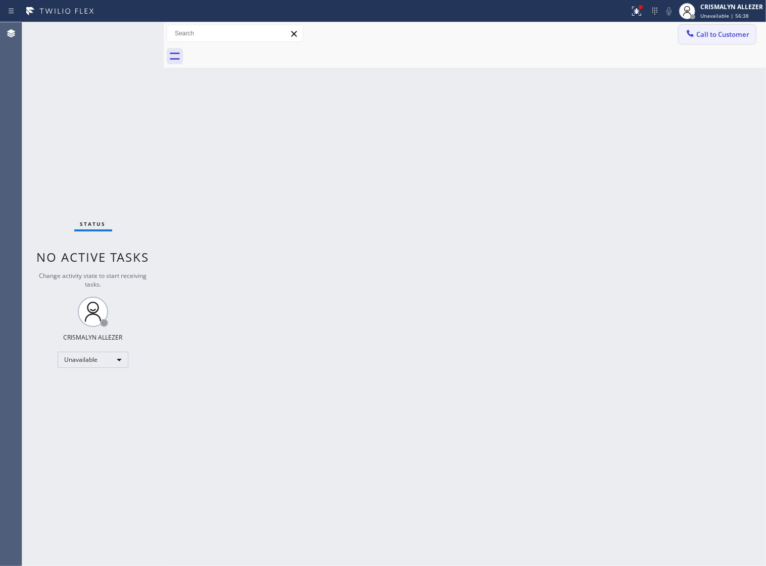
click at [721, 35] on span "Call to Customer" at bounding box center [722, 34] width 53 height 9
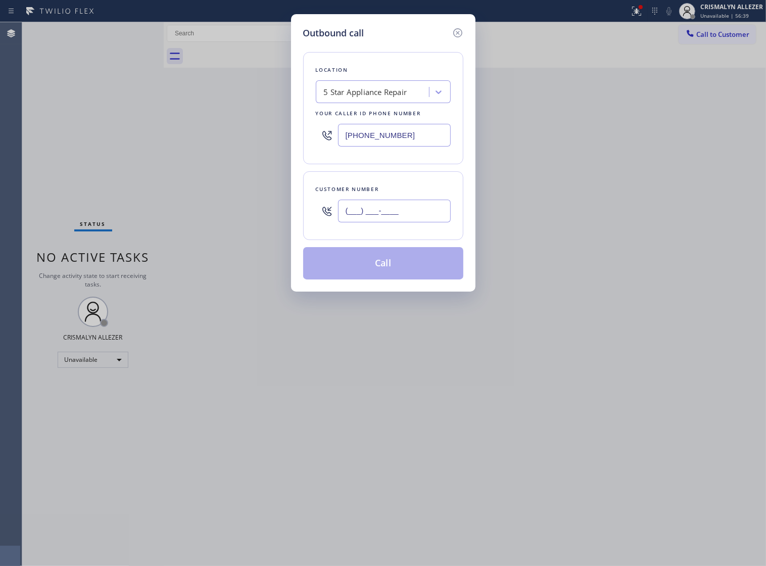
drag, startPoint x: 420, startPoint y: 225, endPoint x: 417, endPoint y: 230, distance: 5.6
click at [418, 222] on input "(___) ___-____" at bounding box center [394, 210] width 113 height 23
paste input "206) 510-8742"
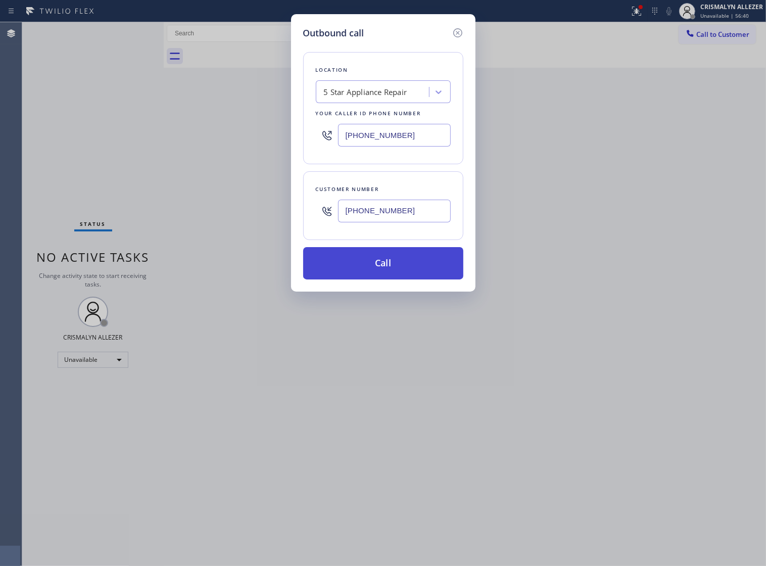
type input "[PHONE_NUMBER]"
click at [389, 276] on button "Call" at bounding box center [383, 263] width 160 height 32
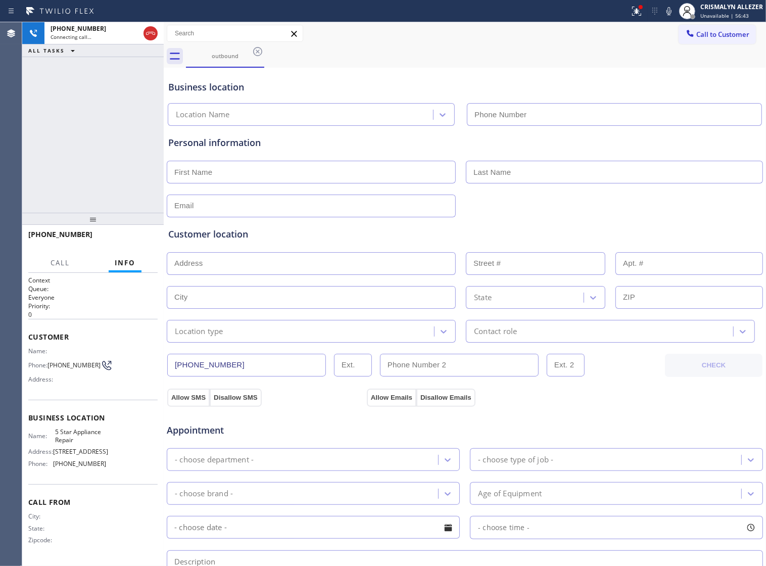
type input "[PHONE_NUMBER]"
click at [528, 424] on div "Appointment" at bounding box center [465, 424] width 598 height 26
click at [132, 239] on span "HANG UP" at bounding box center [134, 238] width 31 height 7
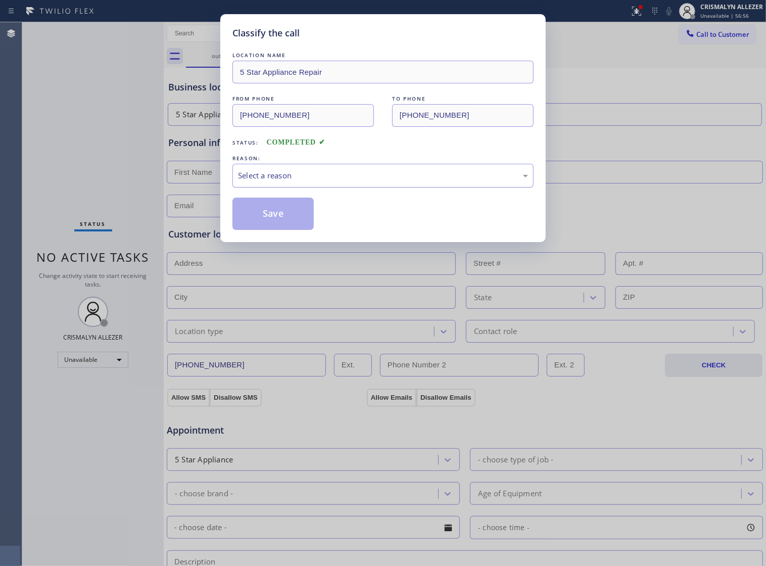
click at [362, 181] on div "Select a reason" at bounding box center [383, 176] width 290 height 12
click at [262, 230] on button "Save" at bounding box center [272, 213] width 81 height 32
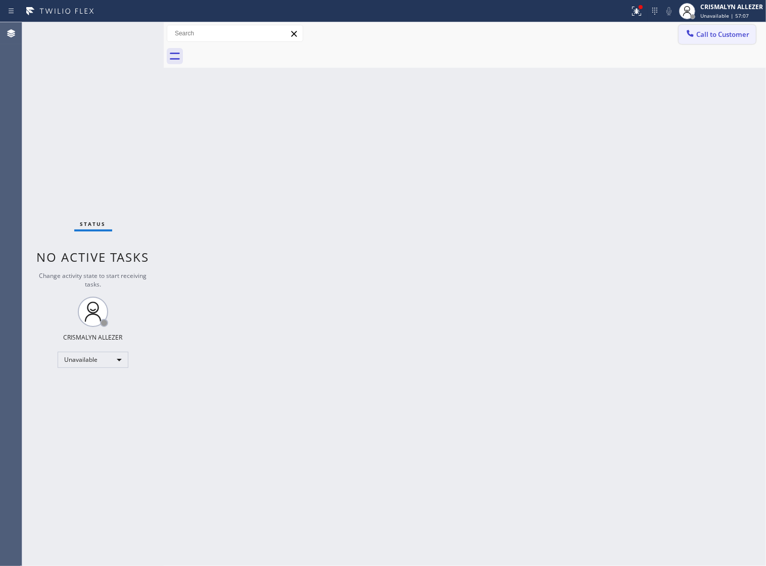
click at [704, 38] on span "Call to Customer" at bounding box center [722, 34] width 53 height 9
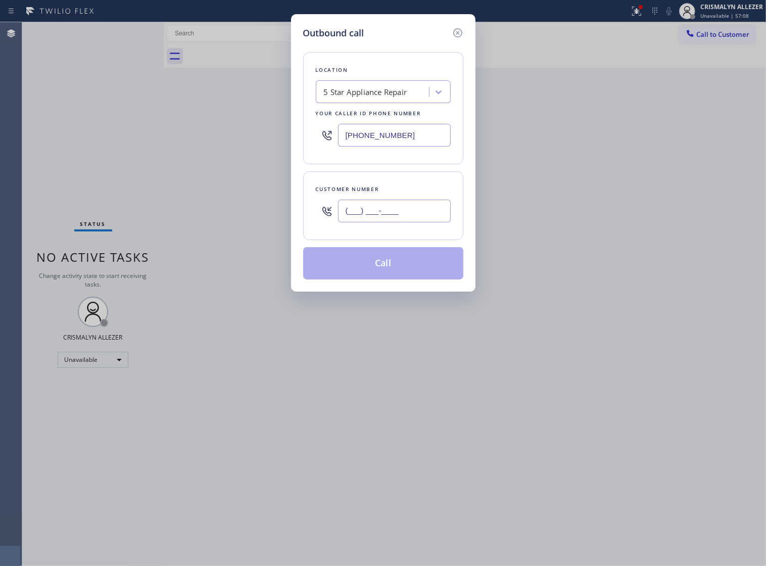
click at [428, 215] on input "(___) ___-____" at bounding box center [394, 210] width 113 height 23
paste input "805) 354-8930"
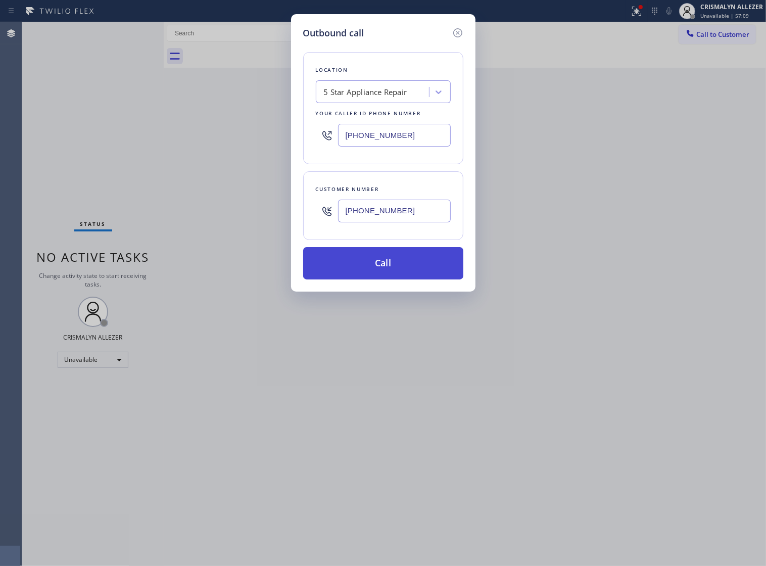
type input "[PHONE_NUMBER]"
click at [381, 279] on button "Call" at bounding box center [383, 263] width 160 height 32
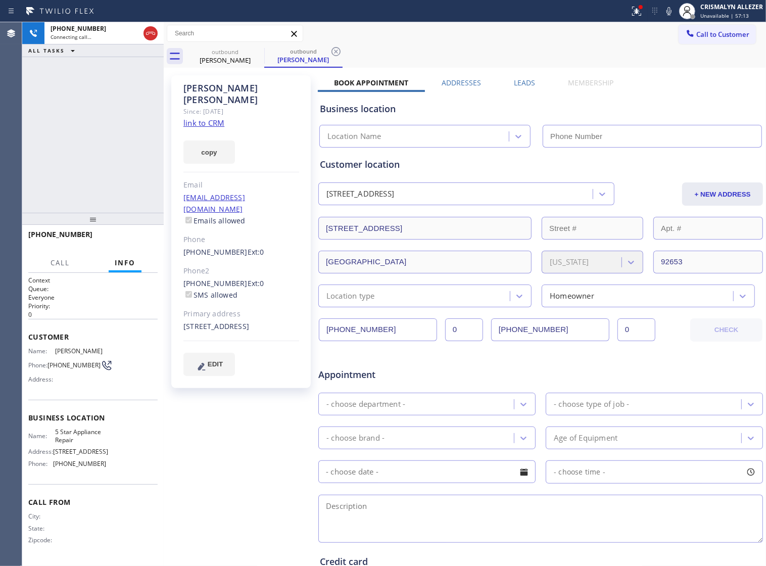
click at [210, 118] on link "link to CRM" at bounding box center [203, 123] width 41 height 10
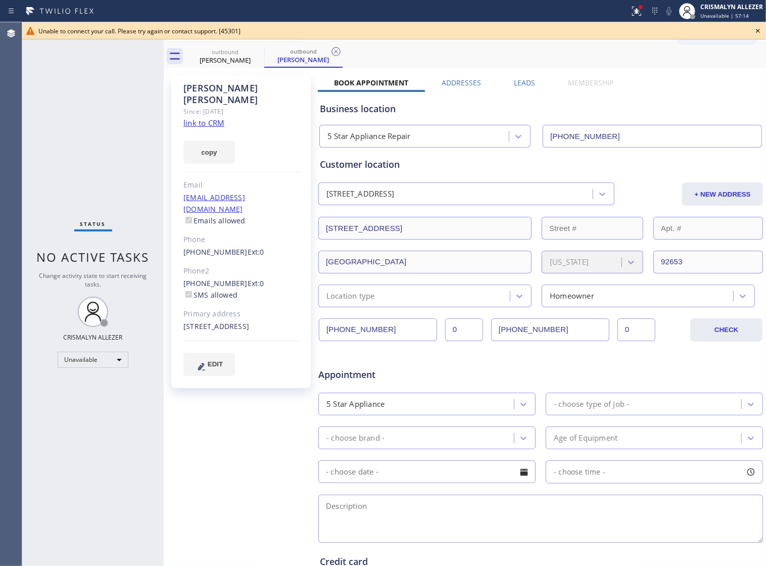
type input "[PHONE_NUMBER]"
click at [758, 29] on icon at bounding box center [758, 31] width 12 height 12
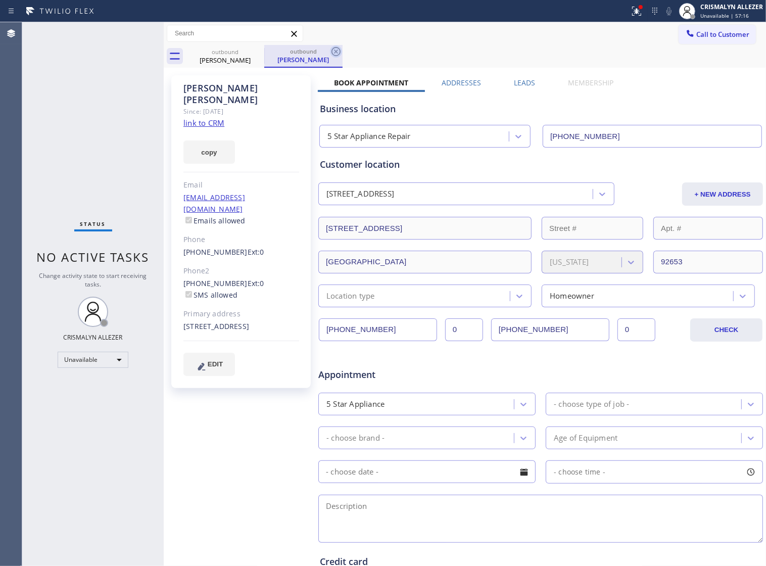
click at [338, 51] on icon at bounding box center [336, 51] width 12 height 12
click at [258, 51] on icon at bounding box center [257, 51] width 9 height 9
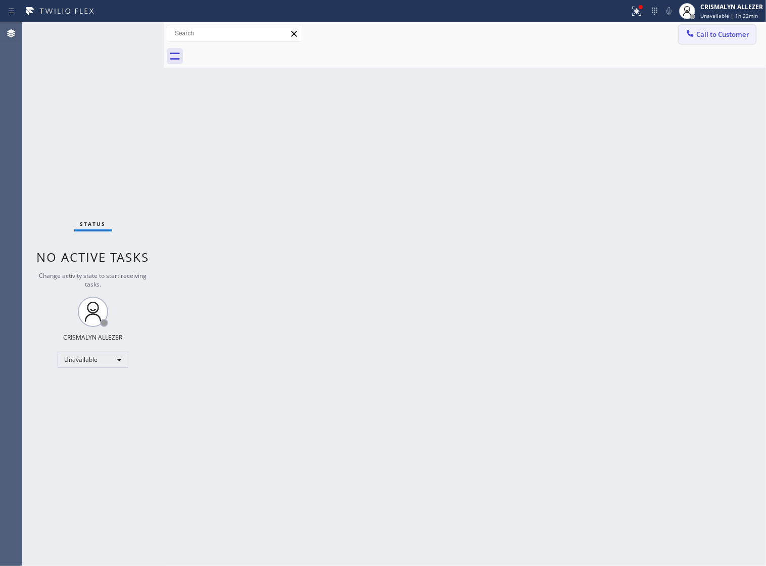
click at [725, 38] on span "Call to Customer" at bounding box center [722, 34] width 53 height 9
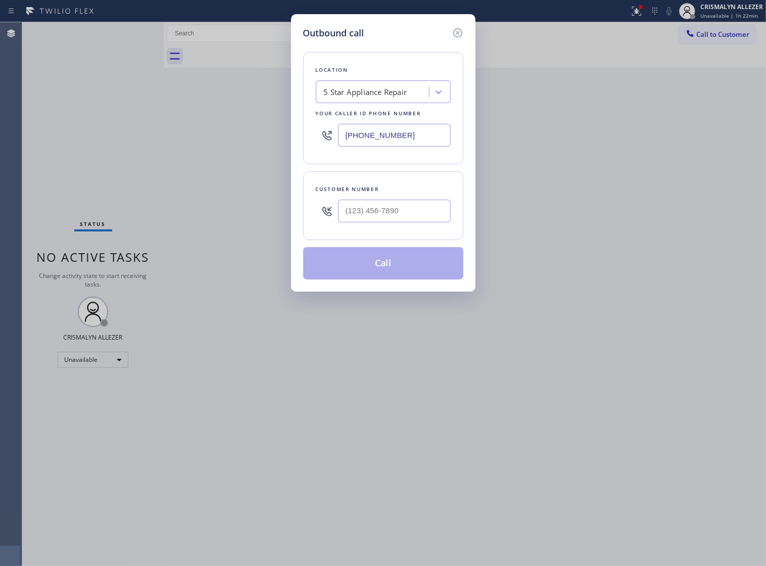
click at [418, 146] on input "[PHONE_NUMBER]" at bounding box center [394, 135] width 113 height 23
click at [410, 222] on input "(___) ___-____" at bounding box center [394, 210] width 113 height 23
paste input "954) 850-2896"
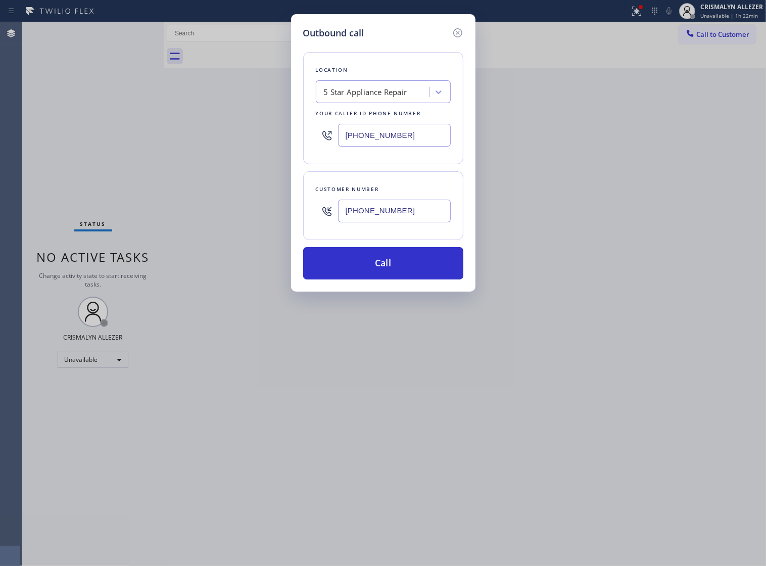
type input "[PHONE_NUMBER]"
click at [367, 95] on div "5 Star Appliance Repair" at bounding box center [365, 92] width 83 height 12
paste input "American Service Alliance"
type input "American Service Alliance"
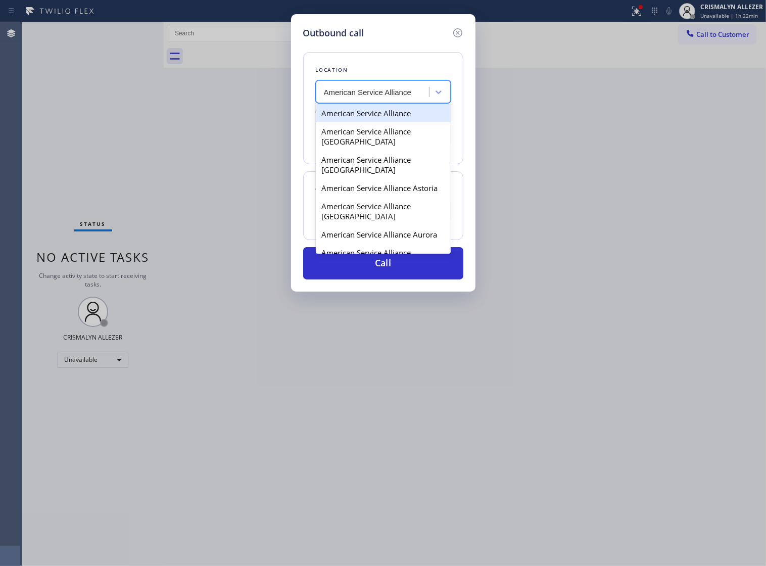
click at [366, 122] on div "American Service Alliance" at bounding box center [383, 113] width 135 height 18
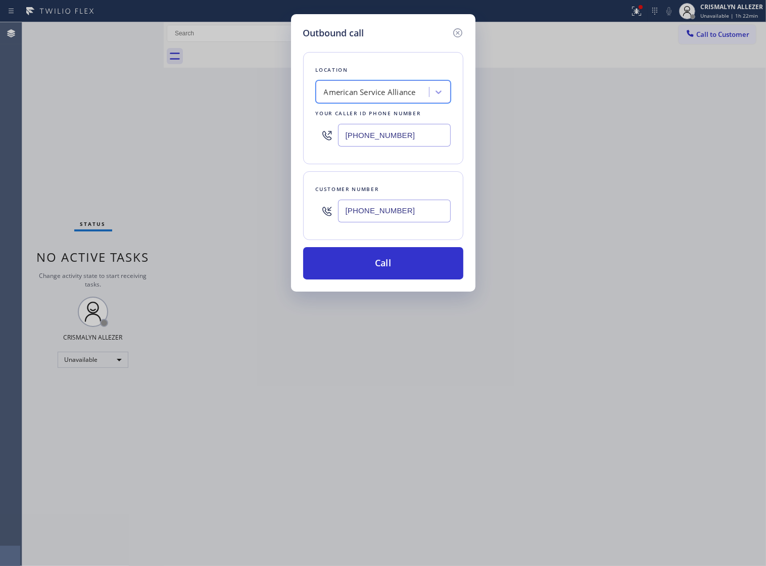
type input "[PHONE_NUMBER]"
click at [382, 279] on button "Call" at bounding box center [383, 263] width 160 height 32
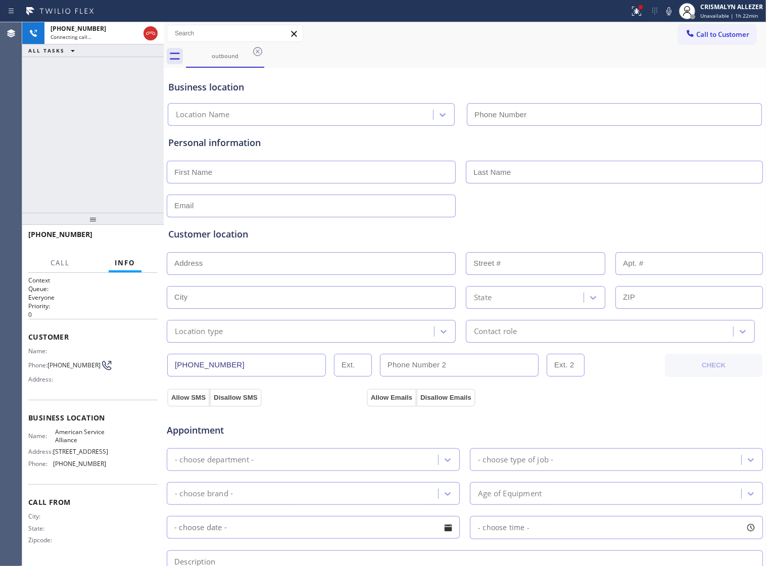
type input "[PHONE_NUMBER]"
click at [140, 240] on span "HANG UP" at bounding box center [134, 238] width 31 height 7
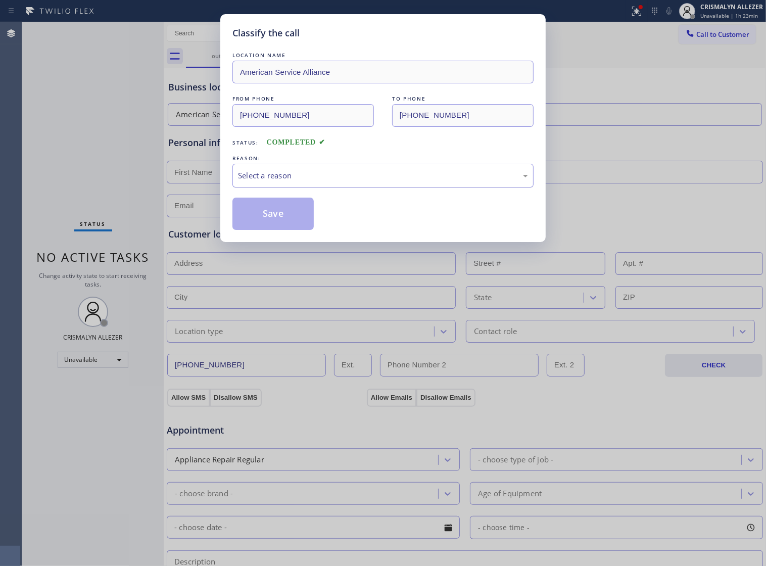
drag, startPoint x: 402, startPoint y: 187, endPoint x: 391, endPoint y: 192, distance: 11.7
click at [397, 181] on div "Select a reason" at bounding box center [383, 176] width 290 height 12
click at [294, 228] on button "Save" at bounding box center [272, 213] width 81 height 32
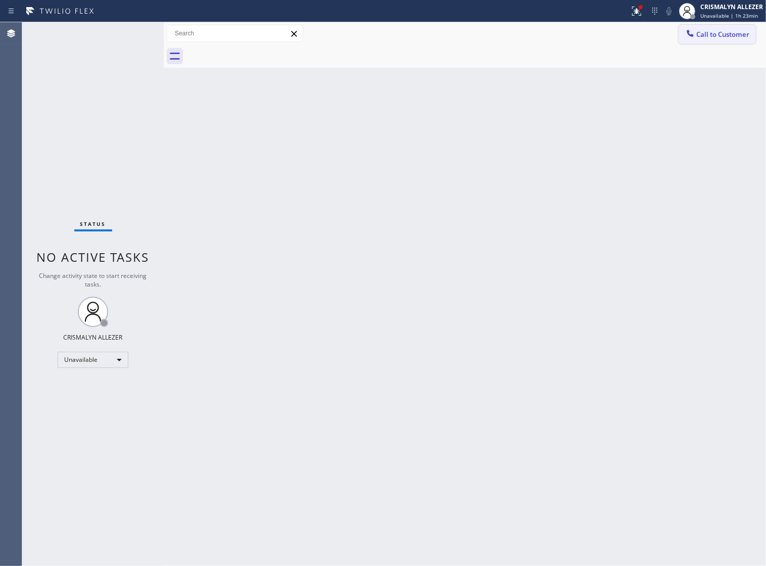
click at [720, 40] on button "Call to Customer" at bounding box center [716, 34] width 77 height 19
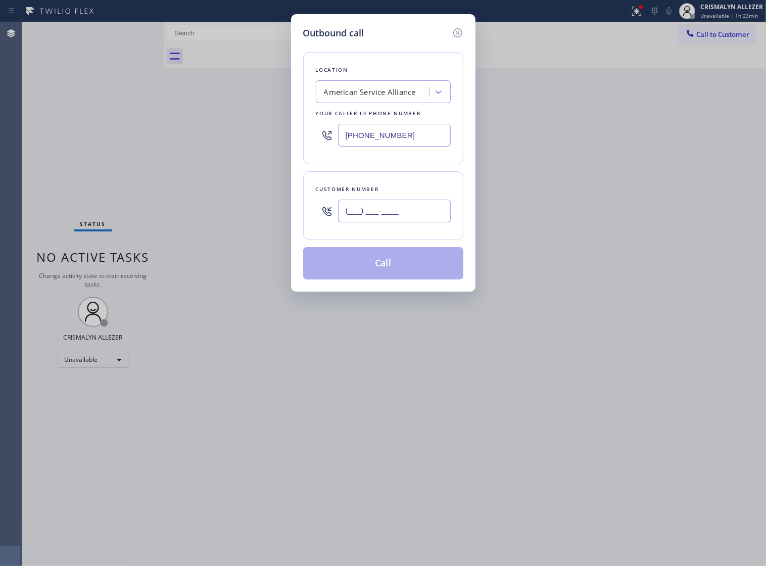
click at [424, 221] on input "(___) ___-____" at bounding box center [394, 210] width 113 height 23
paste input "text"
type input "(___) ___-____"
click at [395, 218] on input "(___) ___-____" at bounding box center [394, 210] width 113 height 23
paste input "954) 850-2896"
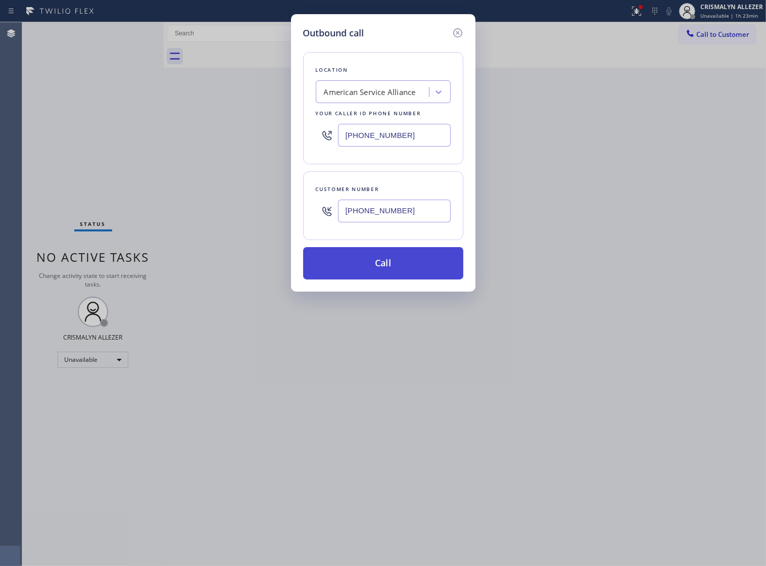
type input "[PHONE_NUMBER]"
click at [390, 273] on button "Call" at bounding box center [383, 263] width 160 height 32
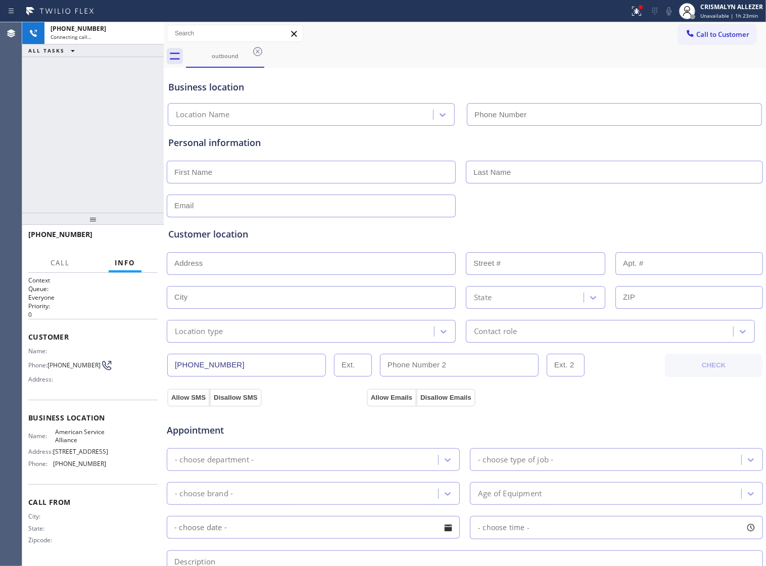
type input "[PHONE_NUMBER]"
click at [130, 236] on span "HANG UP" at bounding box center [134, 238] width 31 height 7
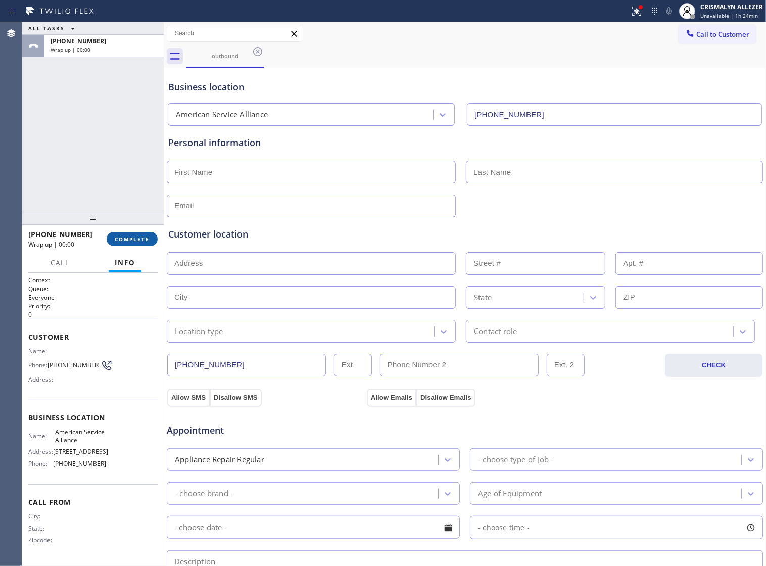
click at [130, 240] on span "COMPLETE" at bounding box center [132, 238] width 35 height 7
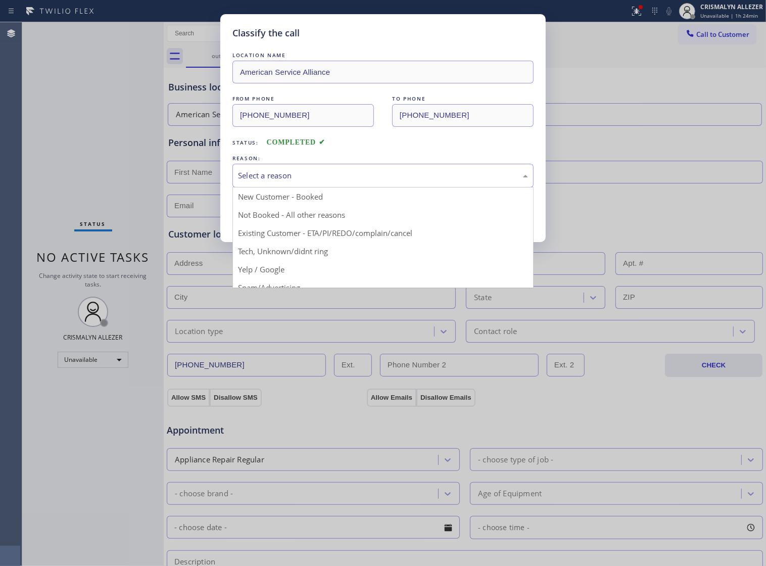
click at [371, 181] on div "Select a reason" at bounding box center [383, 176] width 290 height 12
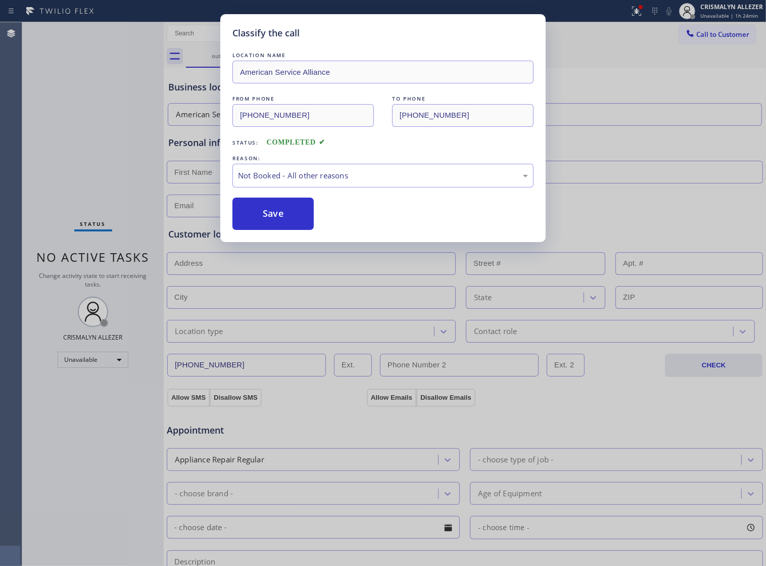
click at [282, 225] on button "Save" at bounding box center [272, 213] width 81 height 32
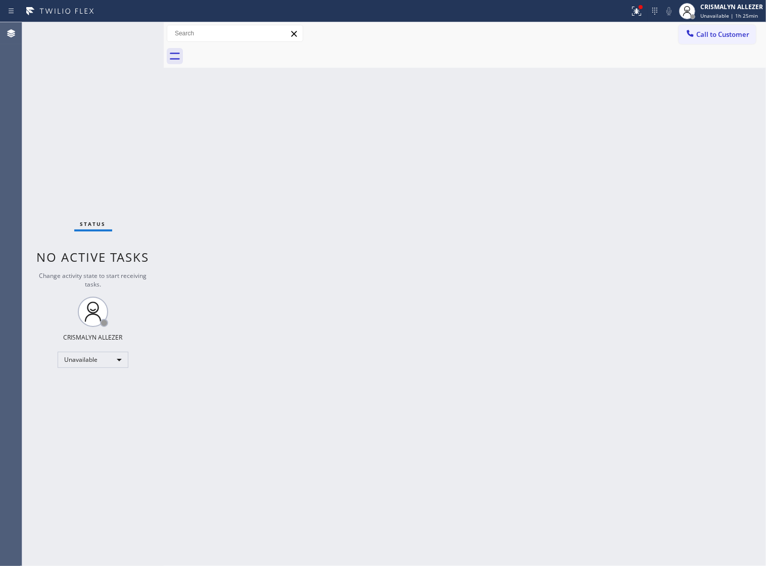
click at [709, 34] on span "Call to Customer" at bounding box center [722, 34] width 53 height 9
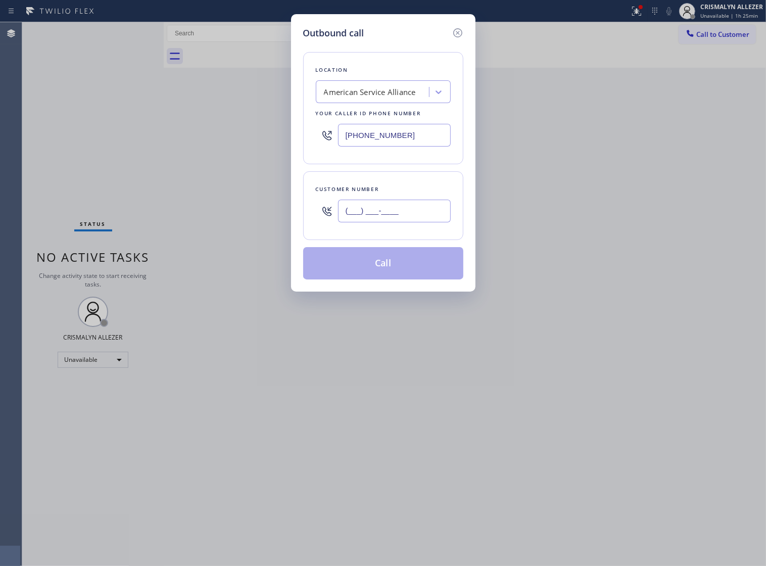
click at [393, 221] on input "(___) ___-____" at bounding box center [394, 210] width 113 height 23
paste input "425) 698-5733"
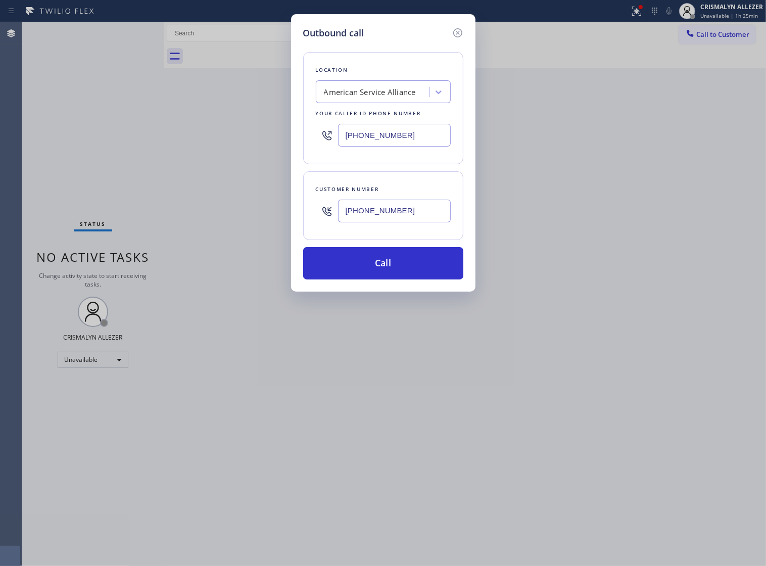
type input "[PHONE_NUMBER]"
click at [351, 96] on div "American Service Alliance" at bounding box center [370, 92] width 92 height 12
paste input "Elite Sub-Zero Appliance Repair"
type input "Elite Sub-Zero Appliance Repair"
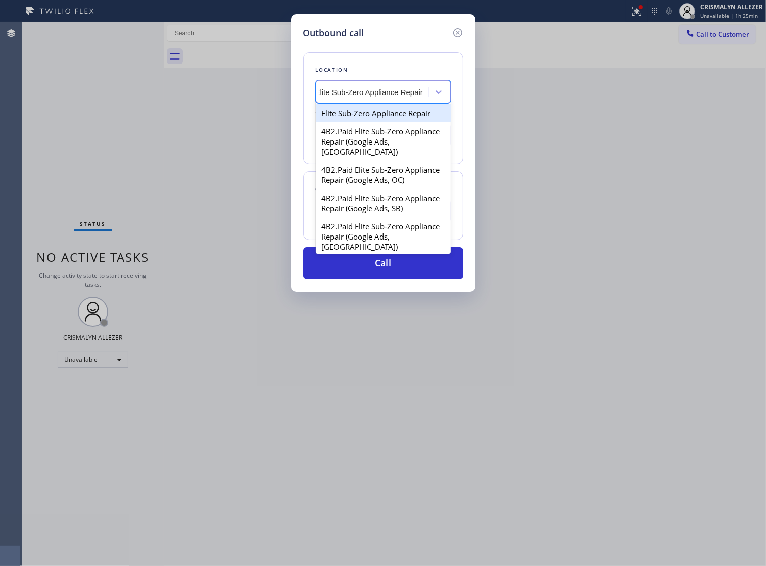
click at [361, 122] on div "Elite Sub-Zero Appliance Repair" at bounding box center [383, 113] width 135 height 18
type input "[PHONE_NUMBER]"
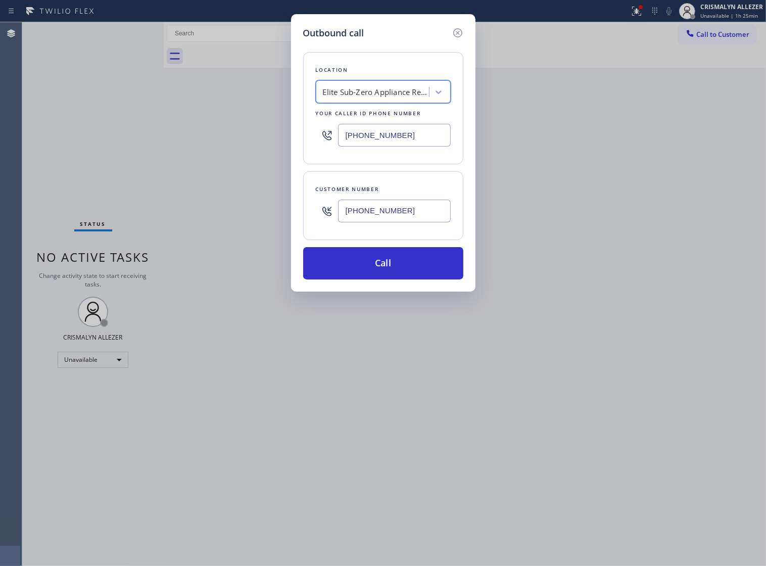
scroll to position [0, 1]
click at [387, 275] on button "Call" at bounding box center [383, 263] width 160 height 32
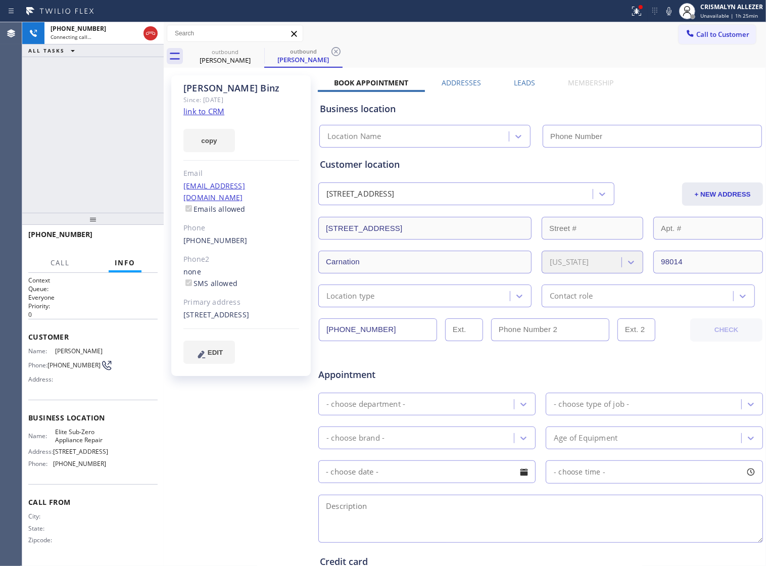
click at [218, 113] on link "link to CRM" at bounding box center [203, 111] width 41 height 10
type input "[PHONE_NUMBER]"
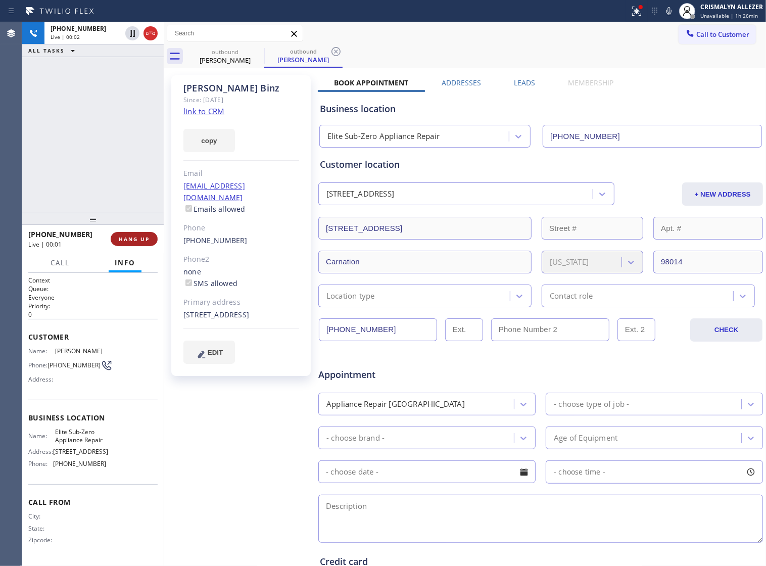
click at [127, 239] on span "HANG UP" at bounding box center [134, 238] width 31 height 7
click at [127, 239] on span "COMPLETE" at bounding box center [132, 238] width 35 height 7
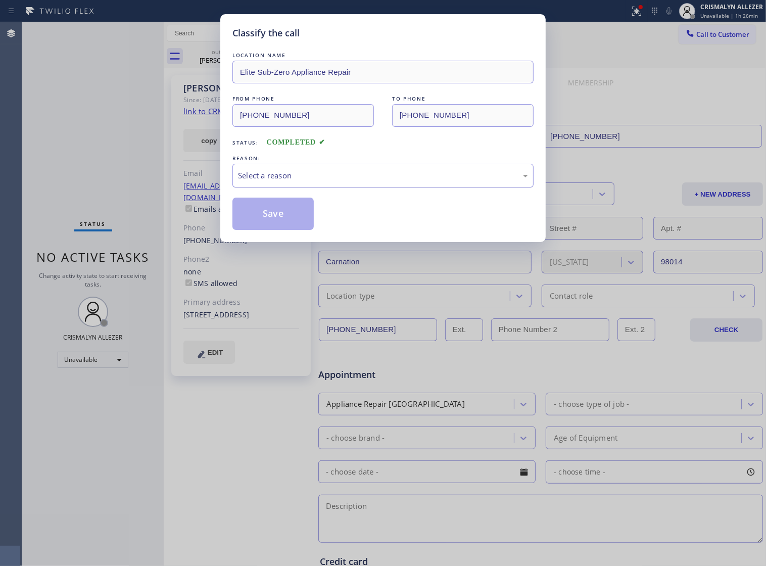
click at [361, 178] on div "Select a reason" at bounding box center [382, 176] width 301 height 24
click at [287, 226] on button "Save" at bounding box center [272, 213] width 81 height 32
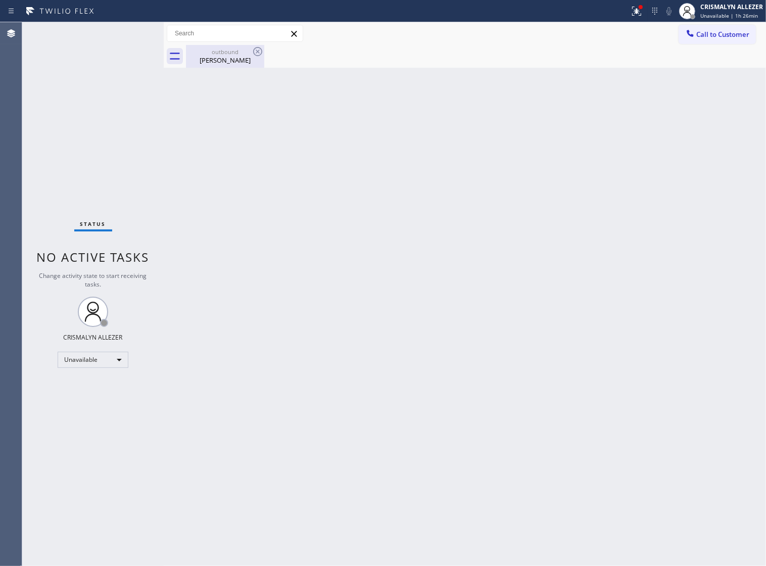
click at [223, 61] on div "[PERSON_NAME]" at bounding box center [225, 60] width 76 height 9
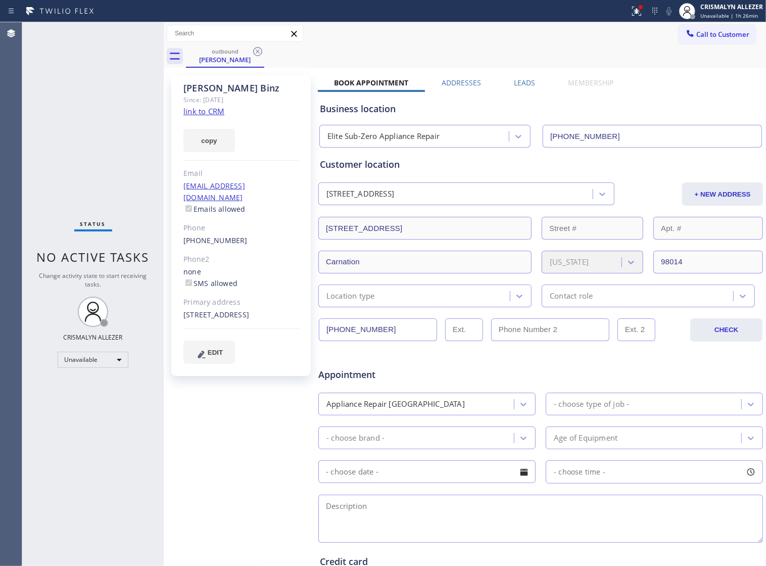
click at [526, 81] on label "Leads" at bounding box center [524, 83] width 21 height 10
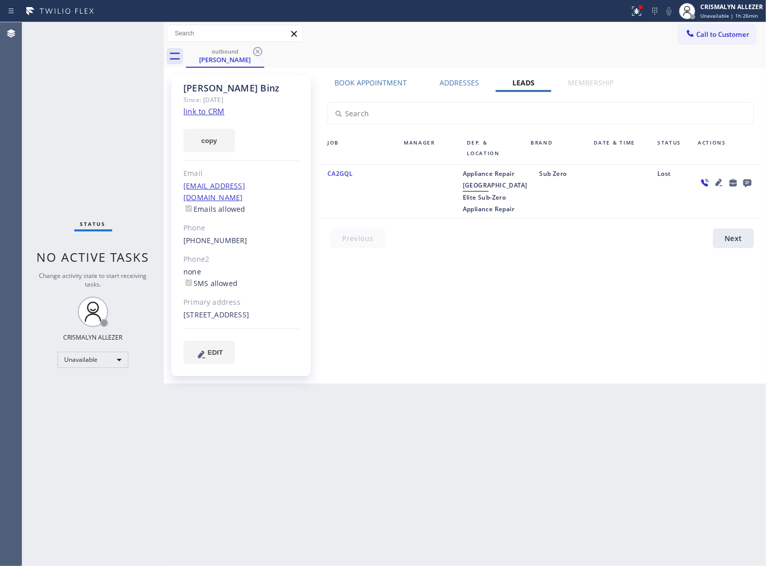
click at [746, 184] on icon at bounding box center [747, 183] width 8 height 8
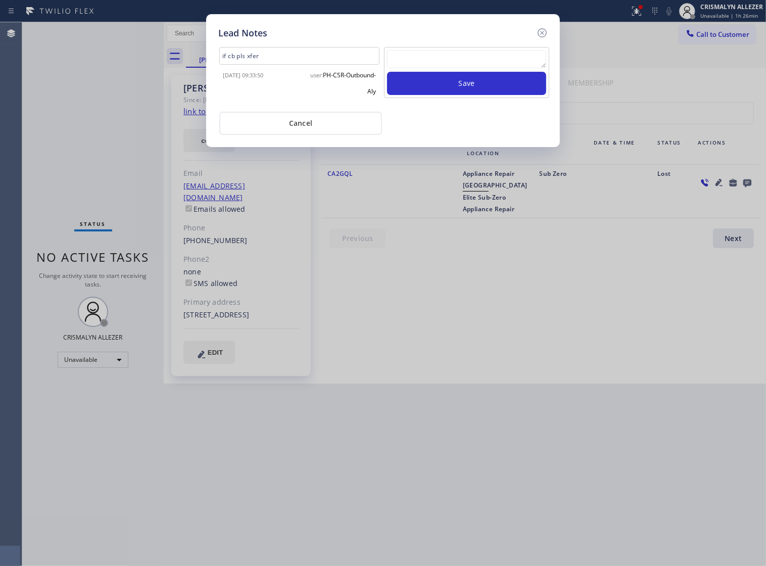
click at [464, 64] on textarea at bounding box center [466, 59] width 159 height 18
paste textarea "no answer | pls xfer if cx calls back"
type textarea "no answer | pls xfer if cx calls back"
click at [473, 91] on button "Save" at bounding box center [466, 83] width 159 height 23
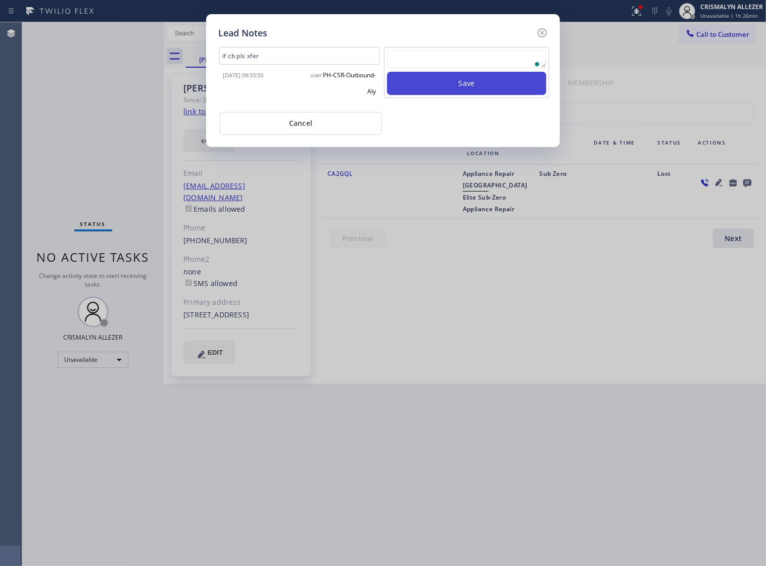
scroll to position [0, 0]
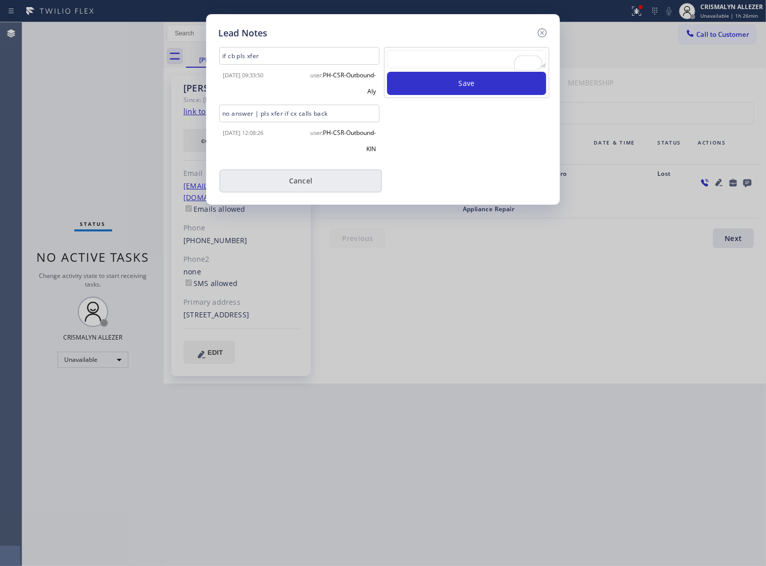
click at [310, 188] on button "Cancel" at bounding box center [300, 180] width 163 height 23
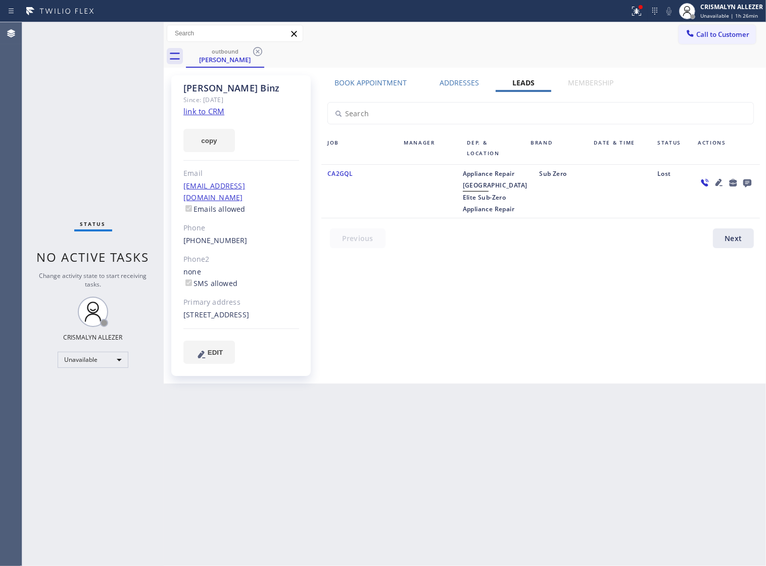
click at [349, 81] on label "Book Appointment" at bounding box center [370, 83] width 72 height 10
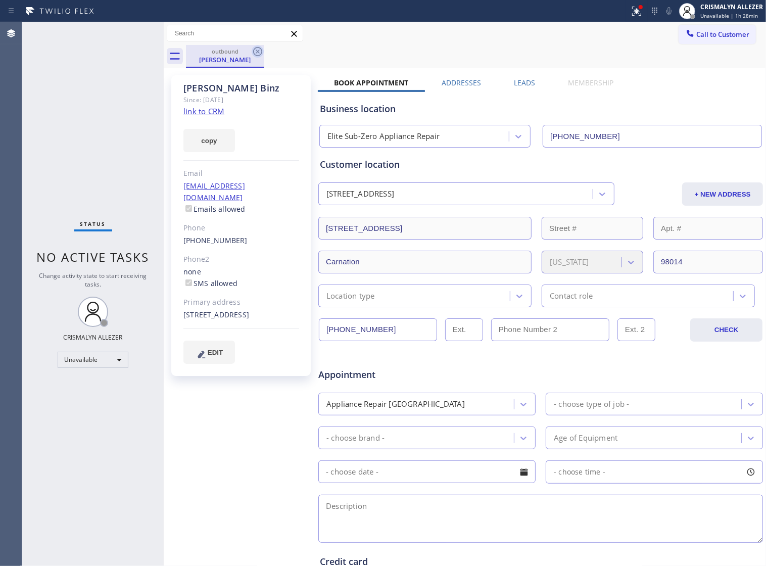
click at [256, 51] on icon at bounding box center [258, 51] width 12 height 12
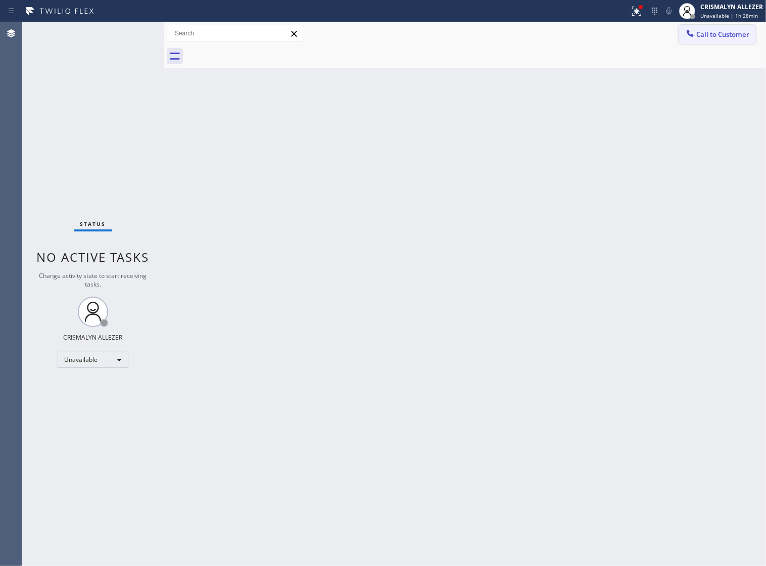
click at [738, 34] on span "Call to Customer" at bounding box center [722, 34] width 53 height 9
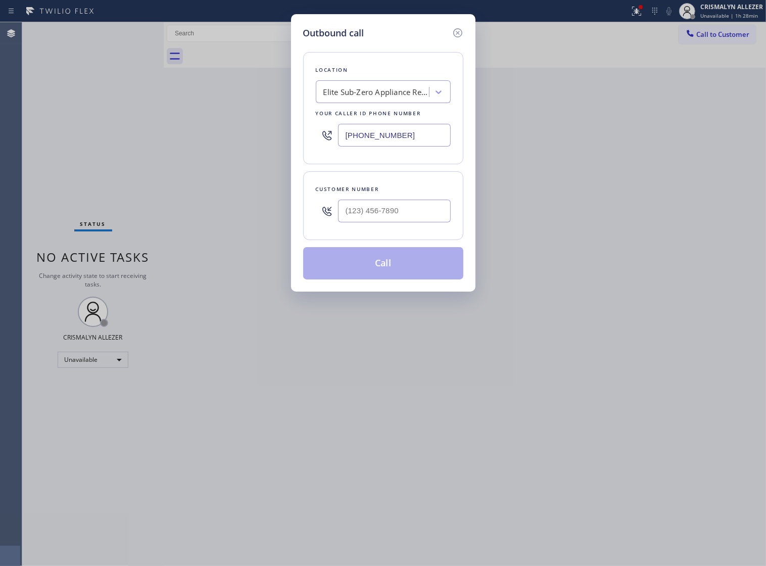
drag, startPoint x: 409, startPoint y: 145, endPoint x: 205, endPoint y: 142, distance: 204.6
click at [205, 142] on div "Outbound call Location Elite Sub-Zero Appliance Repair Your caller id phone num…" at bounding box center [383, 283] width 766 height 566
paste input "___) ___-____"
type input "(___) ___-____"
click at [372, 98] on div "Search location" at bounding box center [351, 92] width 55 height 12
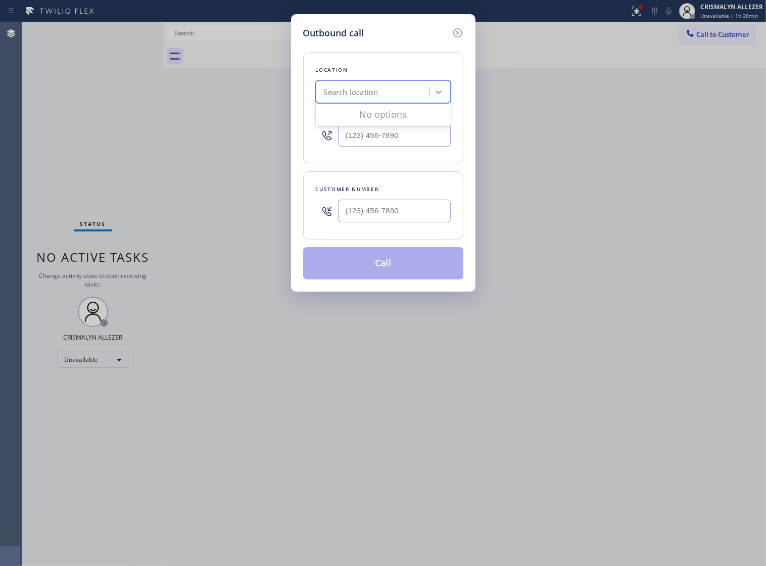
paste input "Viking Repair Service"
type input "Viking Repair Service"
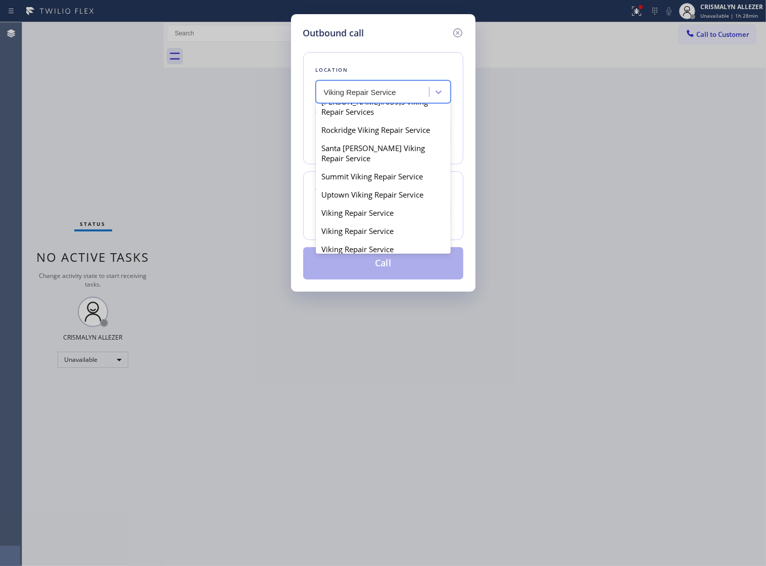
scroll to position [126, 0]
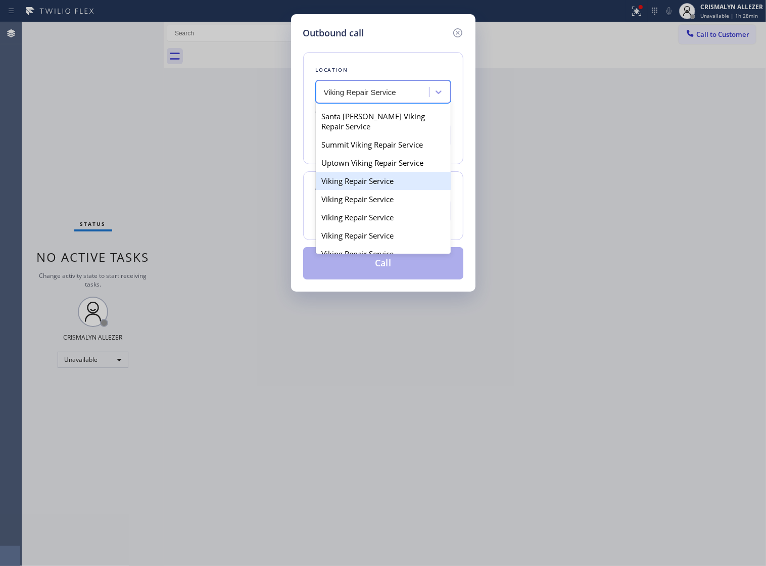
click at [360, 190] on div "Viking Repair Service" at bounding box center [383, 181] width 135 height 18
type input "[PHONE_NUMBER]"
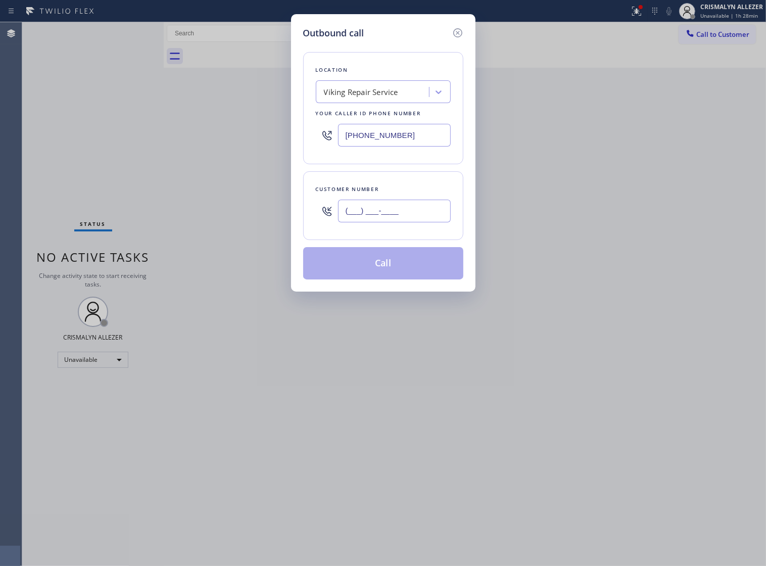
click at [411, 222] on input "(___) ___-____" at bounding box center [394, 210] width 113 height 23
paste input "949) 510-9901"
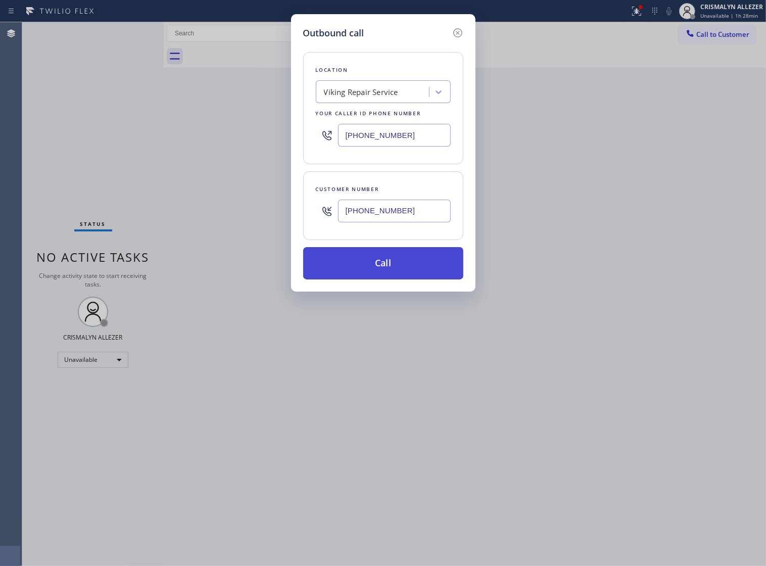
type input "[PHONE_NUMBER]"
click at [387, 279] on button "Call" at bounding box center [383, 263] width 160 height 32
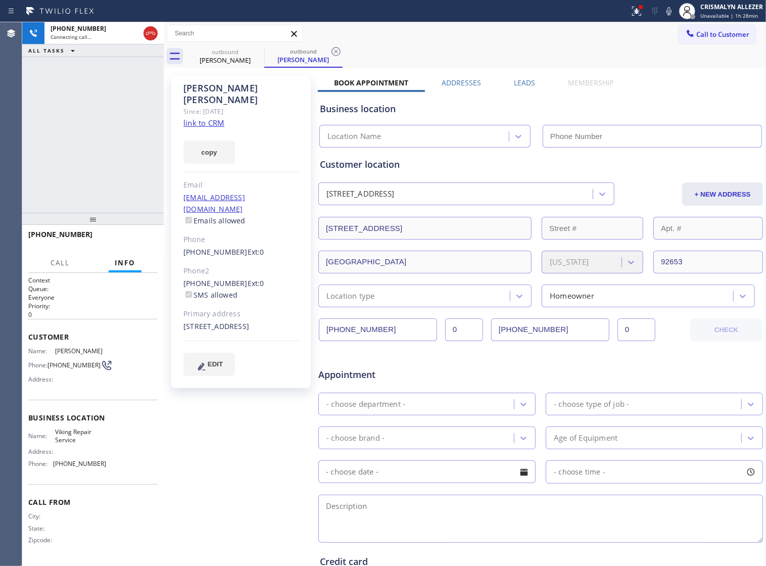
type input "[PHONE_NUMBER]"
click at [119, 238] on span "HANG UP" at bounding box center [134, 238] width 31 height 7
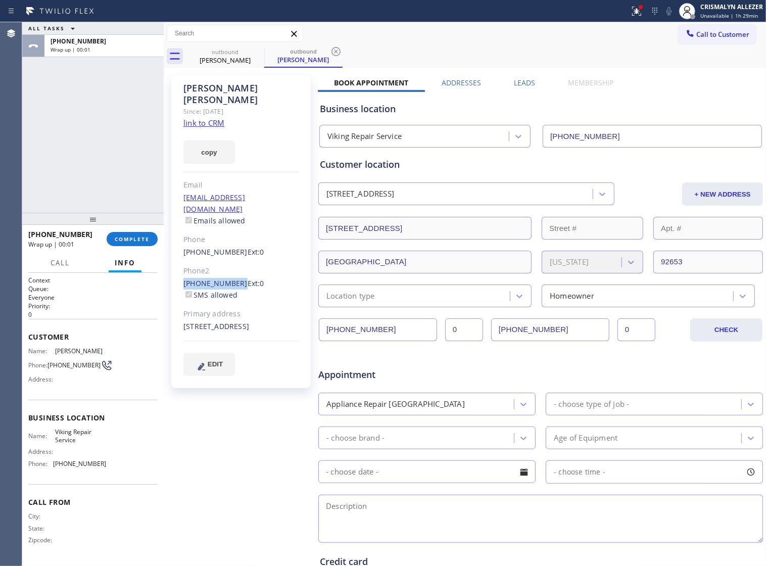
drag, startPoint x: 178, startPoint y: 261, endPoint x: 231, endPoint y: 264, distance: 53.6
click at [231, 264] on div "[PERSON_NAME] Since: [DATE] link to CRM copy Email [EMAIL_ADDRESS][DOMAIN_NAME]…" at bounding box center [240, 231] width 139 height 313
copy link "[PHONE_NUMBER]"
click at [115, 238] on span "COMPLETE" at bounding box center [132, 238] width 35 height 7
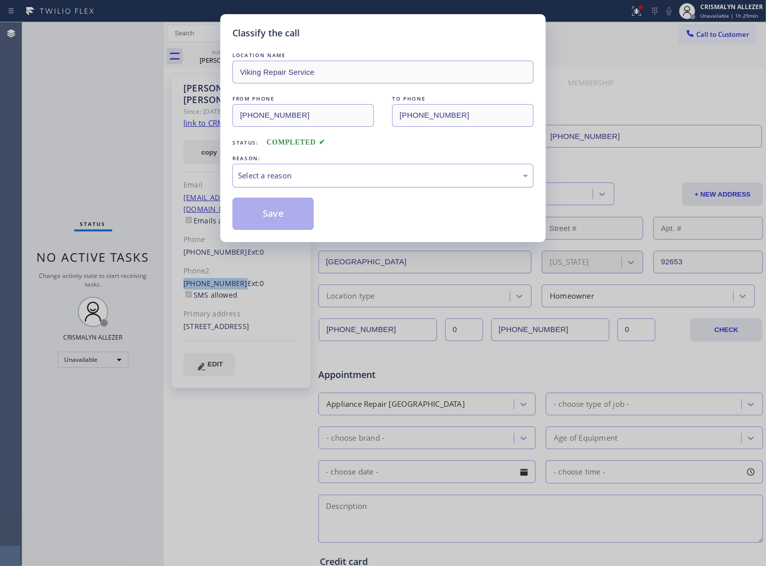
click at [384, 181] on div "Select a reason" at bounding box center [383, 176] width 290 height 12
click at [277, 228] on button "Save" at bounding box center [272, 213] width 81 height 32
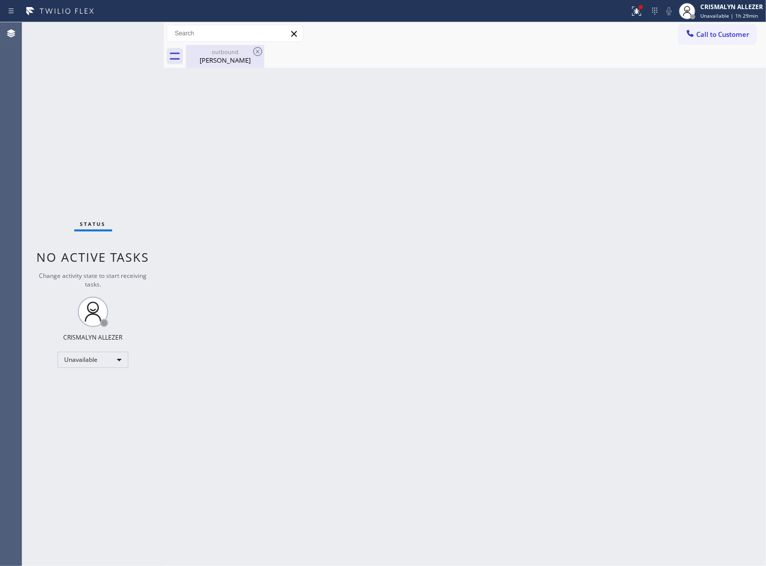
click at [218, 63] on div "[PERSON_NAME]" at bounding box center [225, 60] width 76 height 9
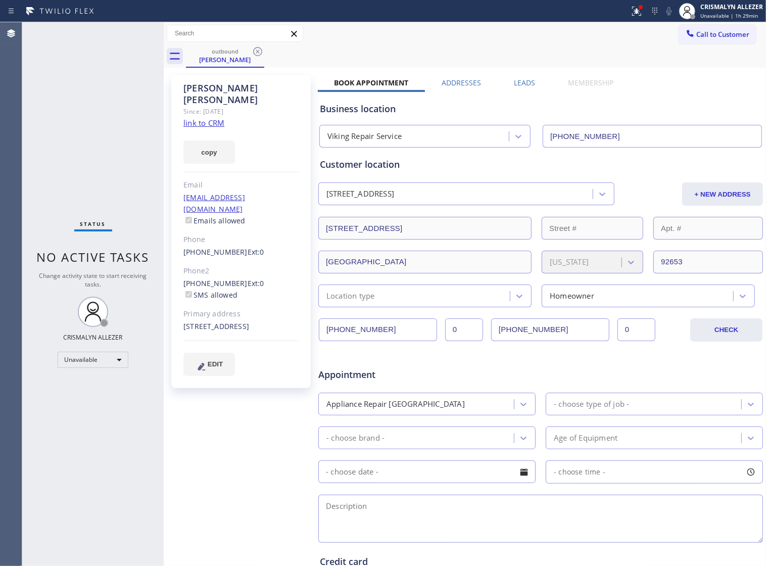
click at [278, 49] on div "outbound [PERSON_NAME]" at bounding box center [476, 56] width 580 height 23
click at [252, 51] on icon at bounding box center [258, 51] width 12 height 12
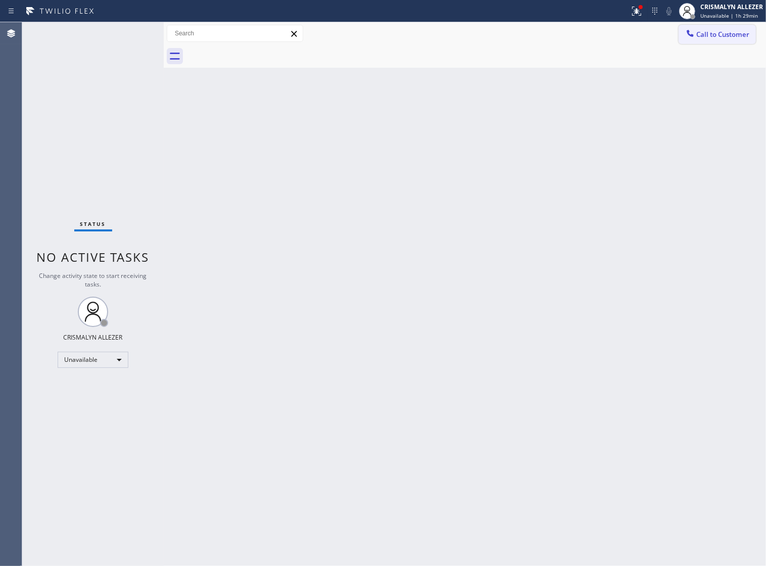
click at [741, 34] on span "Call to Customer" at bounding box center [722, 34] width 53 height 9
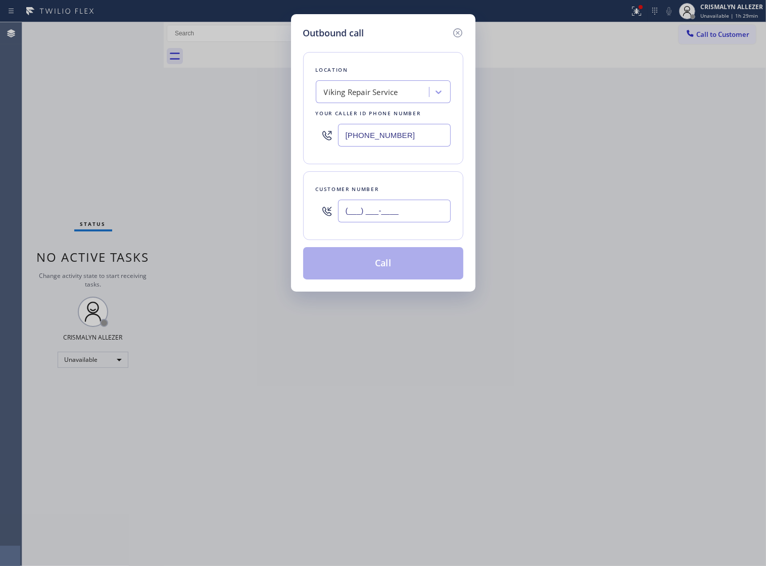
click at [429, 222] on input "(___) ___-____" at bounding box center [394, 210] width 113 height 23
paste input "805) 354-8930"
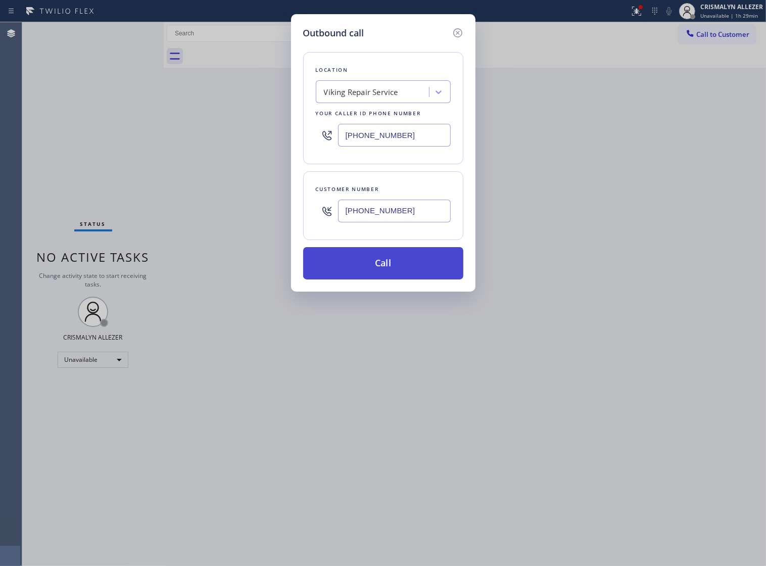
type input "[PHONE_NUMBER]"
click at [389, 271] on button "Call" at bounding box center [383, 263] width 160 height 32
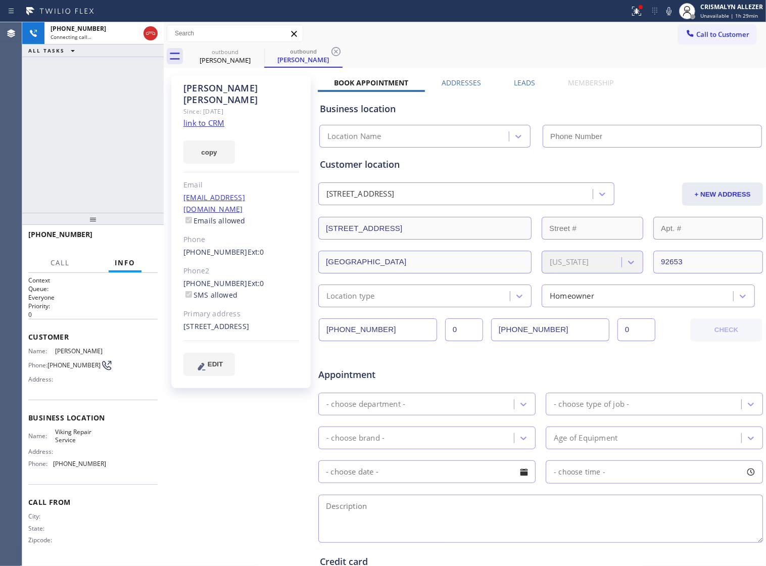
type input "[PHONE_NUMBER]"
click at [147, 33] on icon at bounding box center [150, 33] width 12 height 12
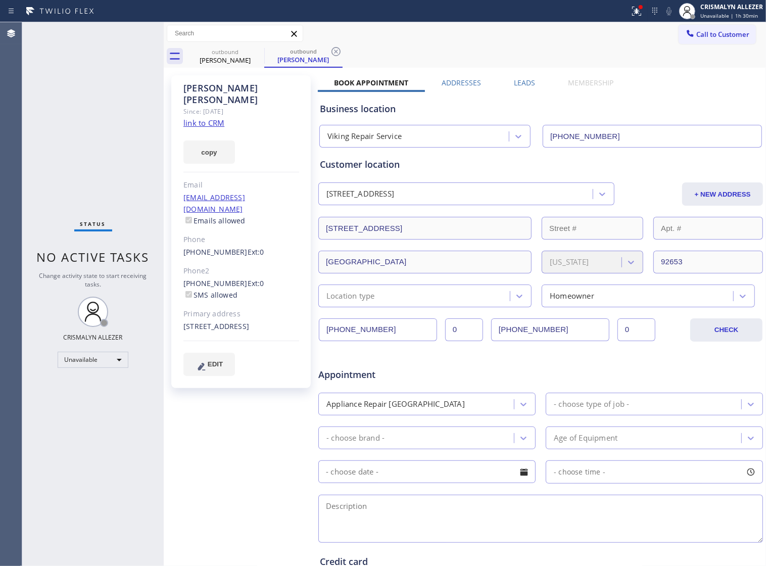
click at [514, 82] on label "Leads" at bounding box center [524, 83] width 21 height 10
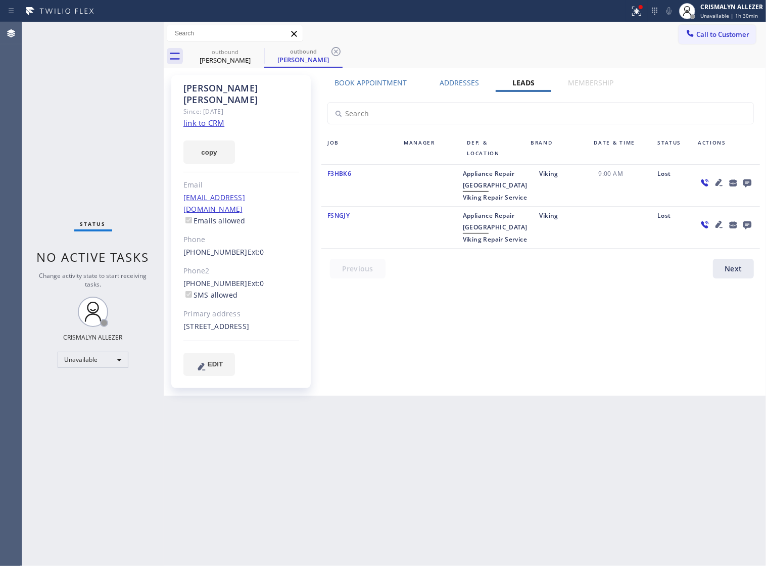
click at [748, 182] on icon at bounding box center [747, 183] width 8 height 8
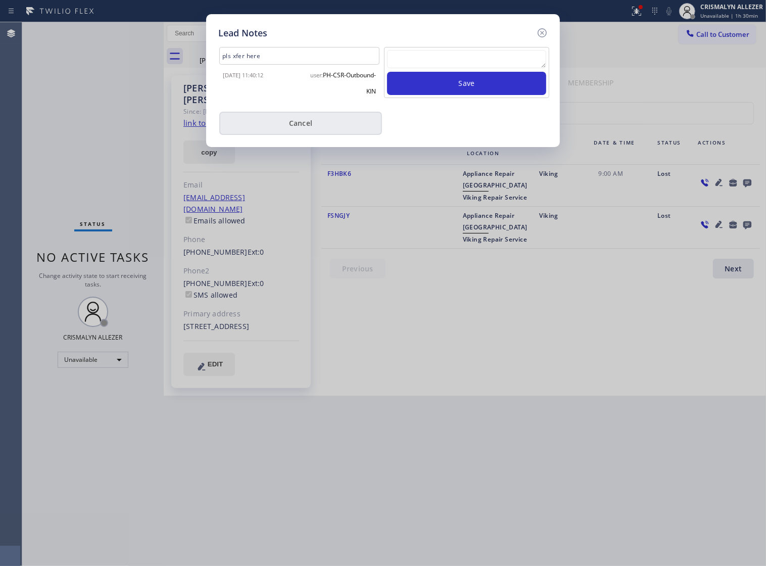
click at [332, 123] on button "Cancel" at bounding box center [300, 123] width 163 height 23
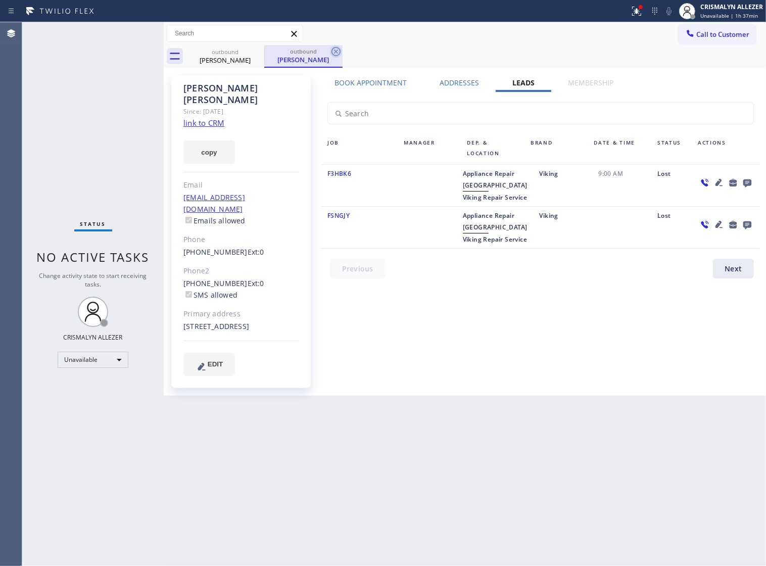
click at [336, 52] on icon at bounding box center [335, 51] width 9 height 9
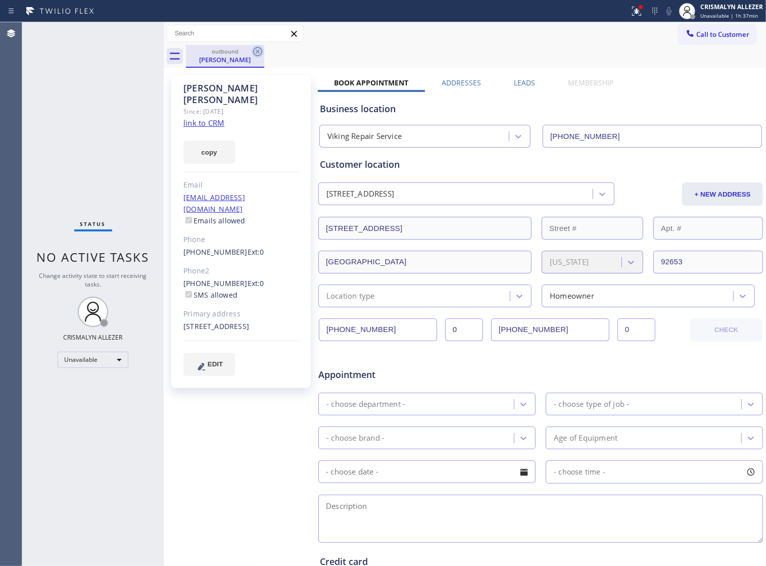
click at [254, 51] on icon at bounding box center [258, 51] width 12 height 12
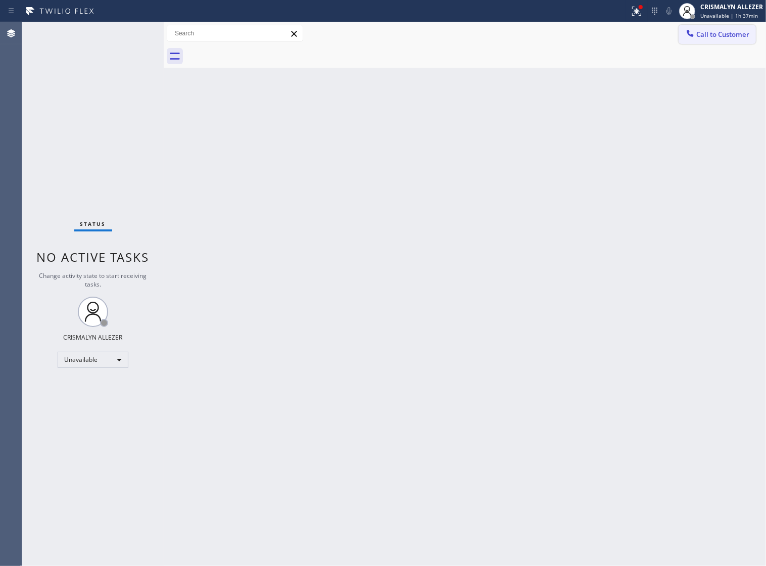
click at [727, 36] on span "Call to Customer" at bounding box center [722, 34] width 53 height 9
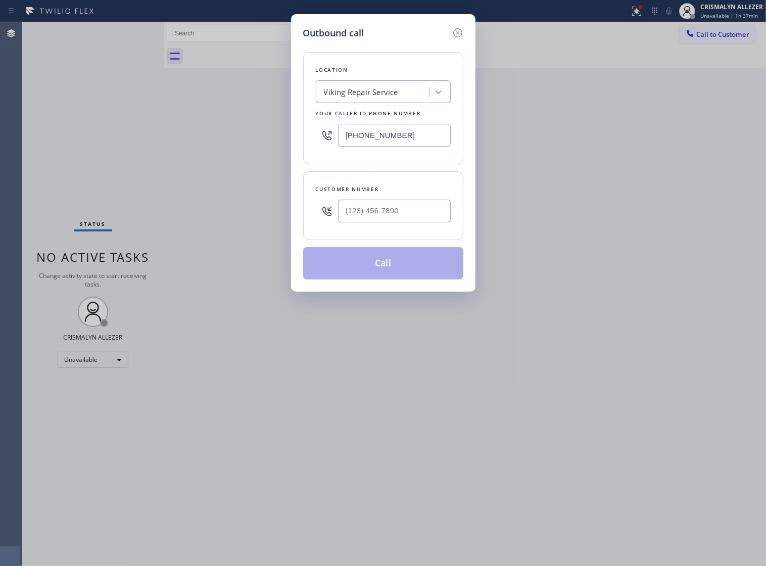
drag, startPoint x: 179, startPoint y: 144, endPoint x: 109, endPoint y: 145, distance: 70.2
click at [117, 145] on div "Outbound call Location Viking Repair Service Your caller id phone number [PHONE…" at bounding box center [383, 283] width 766 height 566
paste input "14) 909-1269"
type input "[PHONE_NUMBER]"
click at [397, 222] on input "(___) ___-____" at bounding box center [394, 210] width 113 height 23
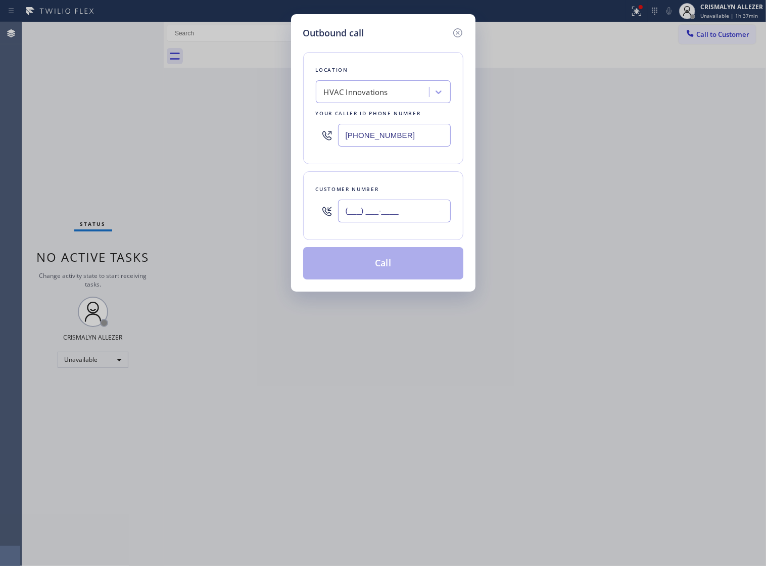
paste input "714) 650-1001"
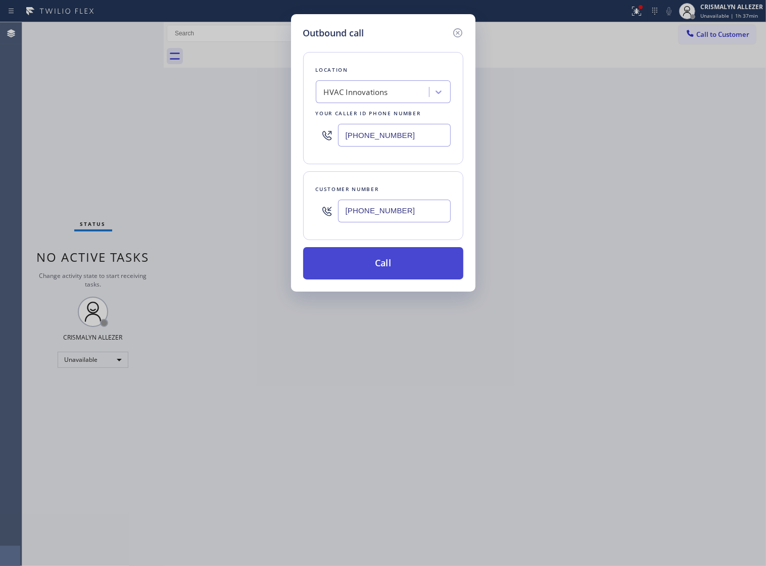
type input "[PHONE_NUMBER]"
click at [386, 279] on button "Call" at bounding box center [383, 263] width 160 height 32
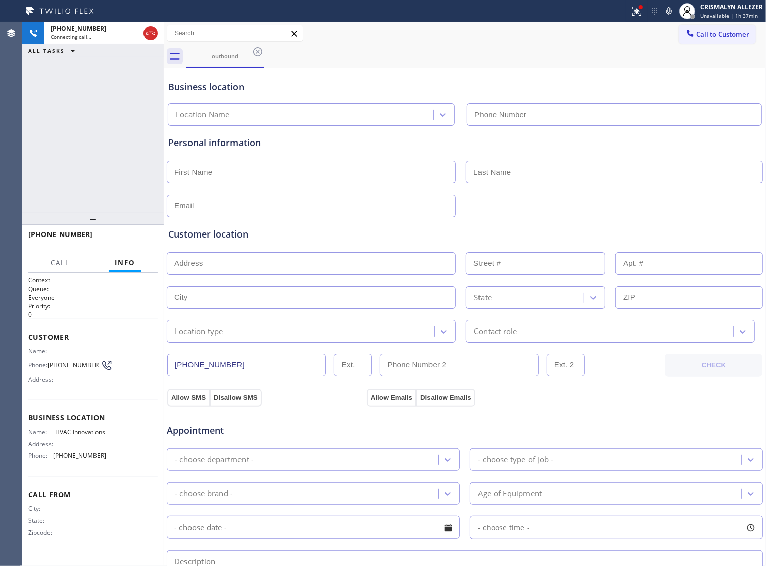
type input "[PHONE_NUMBER]"
click at [141, 242] on span "HANG UP" at bounding box center [134, 238] width 31 height 7
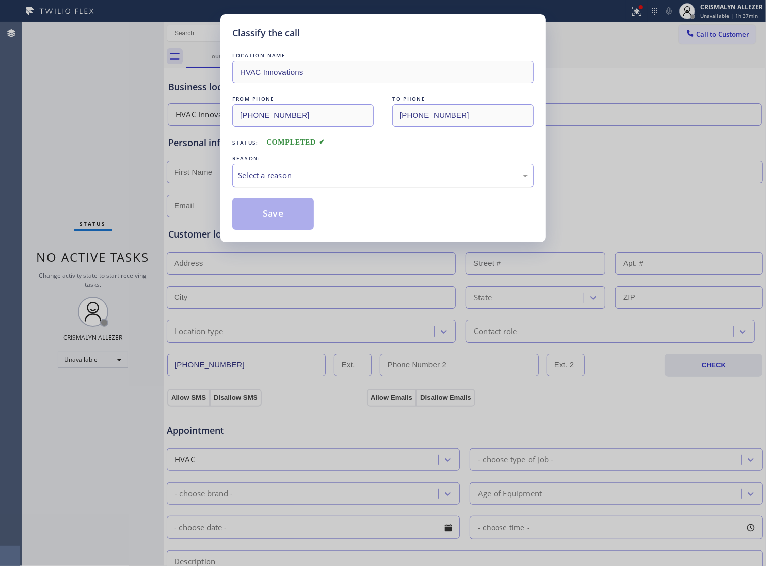
click at [379, 181] on div "Select a reason" at bounding box center [383, 176] width 290 height 12
click at [285, 223] on button "Save" at bounding box center [272, 213] width 81 height 32
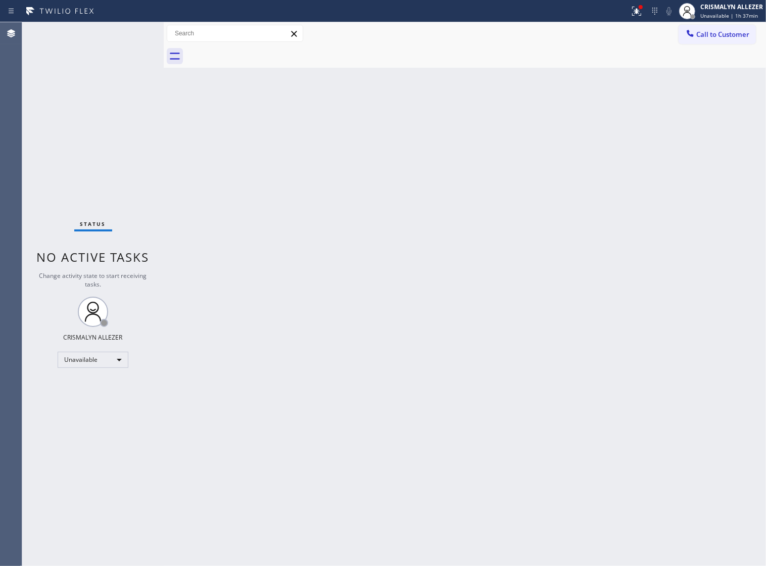
drag, startPoint x: 465, startPoint y: 173, endPoint x: 548, endPoint y: 116, distance: 101.1
click at [470, 168] on div "Back to Dashboard Change Sender ID Customers Technicians Select a contact Outbo…" at bounding box center [465, 293] width 602 height 543
click at [710, 35] on span "Call to Customer" at bounding box center [722, 34] width 53 height 9
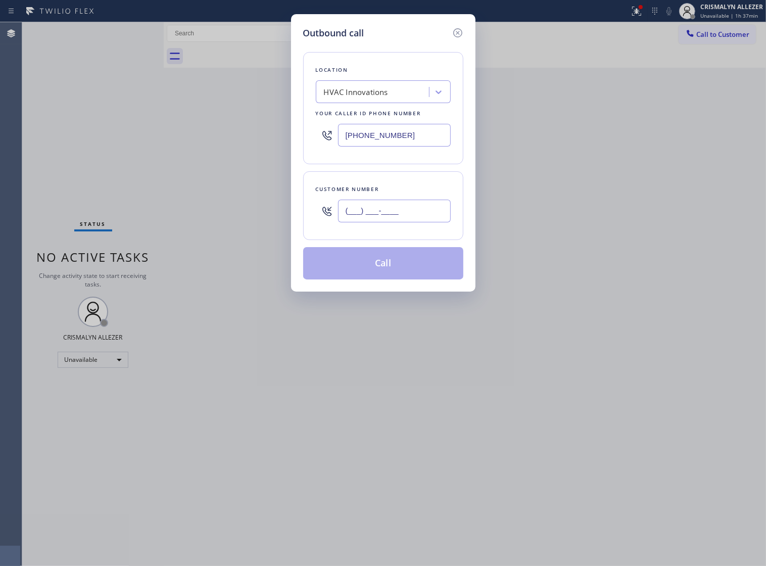
click at [432, 218] on input "(___) ___-____" at bounding box center [394, 210] width 113 height 23
paste input "714) 650-1001"
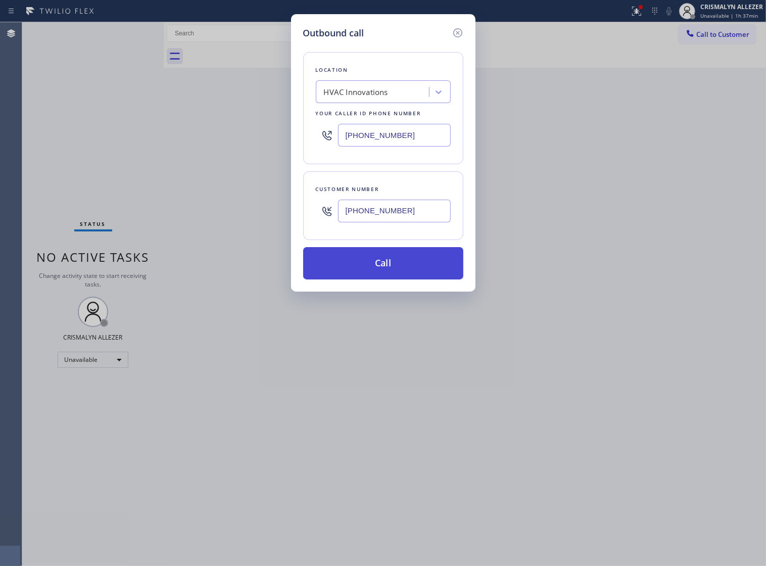
type input "[PHONE_NUMBER]"
click at [391, 275] on button "Call" at bounding box center [383, 263] width 160 height 32
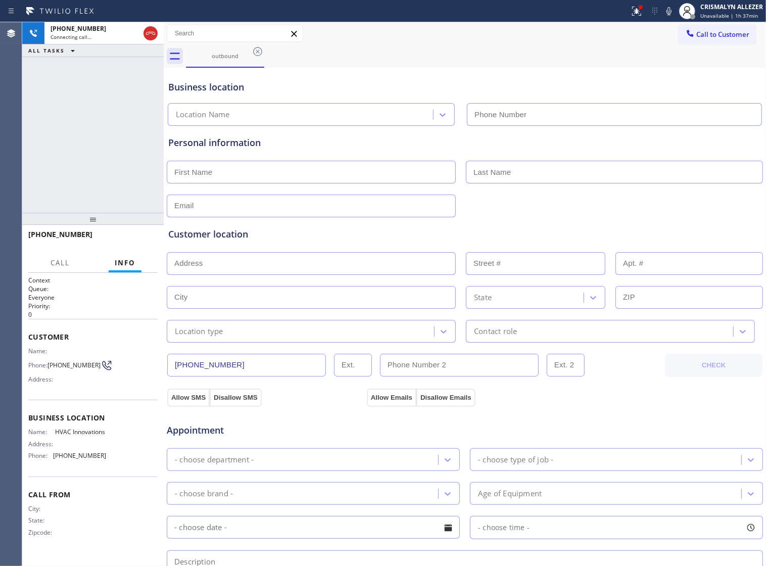
type input "[PHONE_NUMBER]"
click at [136, 232] on button "HANG UP" at bounding box center [134, 239] width 47 height 14
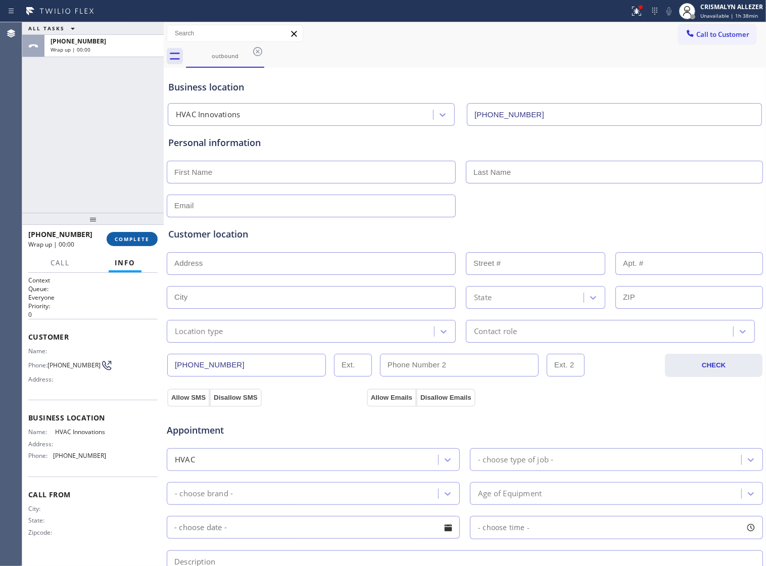
click at [124, 242] on span "COMPLETE" at bounding box center [132, 238] width 35 height 7
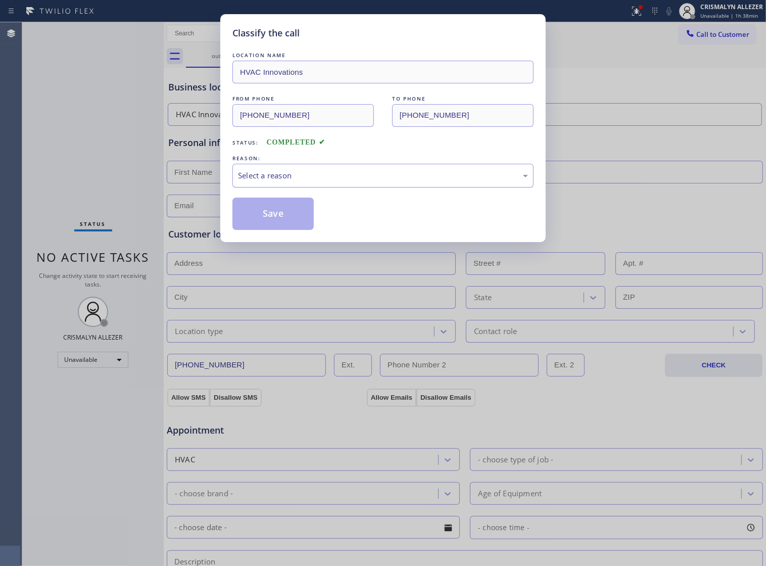
click at [390, 181] on div "Select a reason" at bounding box center [383, 176] width 290 height 12
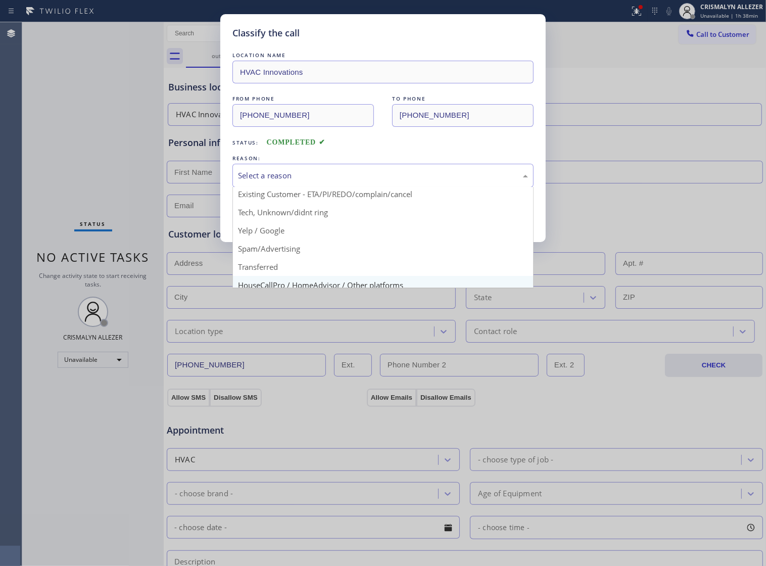
scroll to position [69, 0]
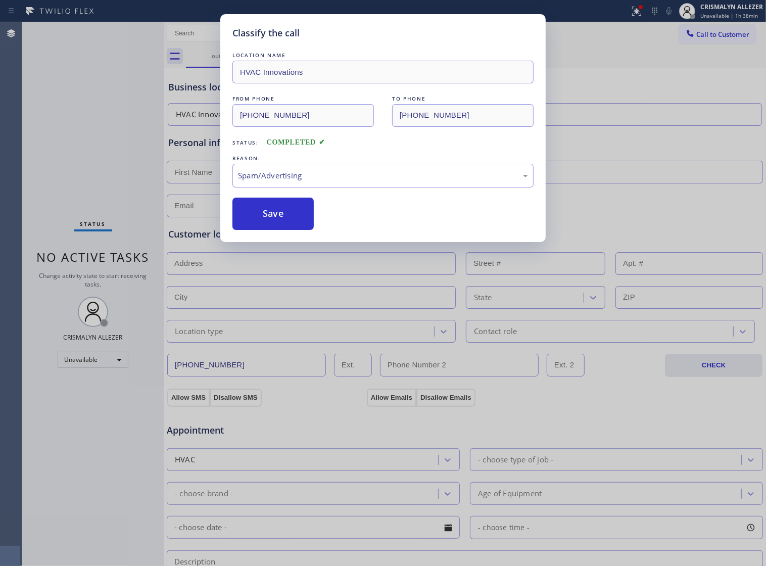
click at [274, 230] on button "Save" at bounding box center [272, 213] width 81 height 32
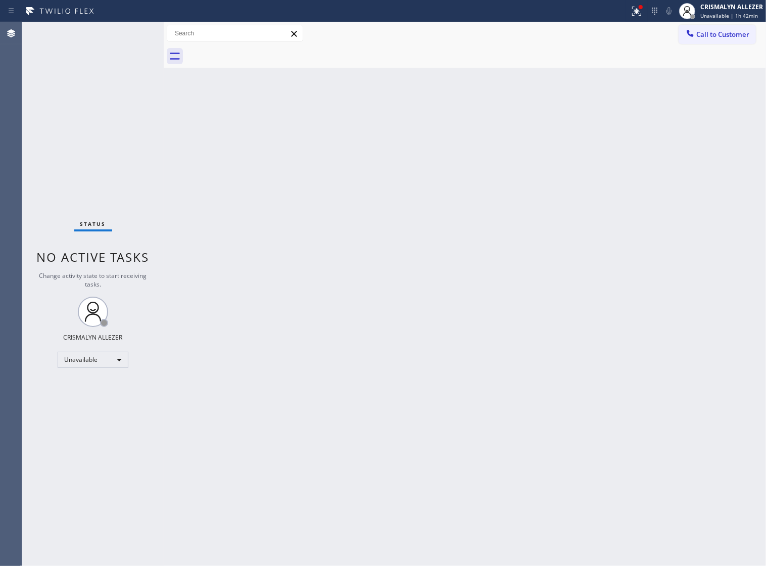
drag, startPoint x: 427, startPoint y: 153, endPoint x: 428, endPoint y: 148, distance: 5.3
click at [428, 148] on div "Back to Dashboard Change Sender ID Customers Technicians Select a contact Outbo…" at bounding box center [465, 293] width 602 height 543
click at [696, 36] on span "Call to Customer" at bounding box center [722, 34] width 53 height 9
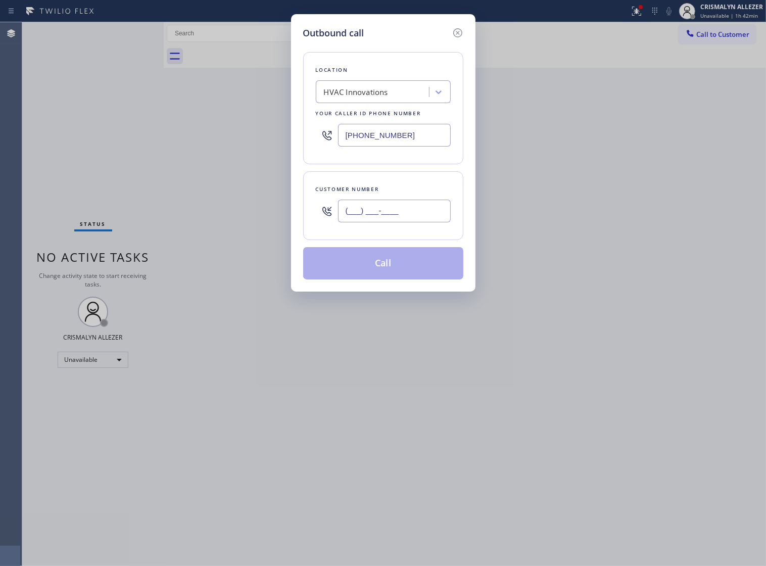
click at [420, 222] on input "(___) ___-____" at bounding box center [394, 210] width 113 height 23
paste input "314) 365-5292"
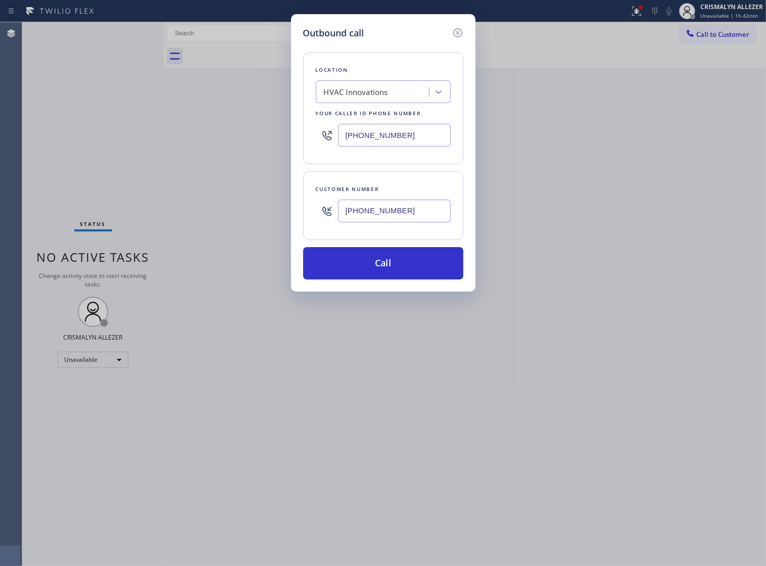
type input "[PHONE_NUMBER]"
click at [365, 103] on div "HVAC Innovations" at bounding box center [383, 91] width 135 height 23
paste input "Wolf Top Choice Appliance Repair"
type input "Wolf Top Choice Appliance Repair"
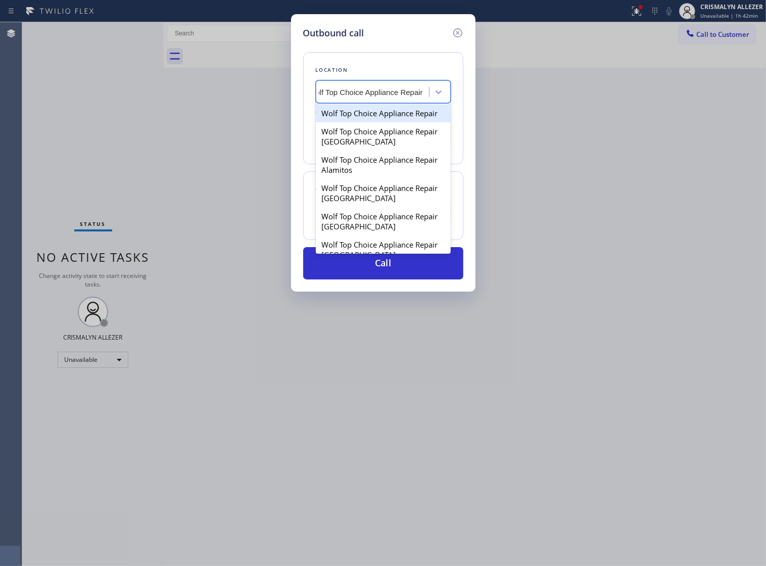
click at [370, 122] on div "Wolf Top Choice Appliance Repair" at bounding box center [383, 113] width 135 height 18
type input "[PHONE_NUMBER]"
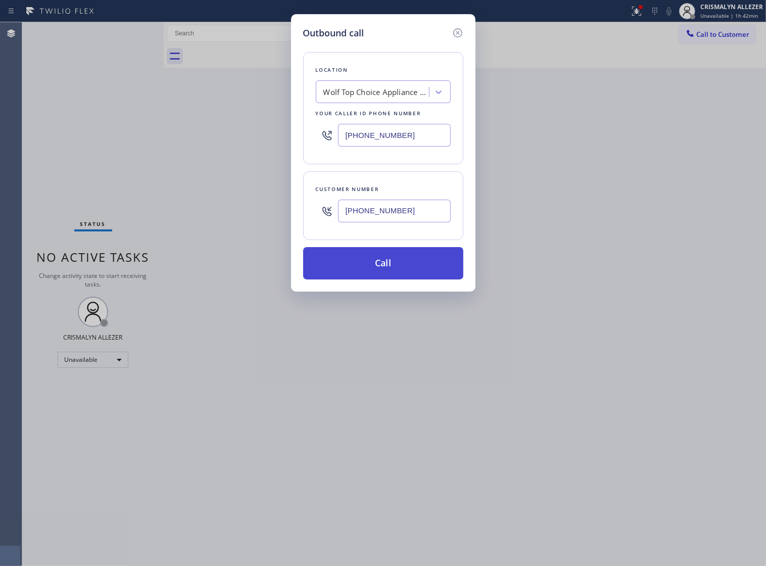
click at [379, 274] on button "Call" at bounding box center [383, 263] width 160 height 32
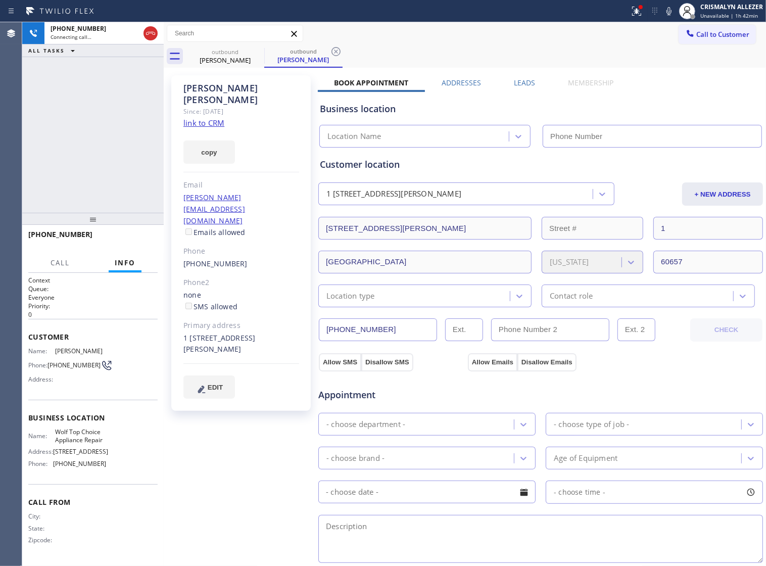
click at [210, 118] on link "link to CRM" at bounding box center [203, 123] width 41 height 10
type input "[PHONE_NUMBER]"
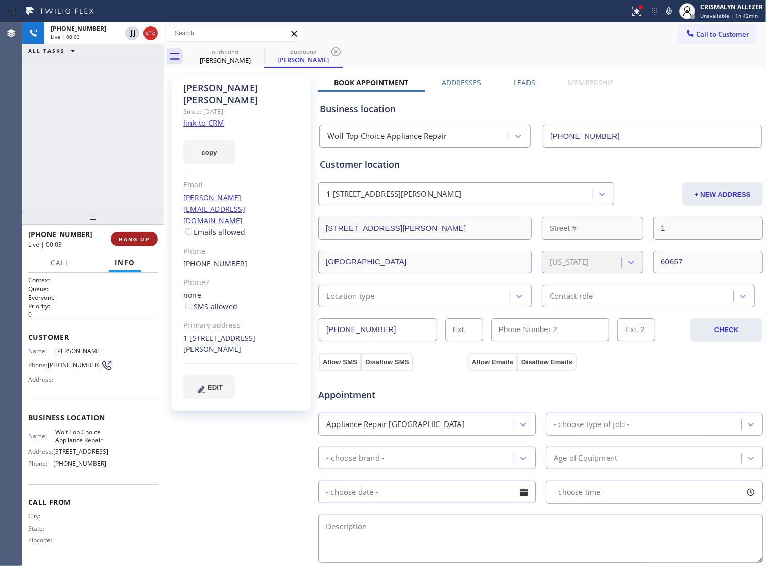
click at [127, 236] on span "HANG UP" at bounding box center [134, 238] width 31 height 7
click at [130, 240] on span "HANG UP" at bounding box center [134, 238] width 31 height 7
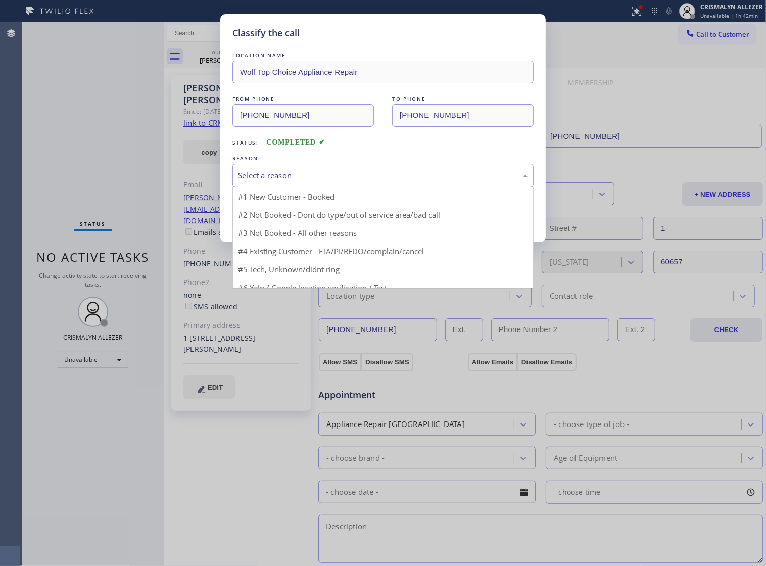
click at [386, 187] on div "Select a reason" at bounding box center [382, 176] width 301 height 24
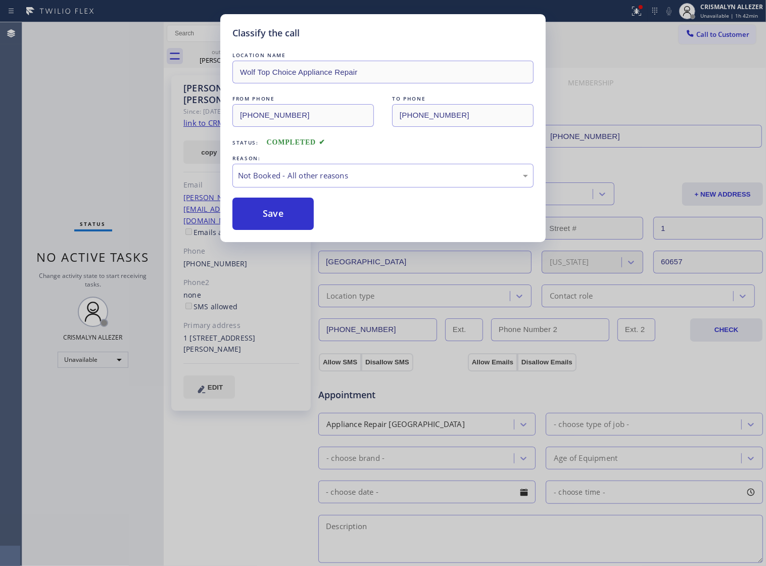
click at [288, 226] on button "Save" at bounding box center [272, 213] width 81 height 32
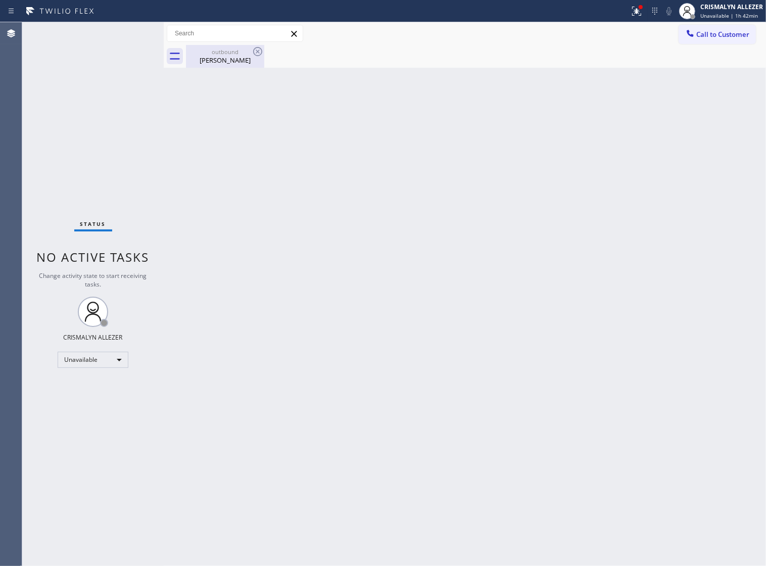
click at [223, 60] on div "[PERSON_NAME]" at bounding box center [225, 60] width 76 height 9
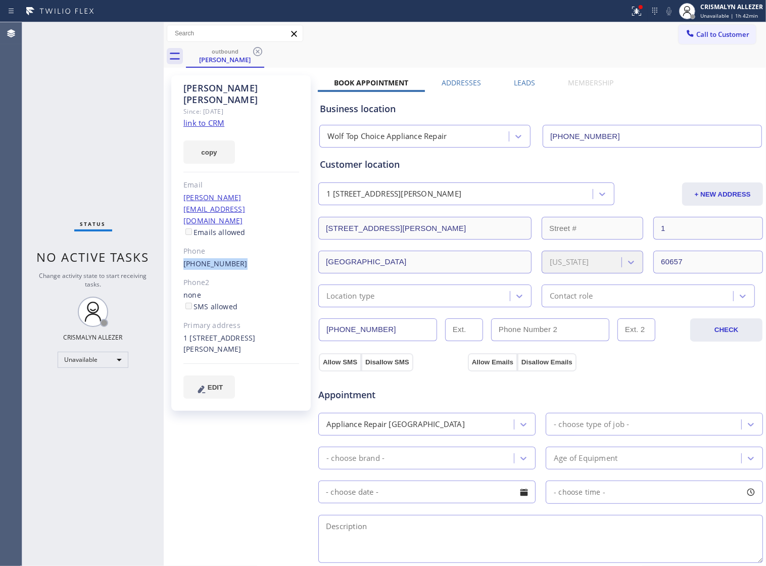
drag, startPoint x: 180, startPoint y: 227, endPoint x: 241, endPoint y: 233, distance: 61.4
click at [241, 233] on div "[PERSON_NAME] Since: [DATE] link to CRM copy Email [PERSON_NAME][EMAIL_ADDRESS]…" at bounding box center [240, 242] width 139 height 335
copy link "[PHONE_NUMBER]"
click at [257, 49] on icon at bounding box center [258, 51] width 12 height 12
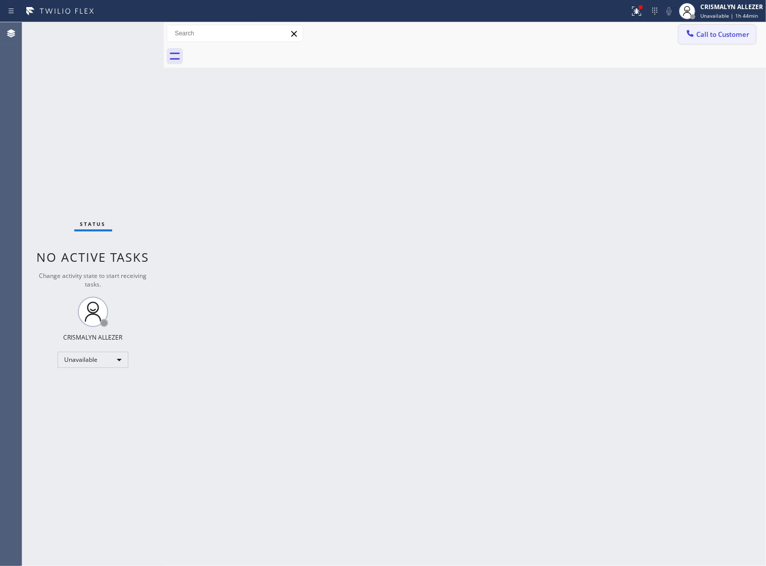
click at [696, 32] on span "Call to Customer" at bounding box center [722, 34] width 53 height 9
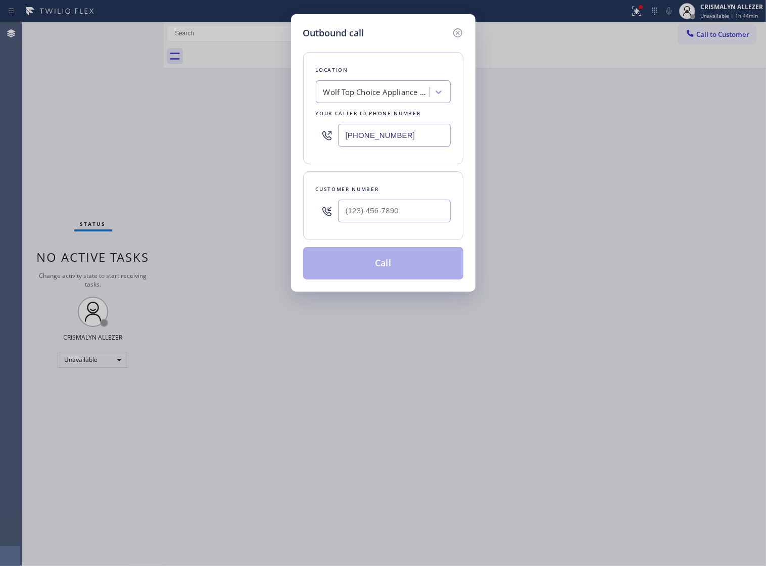
drag, startPoint x: 422, startPoint y: 140, endPoint x: 72, endPoint y: 145, distance: 350.0
click at [72, 145] on div "Outbound call Location Wolf Top Choice Appliance Repair Your caller id phone nu…" at bounding box center [383, 283] width 766 height 566
paste input "18) 293-1693"
type input "[PHONE_NUMBER]"
click at [359, 221] on input "(___) ___-____" at bounding box center [394, 210] width 113 height 23
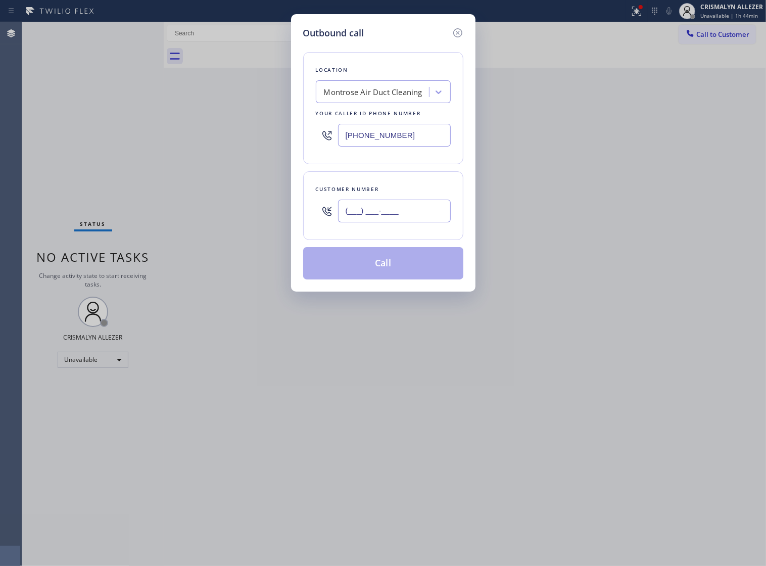
paste input "424) 476-6607"
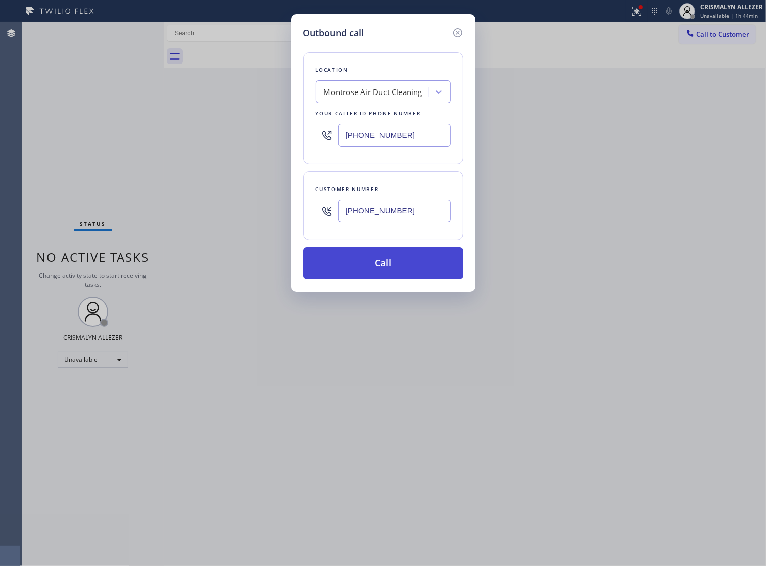
type input "[PHONE_NUMBER]"
click at [379, 279] on button "Call" at bounding box center [383, 263] width 160 height 32
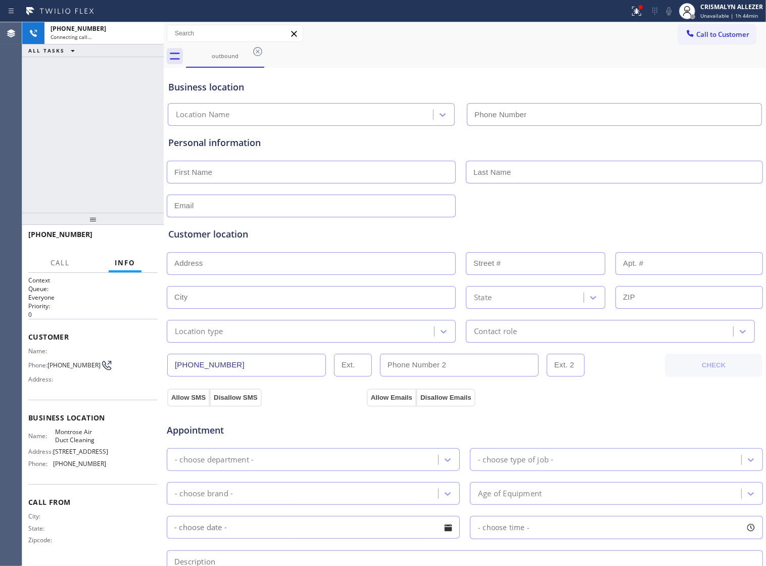
type input "[PHONE_NUMBER]"
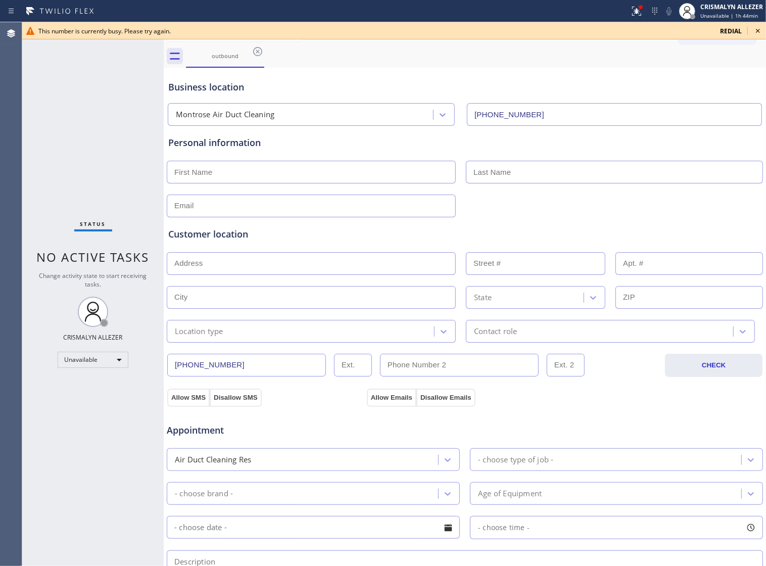
click at [334, 87] on div "Business location" at bounding box center [464, 87] width 593 height 14
click at [756, 29] on icon at bounding box center [758, 31] width 4 height 4
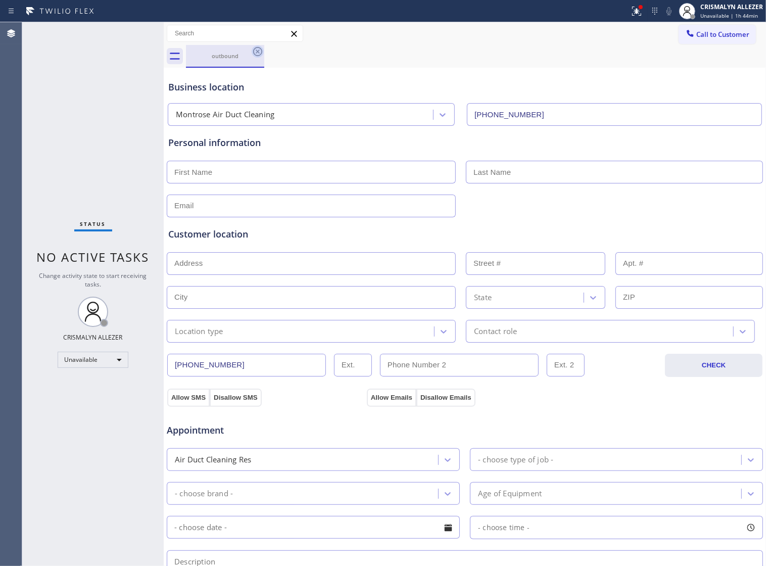
click at [262, 49] on icon at bounding box center [258, 51] width 12 height 12
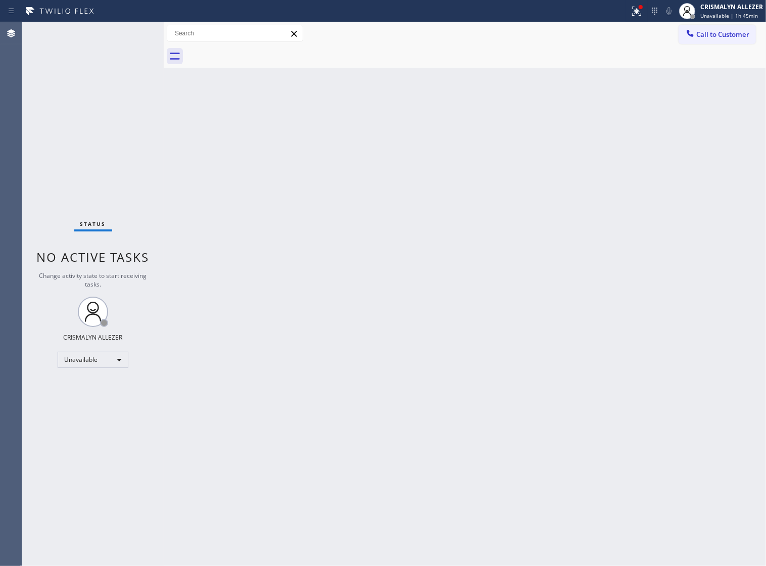
drag, startPoint x: 364, startPoint y: 253, endPoint x: 467, endPoint y: 175, distance: 129.1
click at [372, 247] on div "Back to Dashboard Change Sender ID Customers Technicians Select a contact Outbo…" at bounding box center [465, 293] width 602 height 543
click at [713, 34] on span "Call to Customer" at bounding box center [722, 34] width 53 height 9
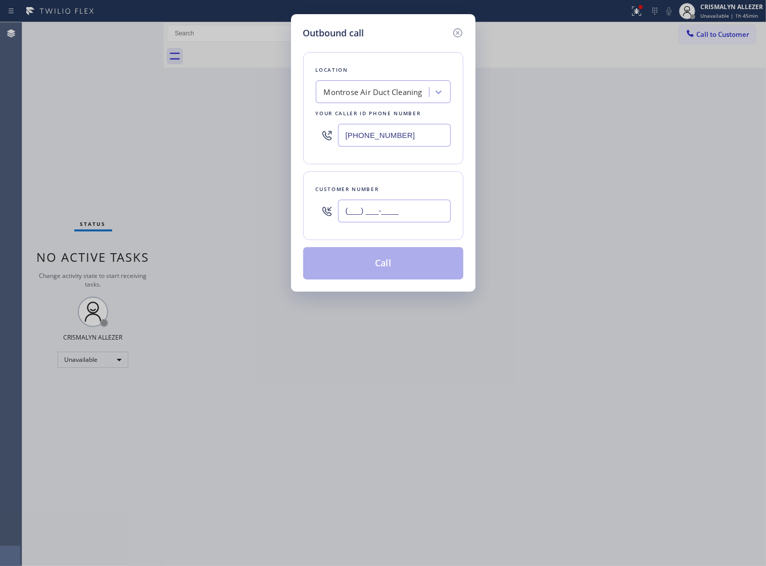
click at [416, 222] on input "(___) ___-____" at bounding box center [394, 210] width 113 height 23
paste input "424) 476-6607"
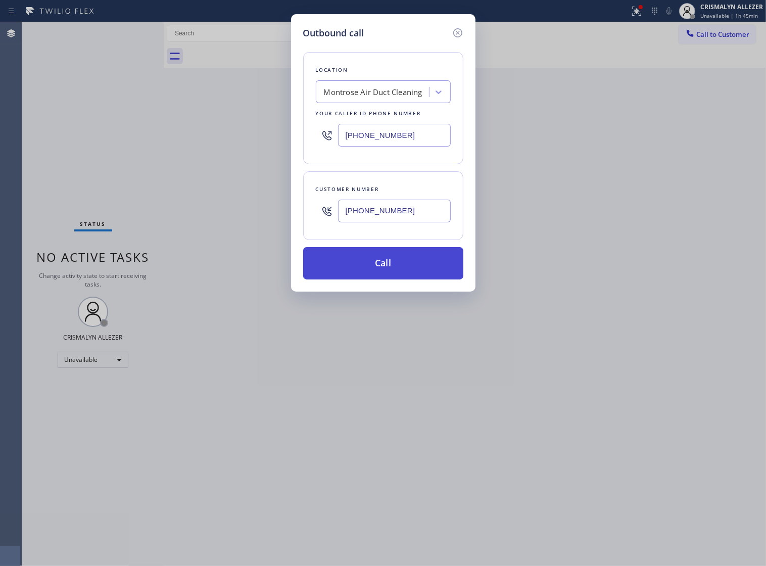
type input "[PHONE_NUMBER]"
click at [394, 277] on button "Call" at bounding box center [383, 263] width 160 height 32
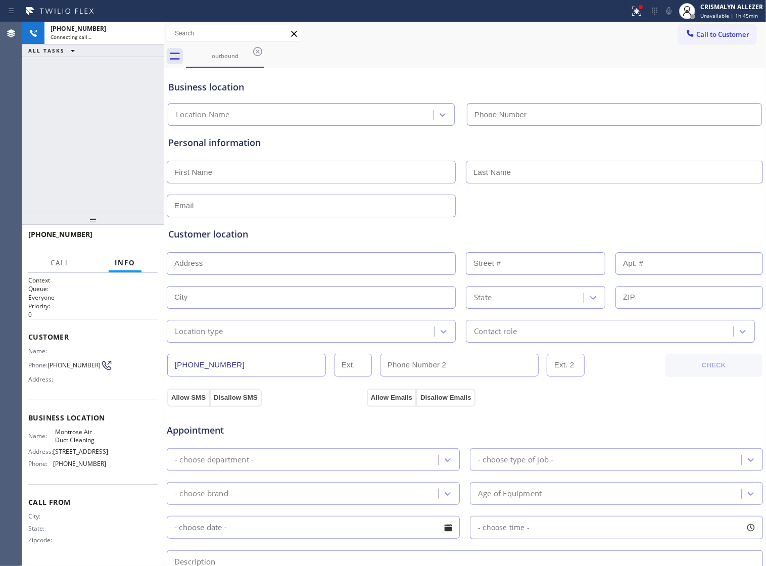
type input "[PHONE_NUMBER]"
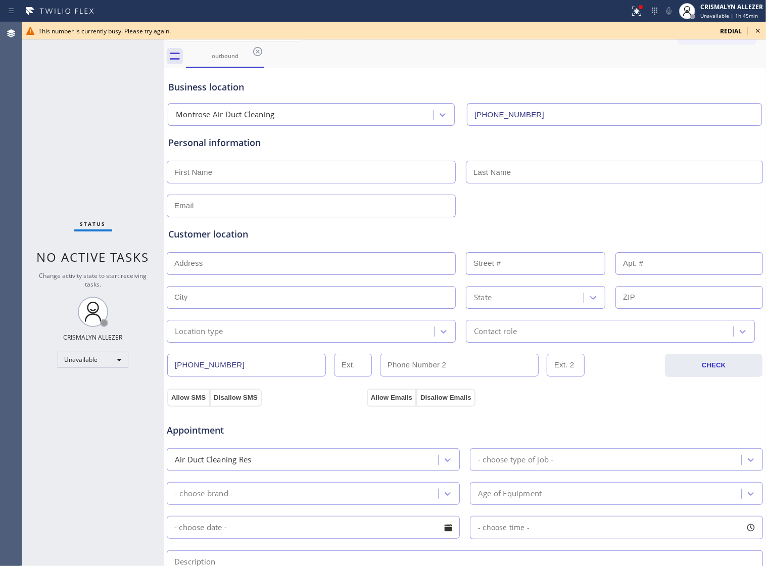
click at [758, 29] on icon at bounding box center [758, 31] width 12 height 12
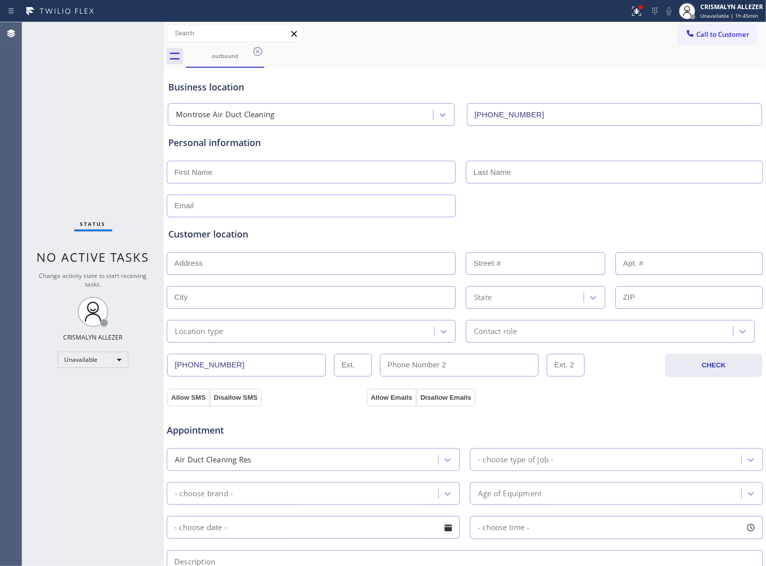
drag, startPoint x: 258, startPoint y: 49, endPoint x: 256, endPoint y: 55, distance: 5.4
click at [256, 49] on icon at bounding box center [258, 51] width 12 height 12
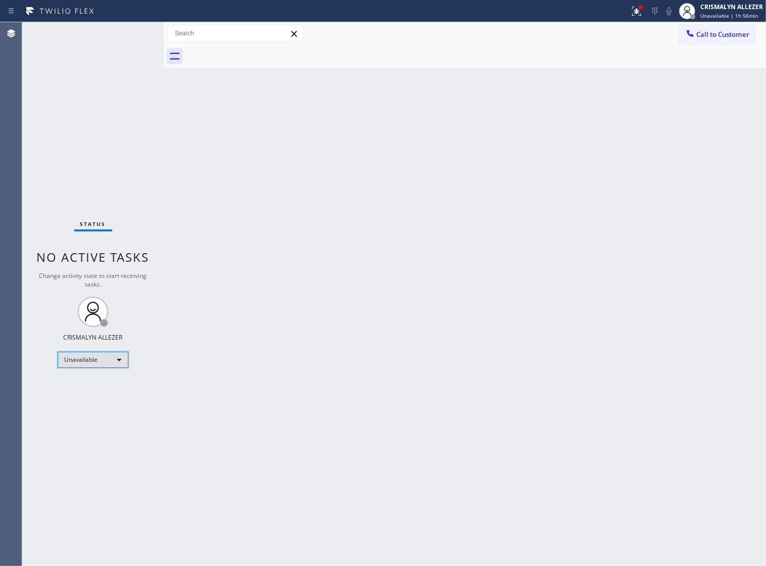
click at [117, 356] on div "Unavailable" at bounding box center [93, 360] width 71 height 16
click at [86, 412] on li "Break" at bounding box center [92, 412] width 69 height 12
click at [496, 117] on div "Back to Dashboard Change Sender ID Customers Technicians Select a contact Outbo…" at bounding box center [465, 293] width 602 height 543
click at [714, 36] on span "Call to Customer" at bounding box center [722, 34] width 53 height 9
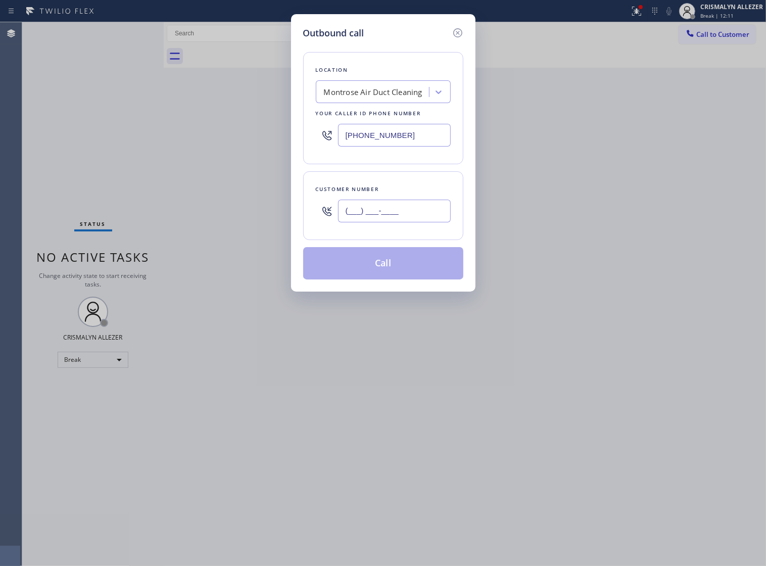
click at [420, 222] on input "(___) ___-____" at bounding box center [394, 210] width 113 height 23
paste input "954) 850-2896"
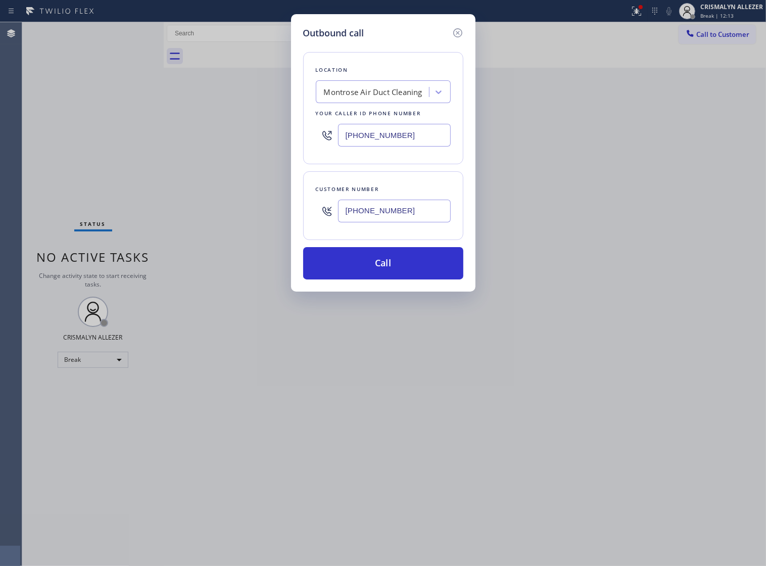
type input "[PHONE_NUMBER]"
click at [349, 98] on div "Montrose Air Duct Cleaning" at bounding box center [373, 92] width 98 height 12
paste input "American Service Alliance"
type input "American Service Alliance"
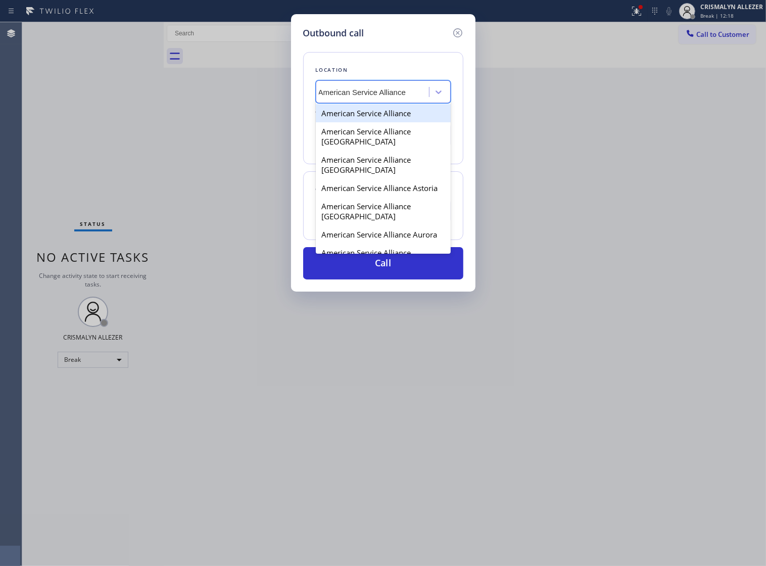
click at [364, 120] on div "American Service Alliance" at bounding box center [383, 113] width 135 height 18
type input "[PHONE_NUMBER]"
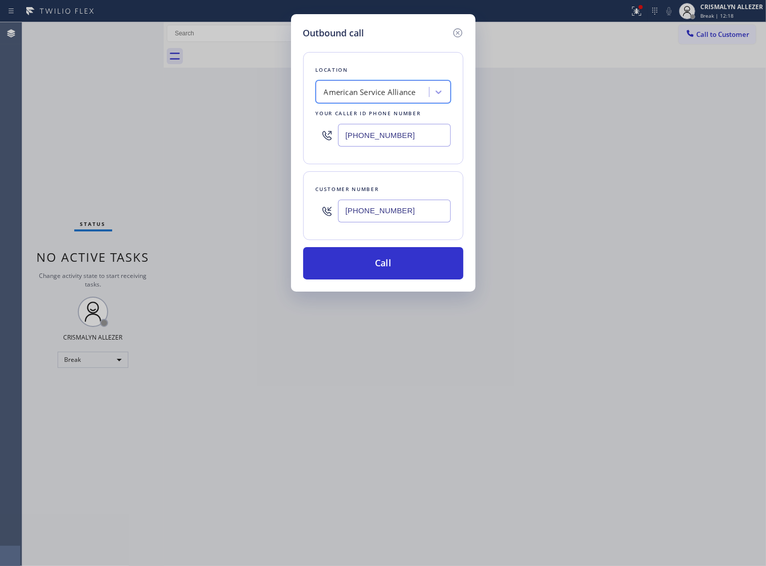
scroll to position [0, 0]
click at [390, 279] on button "Call" at bounding box center [383, 263] width 160 height 32
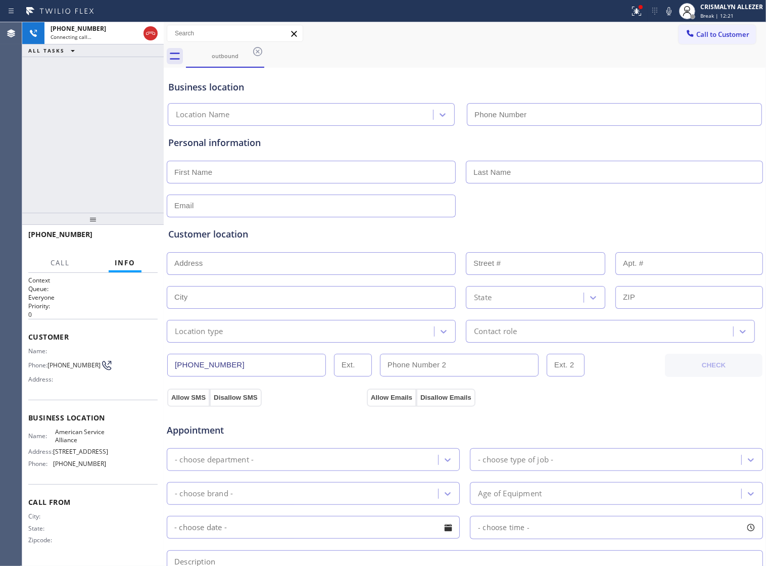
type input "[PHONE_NUMBER]"
click at [122, 236] on span "HANG UP" at bounding box center [134, 238] width 31 height 7
click at [122, 238] on span "HANG UP" at bounding box center [134, 238] width 31 height 7
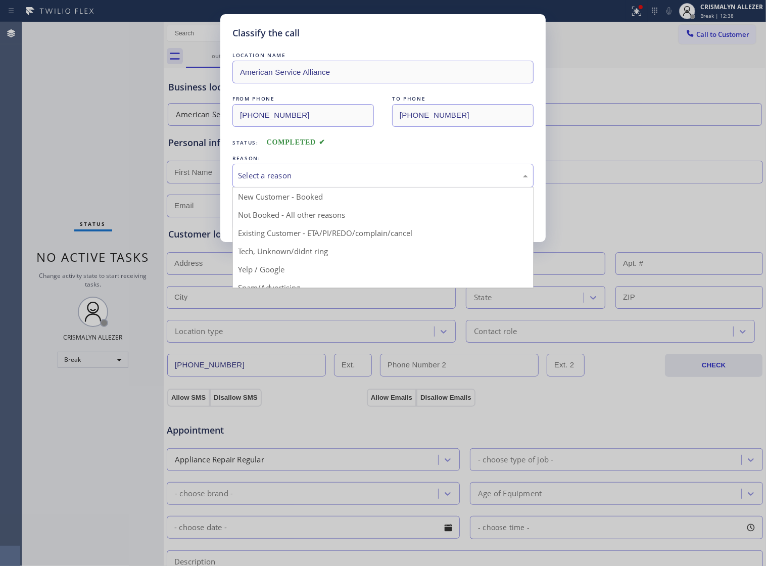
click at [415, 181] on div "Select a reason" at bounding box center [383, 176] width 290 height 12
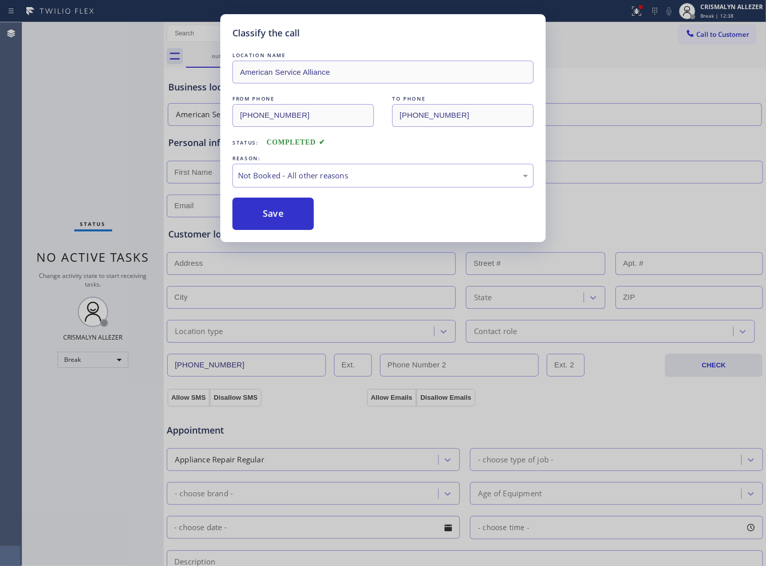
click at [265, 223] on button "Save" at bounding box center [272, 213] width 81 height 32
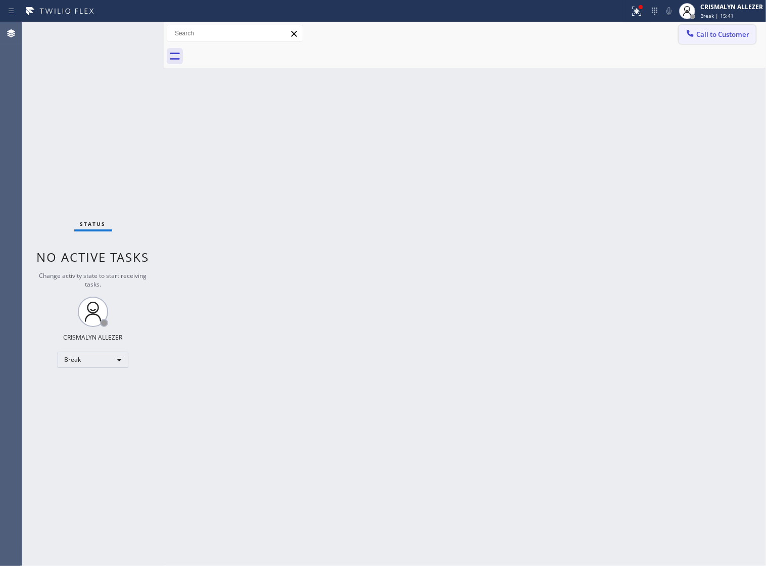
click at [731, 30] on span "Call to Customer" at bounding box center [722, 34] width 53 height 9
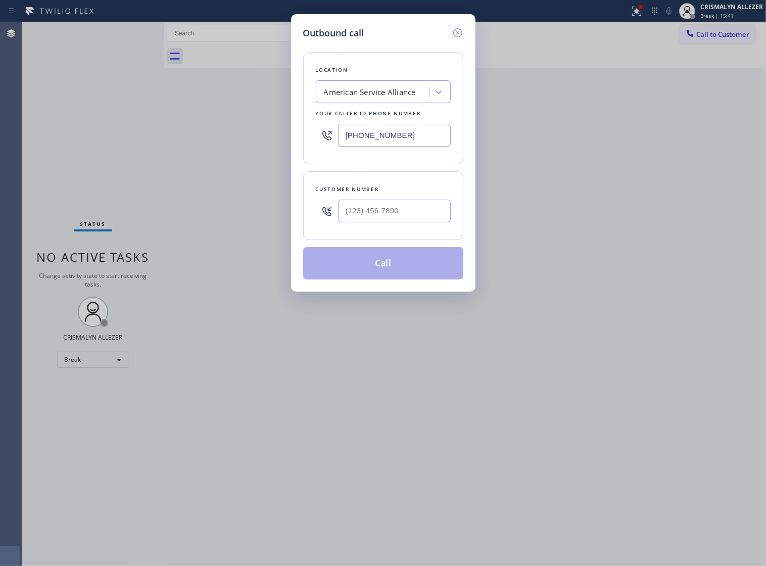
click at [387, 98] on div "American Service Alliance" at bounding box center [370, 92] width 92 height 12
paste input "Sub Zero Appliance Repair ([US_STATE], Goolgle Ads)"
type input "Sub Zero Appliance Repair ([US_STATE], Goolgle Ads)"
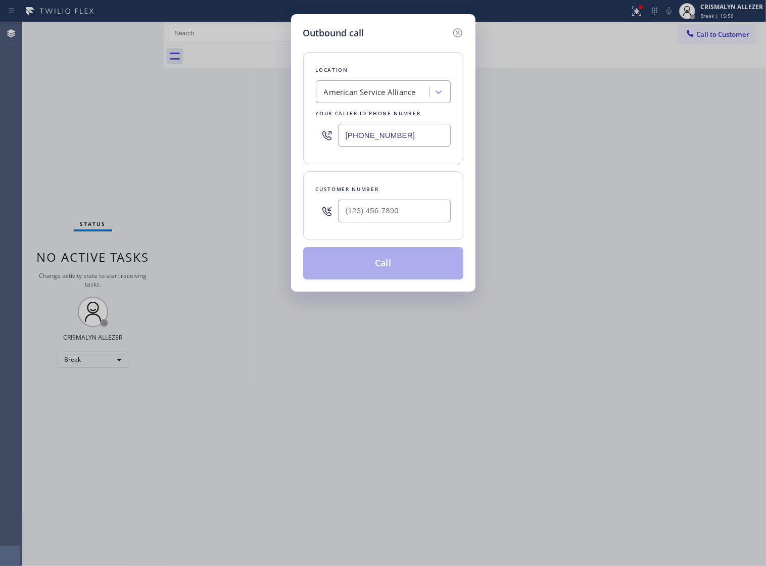
drag, startPoint x: 418, startPoint y: 144, endPoint x: 110, endPoint y: 142, distance: 307.6
click at [112, 142] on div "Outbound call Location American Service Alliance Your caller id phone number [P…" at bounding box center [383, 283] width 766 height 566
paste input "315) 818-3574"
type input "[PHONE_NUMBER]"
click at [402, 222] on input "(___) ___-____" at bounding box center [394, 210] width 113 height 23
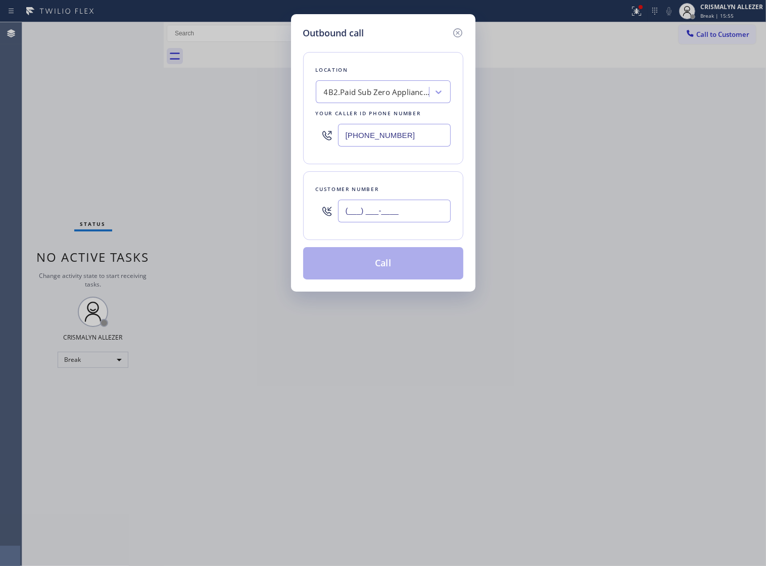
paste input "929) 389-3737"
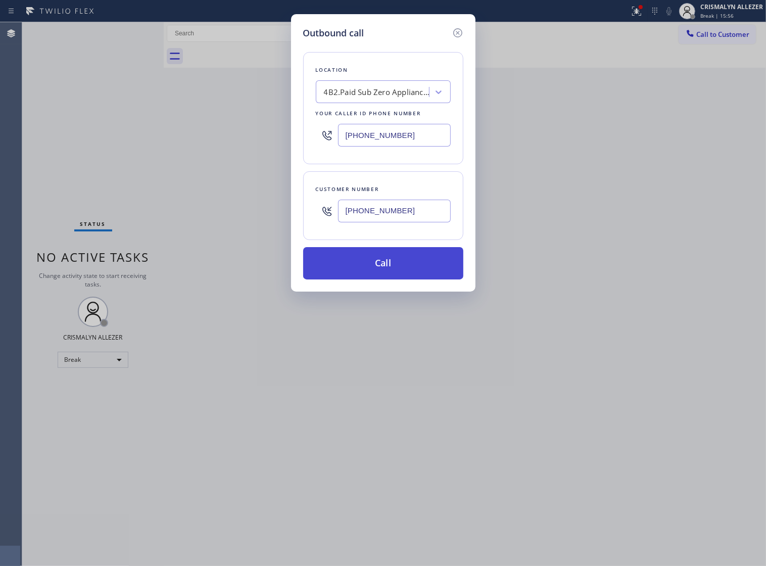
type input "[PHONE_NUMBER]"
click at [390, 274] on button "Call" at bounding box center [383, 263] width 160 height 32
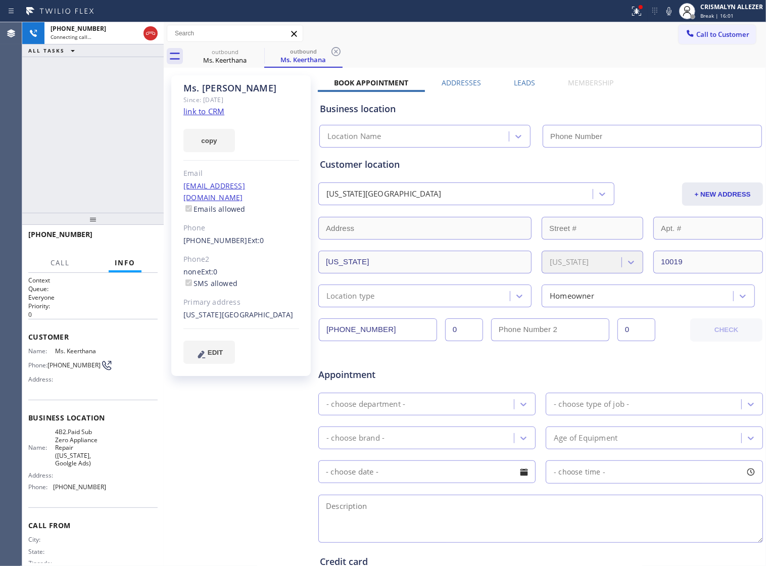
type input "[PHONE_NUMBER]"
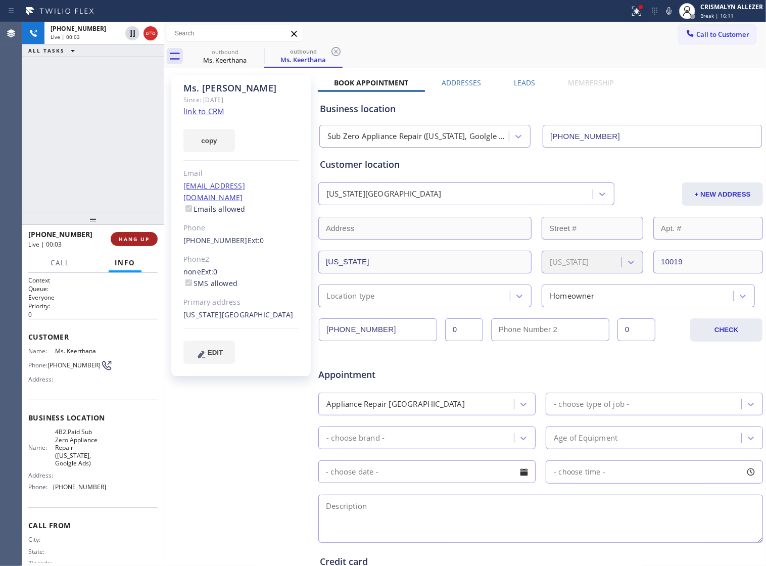
click at [121, 238] on span "HANG UP" at bounding box center [134, 238] width 31 height 7
click at [121, 238] on span "COMPLETE" at bounding box center [132, 238] width 35 height 7
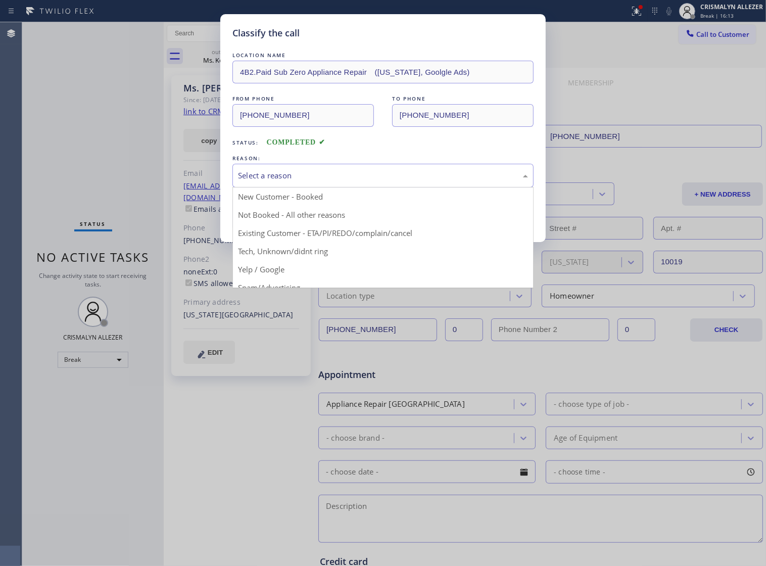
click at [362, 181] on div "Select a reason" at bounding box center [383, 176] width 290 height 12
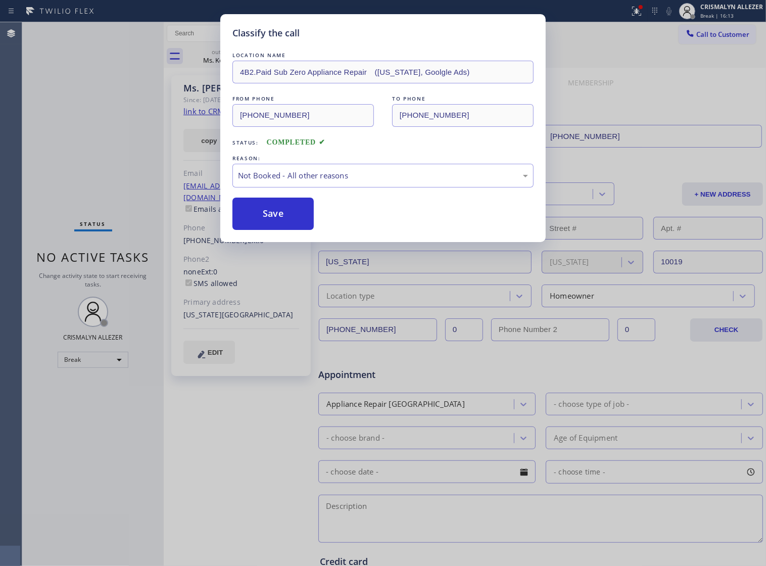
click at [260, 230] on button "Save" at bounding box center [272, 213] width 81 height 32
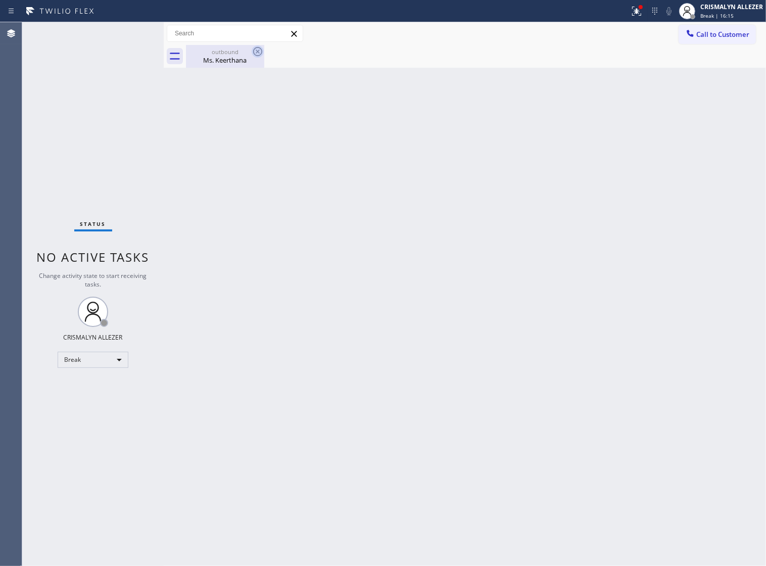
drag, startPoint x: 210, startPoint y: 56, endPoint x: 259, endPoint y: 51, distance: 49.8
click at [212, 56] on div "Ms. Keerthana" at bounding box center [225, 60] width 76 height 9
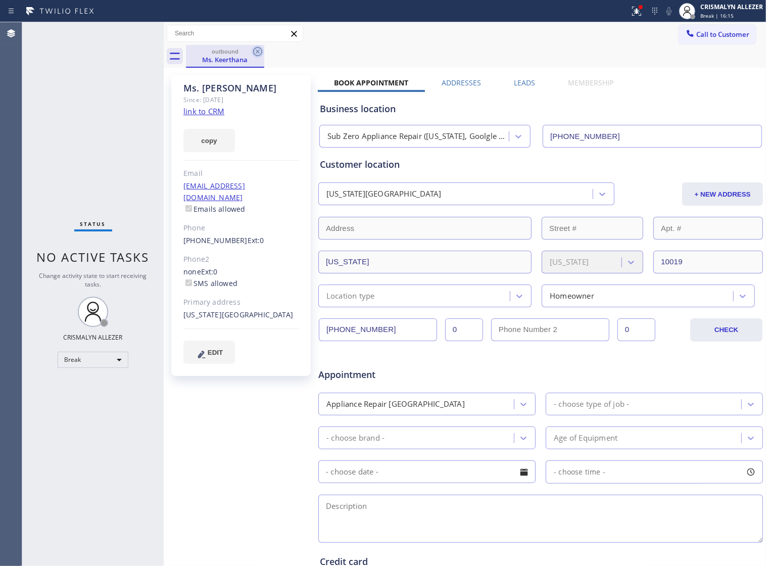
click at [259, 51] on icon at bounding box center [258, 51] width 12 height 12
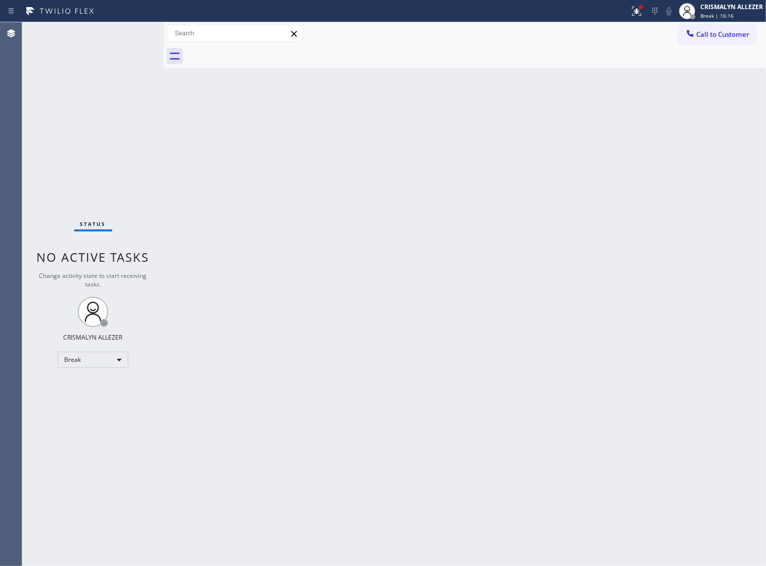
drag, startPoint x: 705, startPoint y: 34, endPoint x: 693, endPoint y: 40, distance: 13.1
click at [706, 34] on span "Call to Customer" at bounding box center [722, 34] width 53 height 9
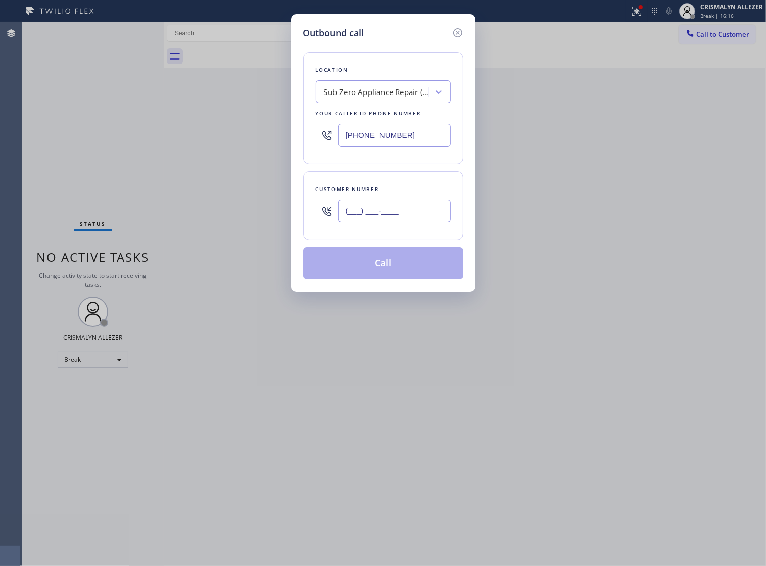
click at [405, 217] on input "(___) ___-____" at bounding box center [394, 210] width 113 height 23
paste input "929) 389-3737"
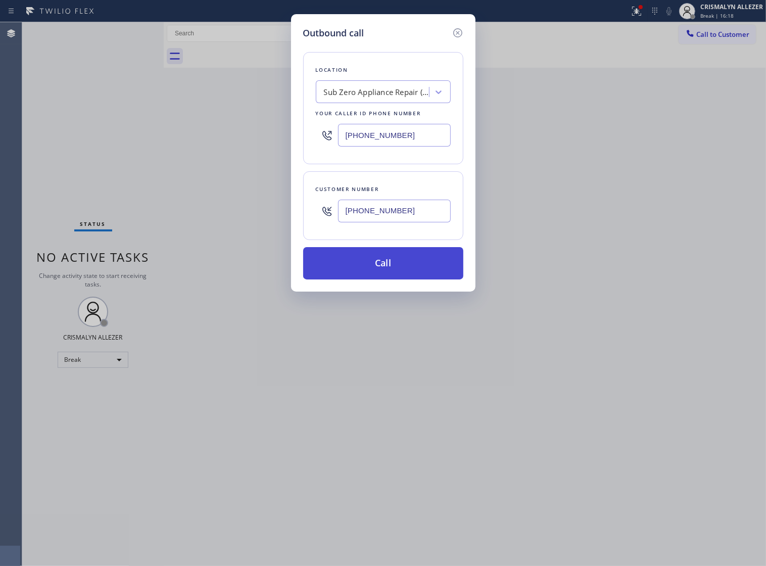
type input "[PHONE_NUMBER]"
click at [385, 271] on button "Call" at bounding box center [383, 263] width 160 height 32
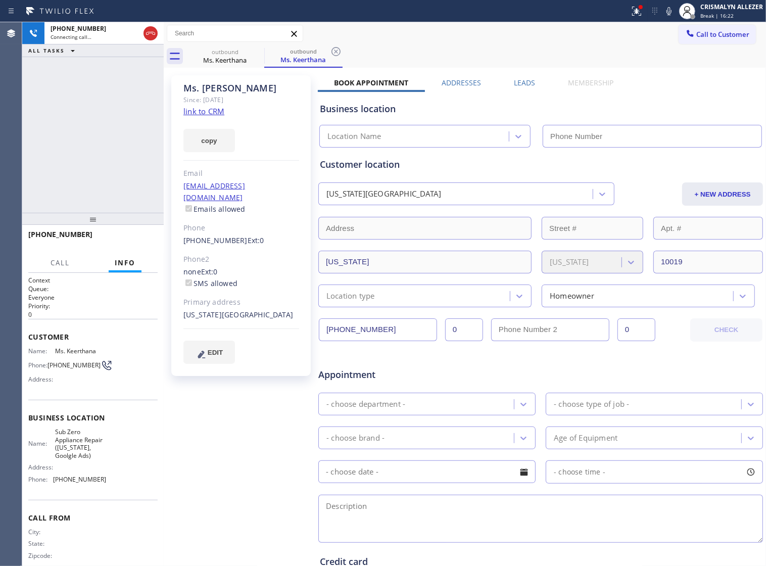
type input "[PHONE_NUMBER]"
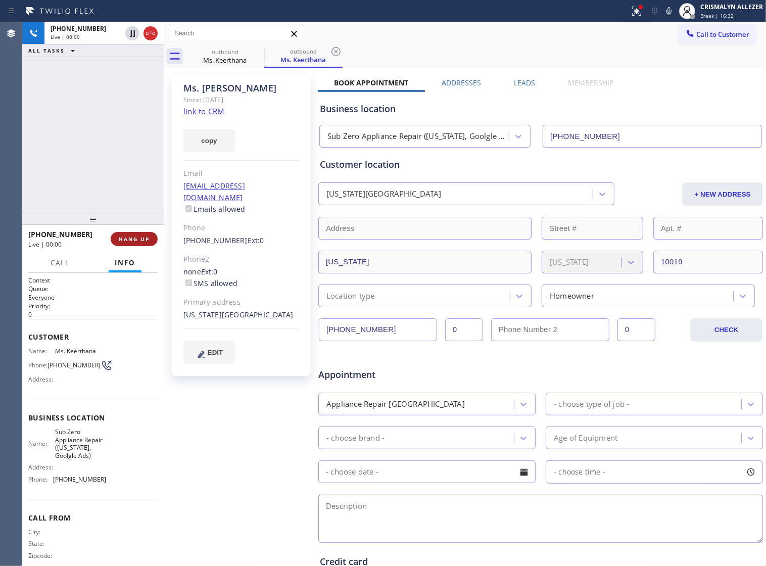
click at [127, 240] on span "HANG UP" at bounding box center [134, 238] width 31 height 7
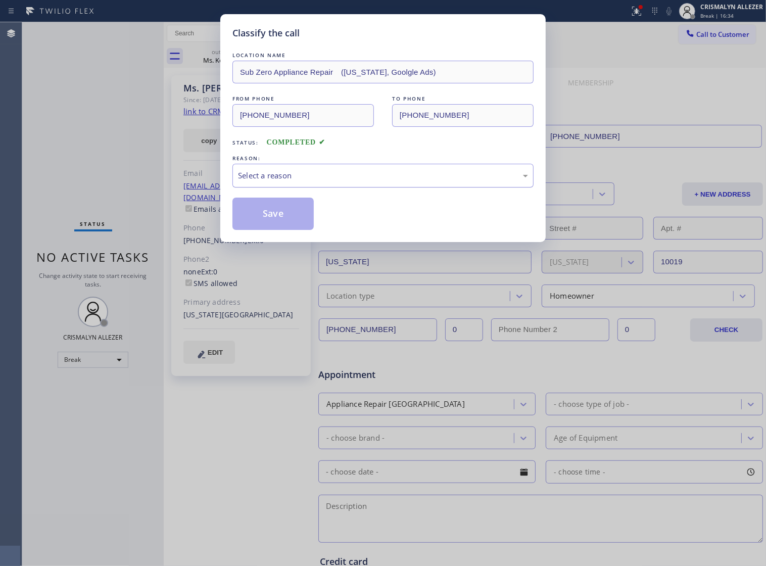
click at [421, 181] on div "Select a reason" at bounding box center [383, 176] width 290 height 12
click at [291, 226] on button "Save" at bounding box center [272, 213] width 81 height 32
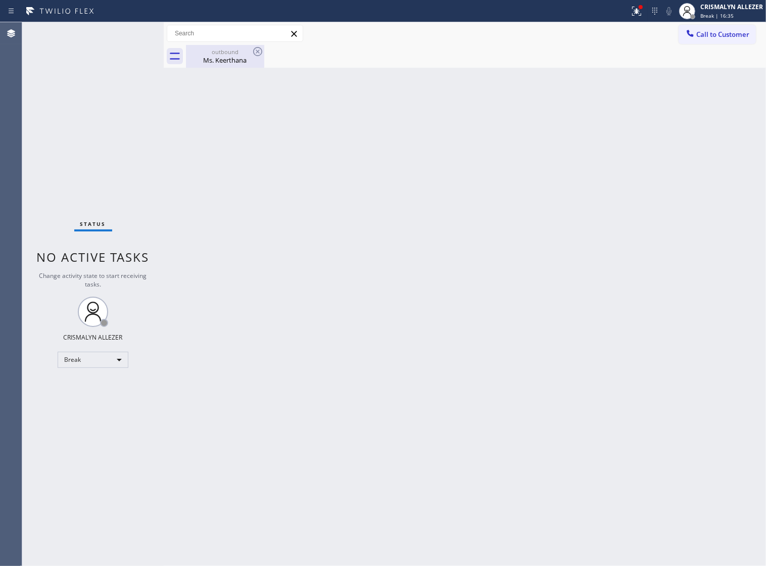
drag, startPoint x: 223, startPoint y: 59, endPoint x: 238, endPoint y: 49, distance: 18.2
click at [223, 59] on div "Ms. Keerthana" at bounding box center [225, 60] width 76 height 9
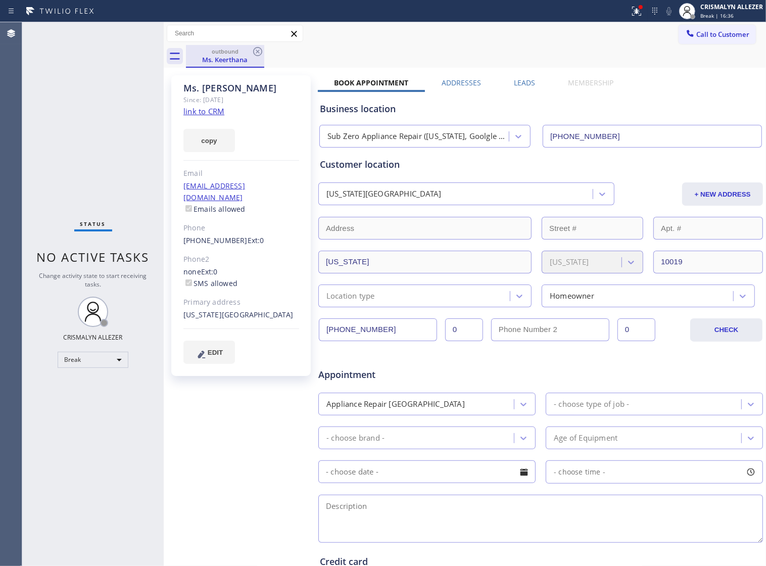
click at [251, 48] on div "outbound" at bounding box center [225, 51] width 76 height 8
click at [256, 52] on icon at bounding box center [258, 51] width 12 height 12
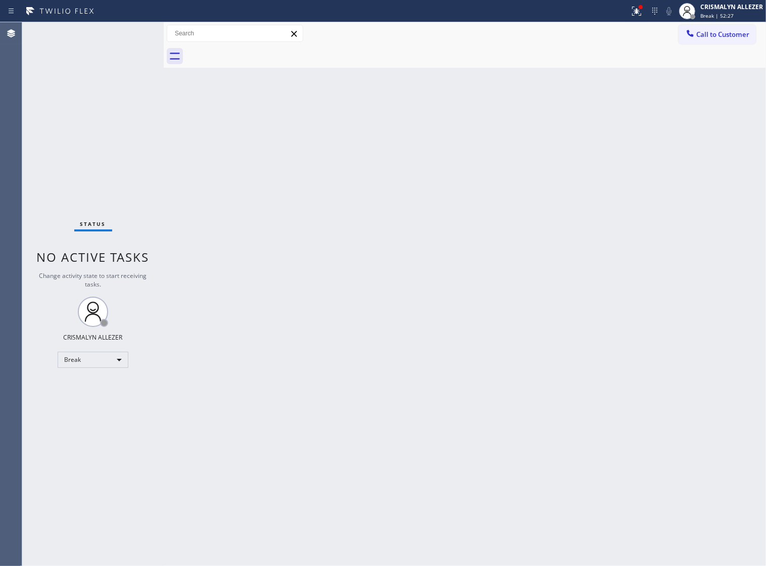
click at [407, 319] on div "Back to Dashboard Change Sender ID Customers Technicians Select a contact Outbo…" at bounding box center [465, 293] width 602 height 543
click at [115, 359] on div "Break" at bounding box center [93, 360] width 71 height 16
click at [94, 399] on li "Unavailable" at bounding box center [92, 399] width 69 height 12
click at [711, 38] on span "Call to Customer" at bounding box center [722, 34] width 53 height 9
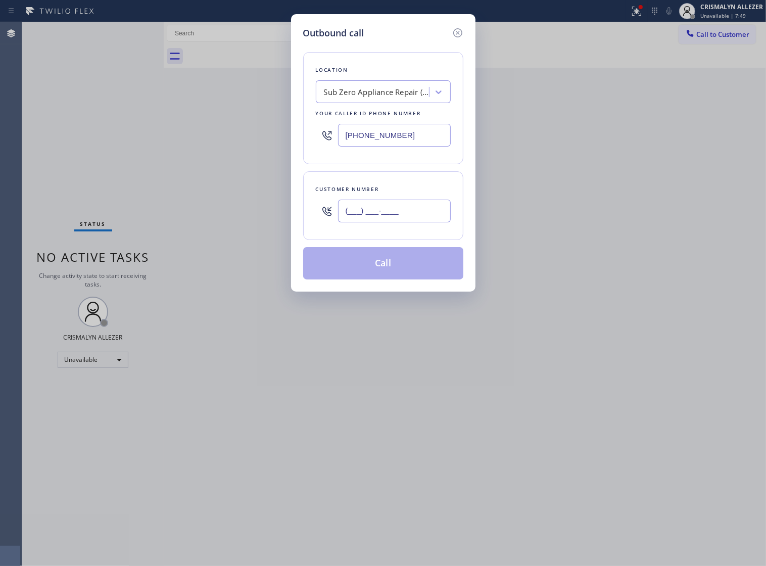
click at [395, 222] on input "(___) ___-____" at bounding box center [394, 210] width 113 height 23
paste input "970) 402-0875"
type input "[PHONE_NUMBER]"
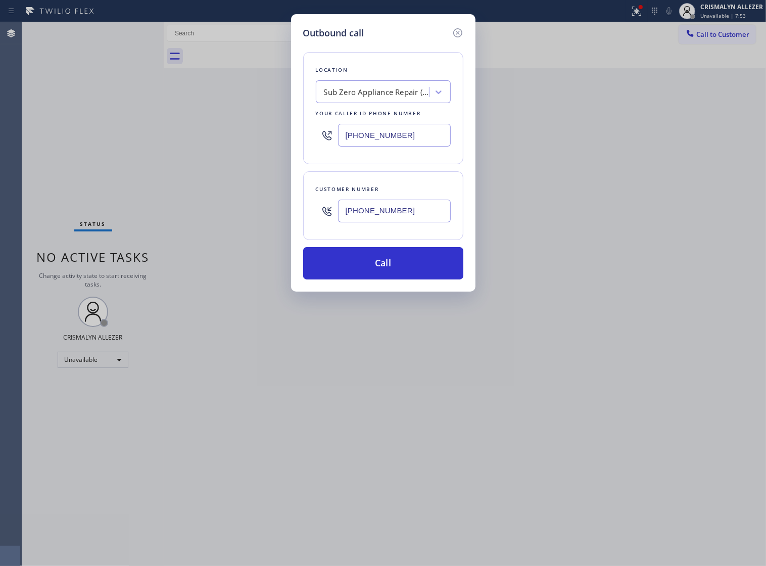
click at [381, 101] on div "Sub Zero Appliance Repair ([US_STATE], Goolgle Ads)" at bounding box center [374, 92] width 110 height 18
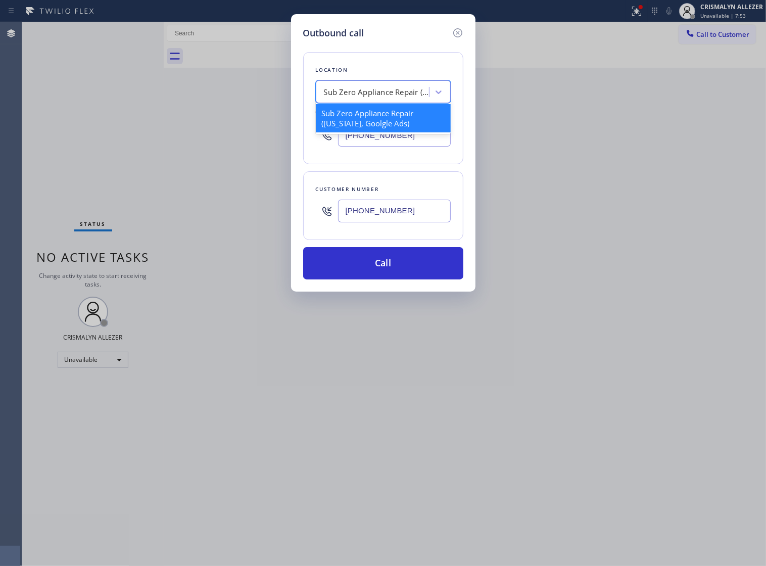
paste input "Bloom Air Conditioning"
type input "Bloom Air Conditioning"
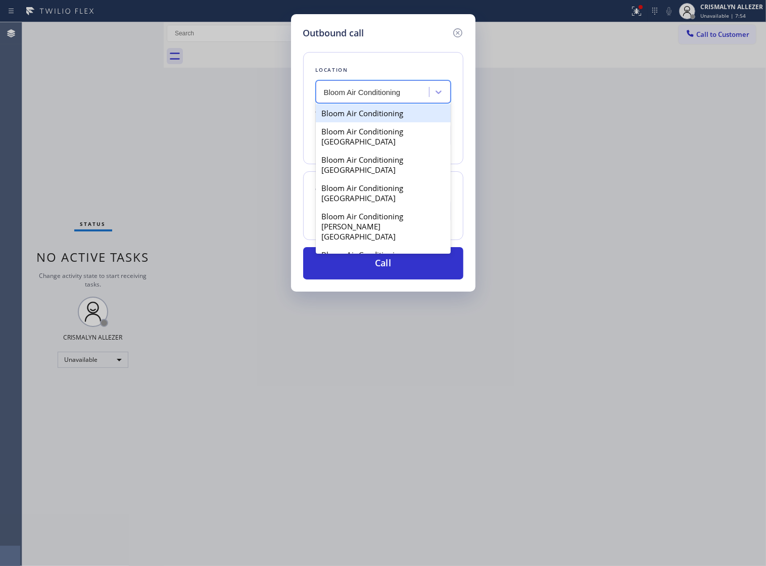
click at [369, 118] on div "Bloom Air Conditioning" at bounding box center [383, 113] width 135 height 18
type input "[PHONE_NUMBER]"
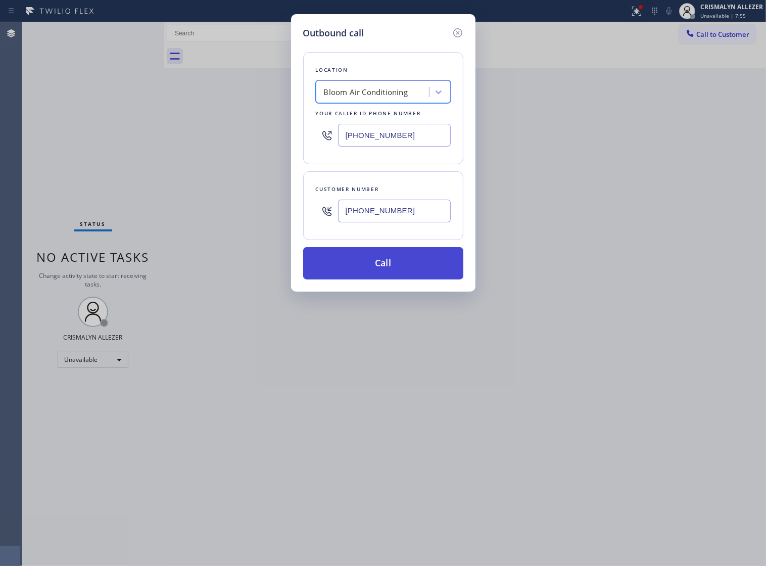
click at [392, 276] on button "Call" at bounding box center [383, 263] width 160 height 32
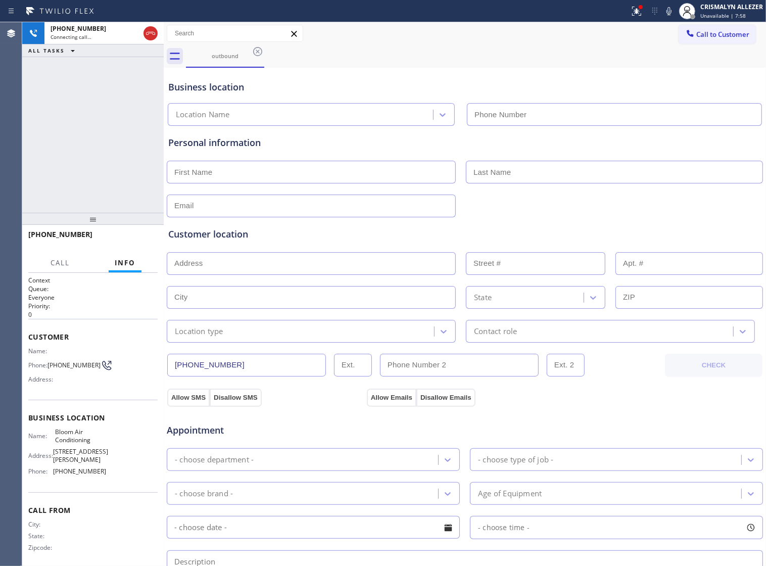
type input "[PHONE_NUMBER]"
click at [132, 238] on span "HANG UP" at bounding box center [134, 238] width 31 height 7
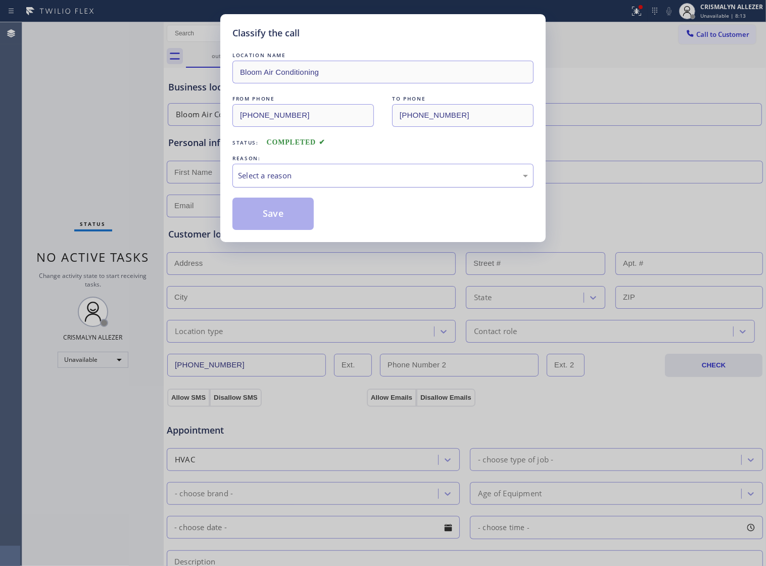
click at [365, 181] on div "Select a reason" at bounding box center [383, 176] width 290 height 12
click at [256, 229] on button "Save" at bounding box center [272, 213] width 81 height 32
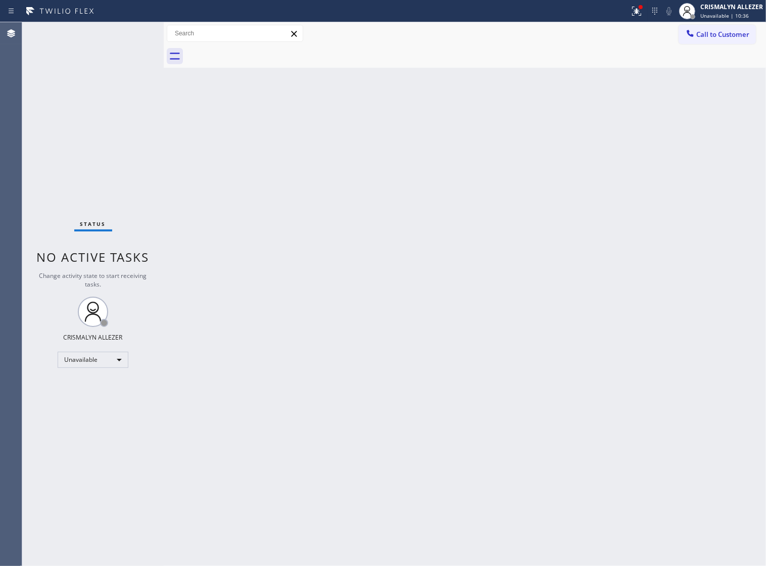
drag, startPoint x: 471, startPoint y: 157, endPoint x: 495, endPoint y: 110, distance: 53.3
click at [471, 157] on div "Back to Dashboard Change Sender ID Customers Technicians Select a contact Outbo…" at bounding box center [465, 293] width 602 height 543
